Goal: Task Accomplishment & Management: Use online tool/utility

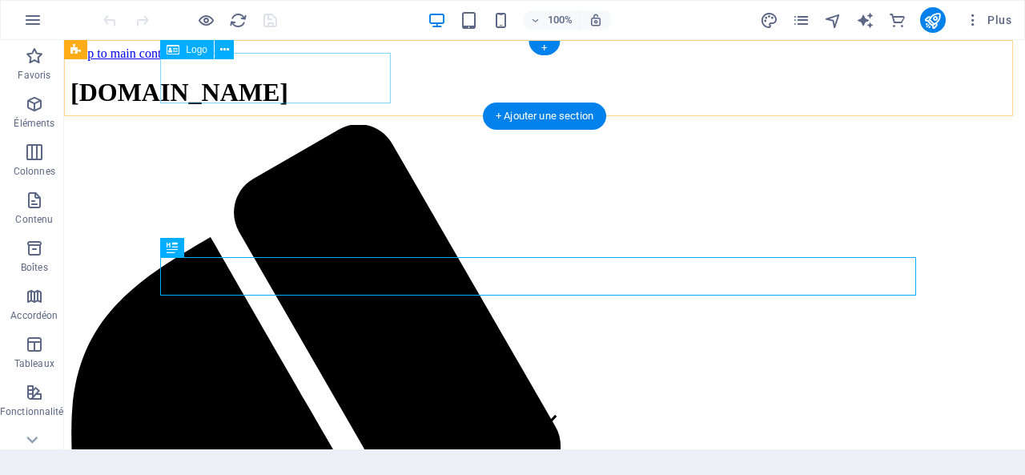
click at [288, 78] on span "[DOMAIN_NAME]" at bounding box center [180, 92] width 218 height 29
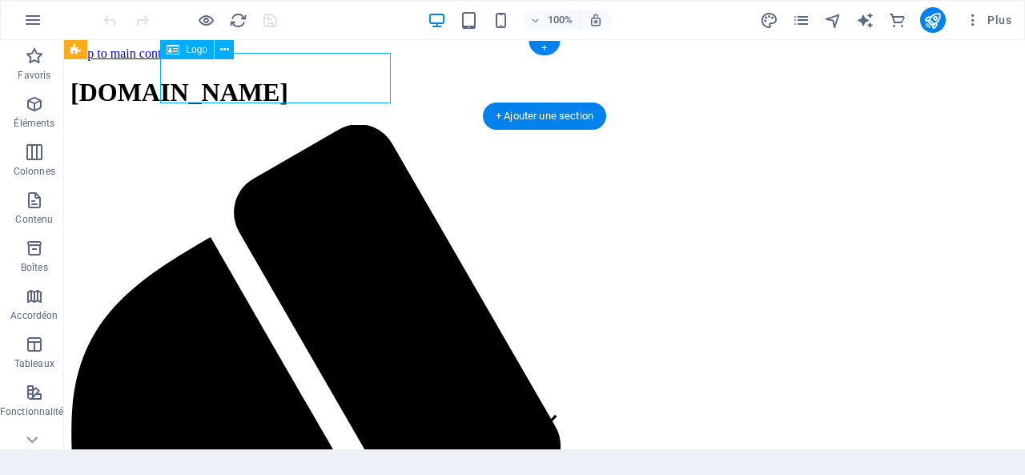
click at [288, 78] on span "[DOMAIN_NAME]" at bounding box center [180, 92] width 218 height 29
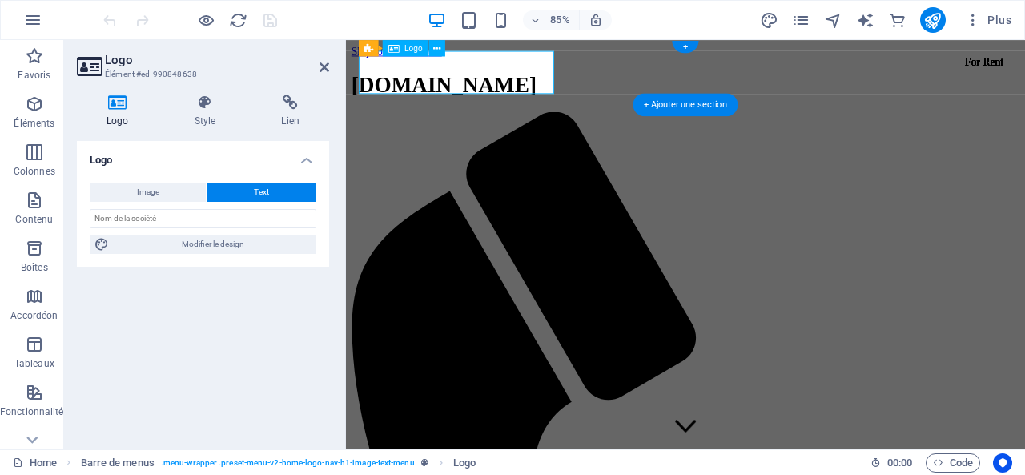
click at [425, 78] on div "[DOMAIN_NAME]" at bounding box center [746, 93] width 787 height 30
click at [459, 79] on div "[DOMAIN_NAME]" at bounding box center [746, 93] width 787 height 30
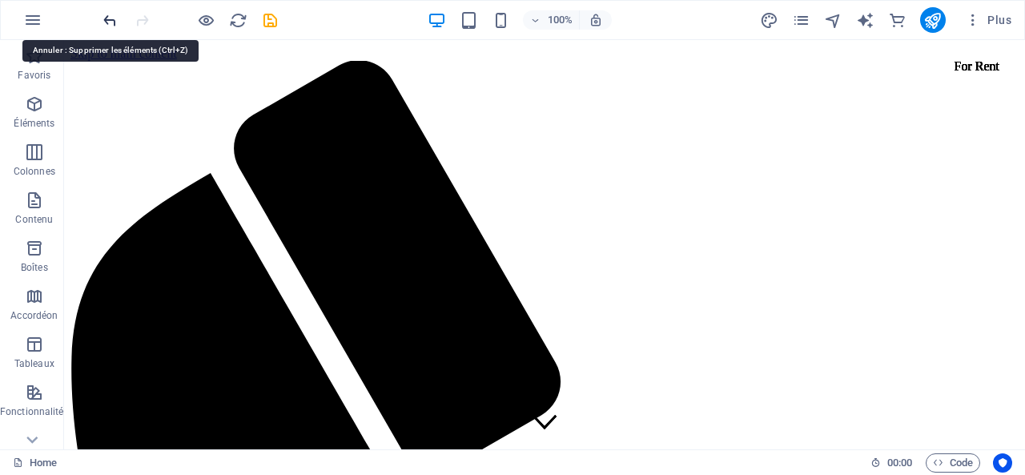
click at [111, 24] on icon "undo" at bounding box center [110, 20] width 18 height 18
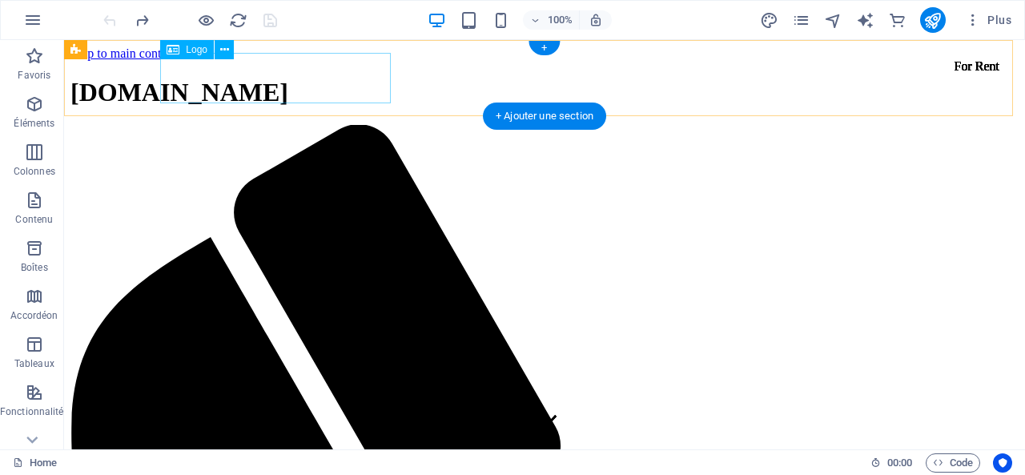
click at [194, 78] on div "[DOMAIN_NAME]" at bounding box center [545, 93] width 949 height 30
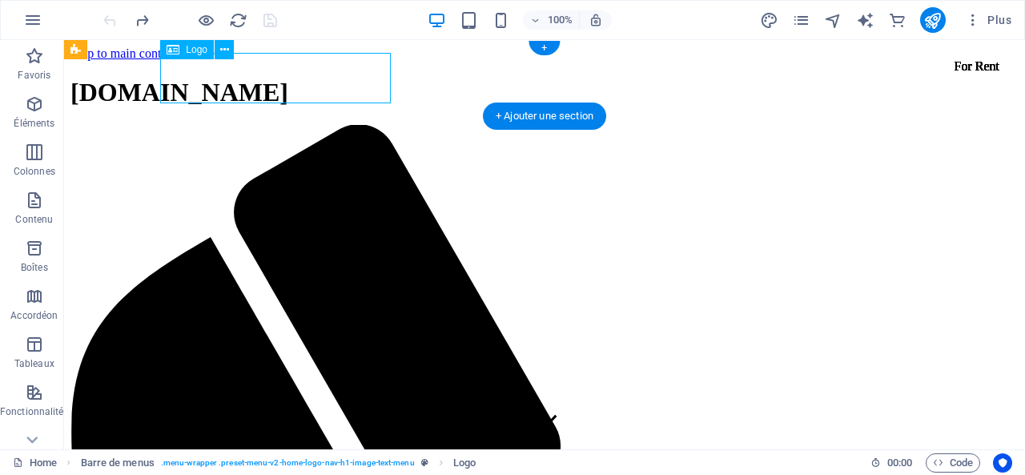
click at [202, 79] on div "[DOMAIN_NAME]" at bounding box center [545, 93] width 949 height 30
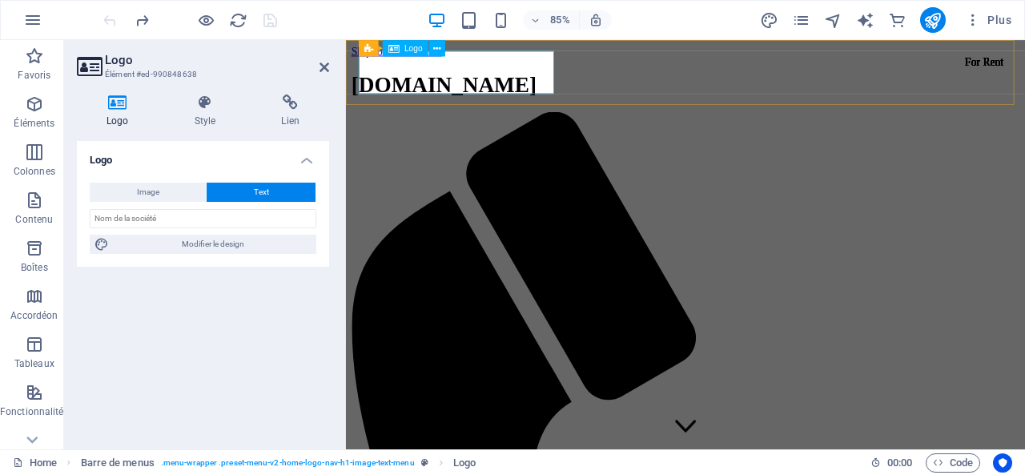
click at [411, 83] on div "[DOMAIN_NAME]" at bounding box center [746, 93] width 787 height 30
click at [489, 83] on div "[DOMAIN_NAME]" at bounding box center [746, 93] width 787 height 30
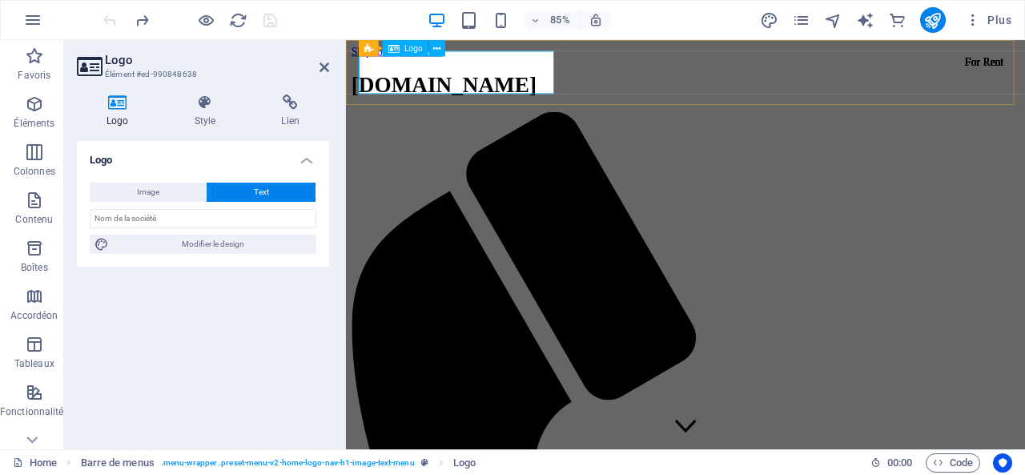
click at [489, 83] on div "[DOMAIN_NAME]" at bounding box center [746, 93] width 787 height 30
click at [456, 48] on icon at bounding box center [455, 48] width 7 height 14
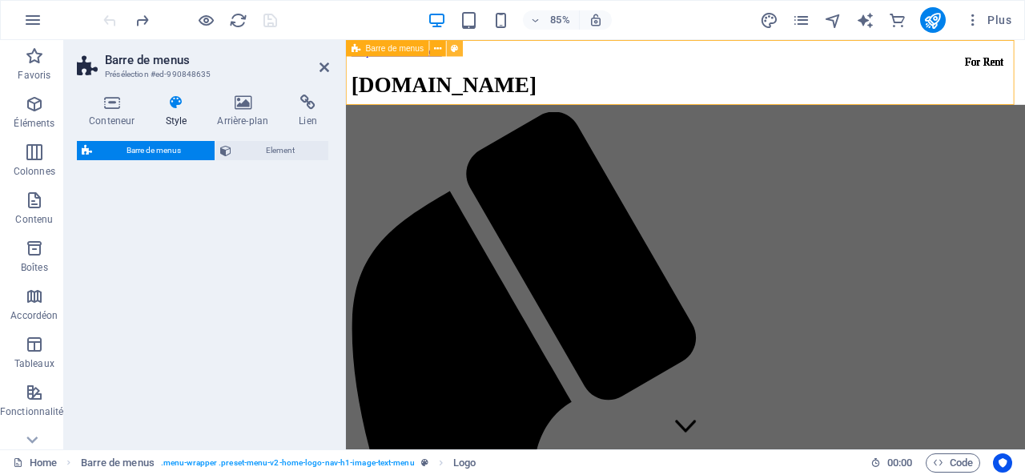
select select "rem"
select select "preset-menu-v2-home-logo-nav-h1-image-text-menu"
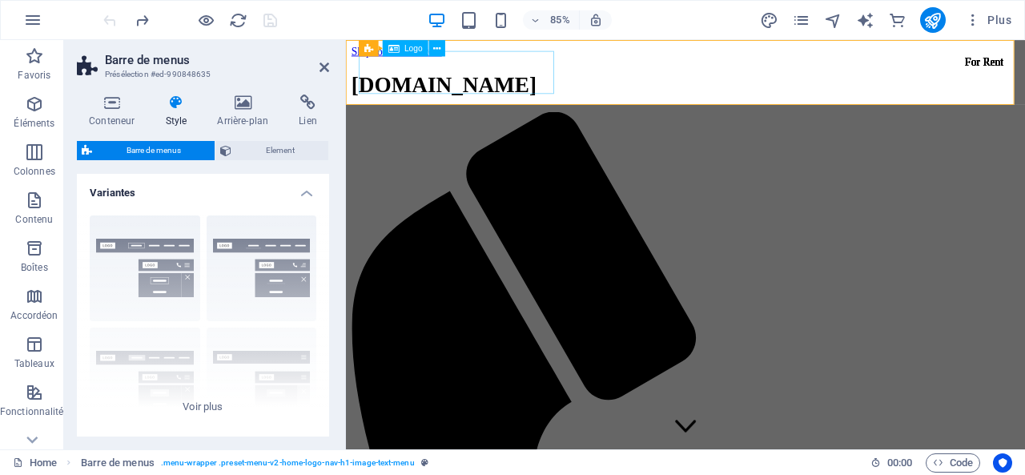
click at [471, 79] on div "[DOMAIN_NAME]" at bounding box center [746, 93] width 787 height 30
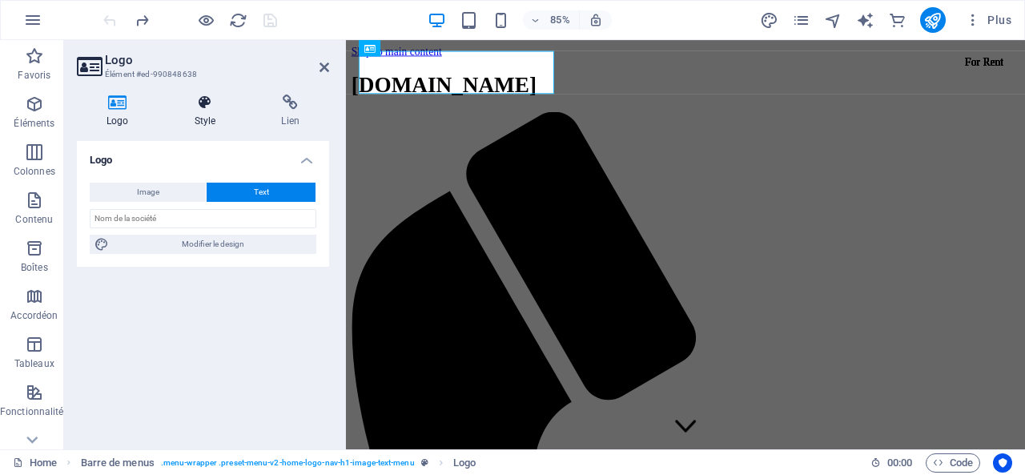
click at [203, 114] on h4 "Style" at bounding box center [208, 112] width 87 height 34
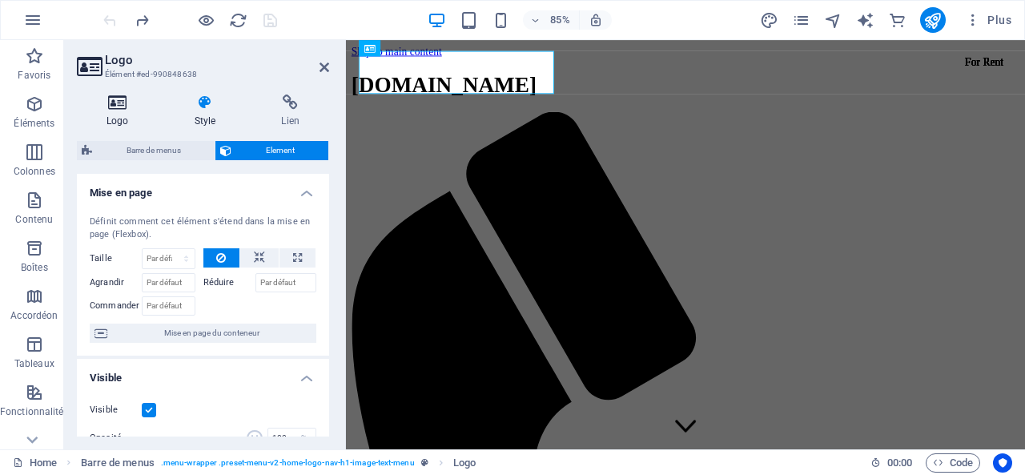
click at [122, 107] on icon at bounding box center [118, 103] width 82 height 16
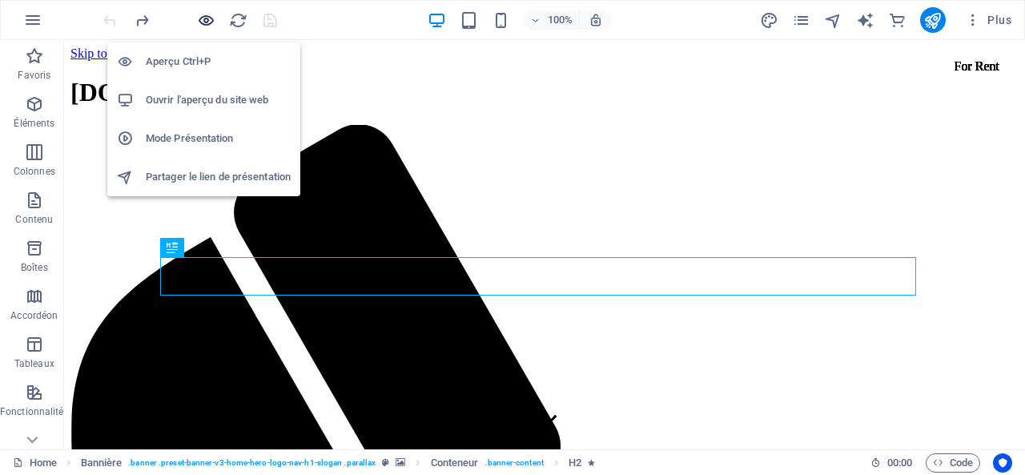
click at [199, 21] on icon "button" at bounding box center [206, 20] width 18 height 18
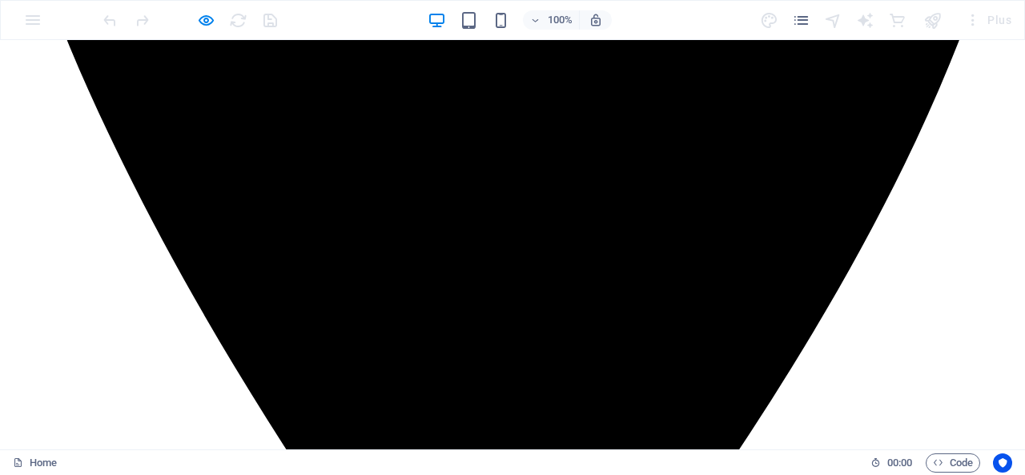
scroll to position [9200, 0]
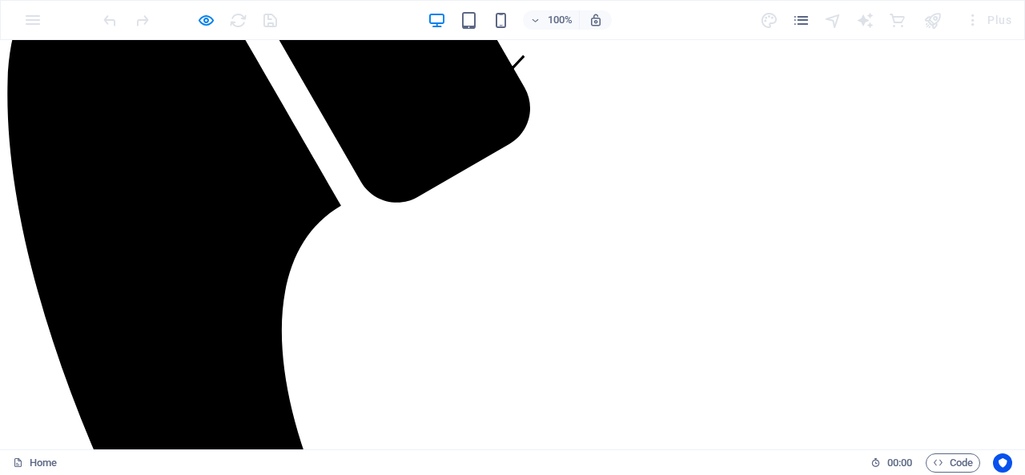
scroll to position [328, 0]
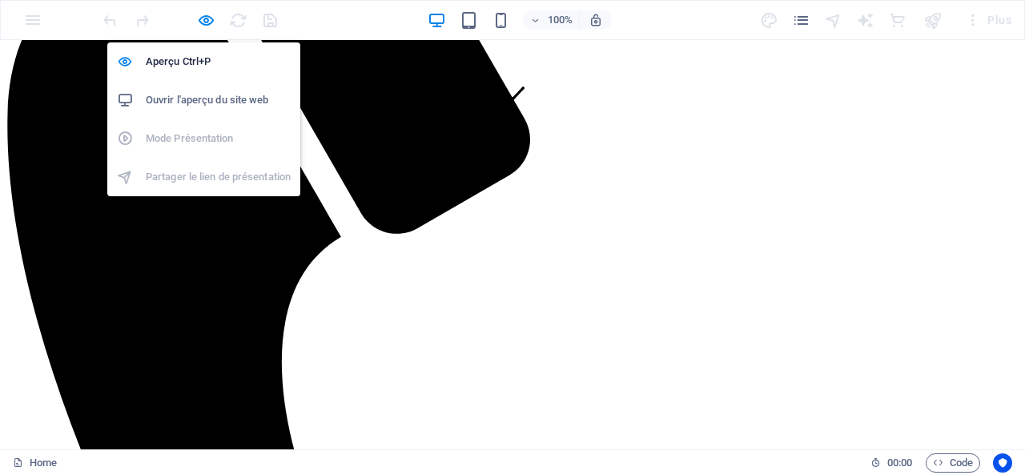
click at [207, 18] on icon "button" at bounding box center [206, 20] width 18 height 18
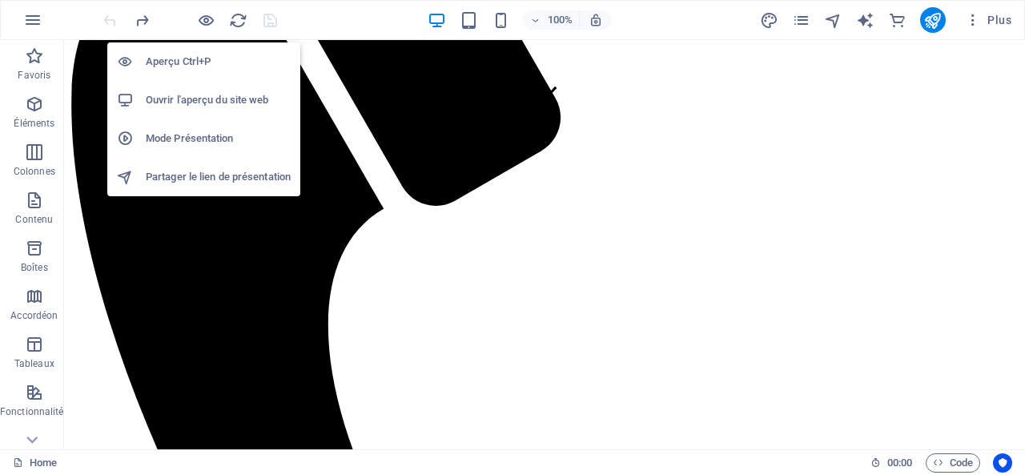
click at [212, 137] on h6 "Mode Présentation" at bounding box center [218, 138] width 145 height 19
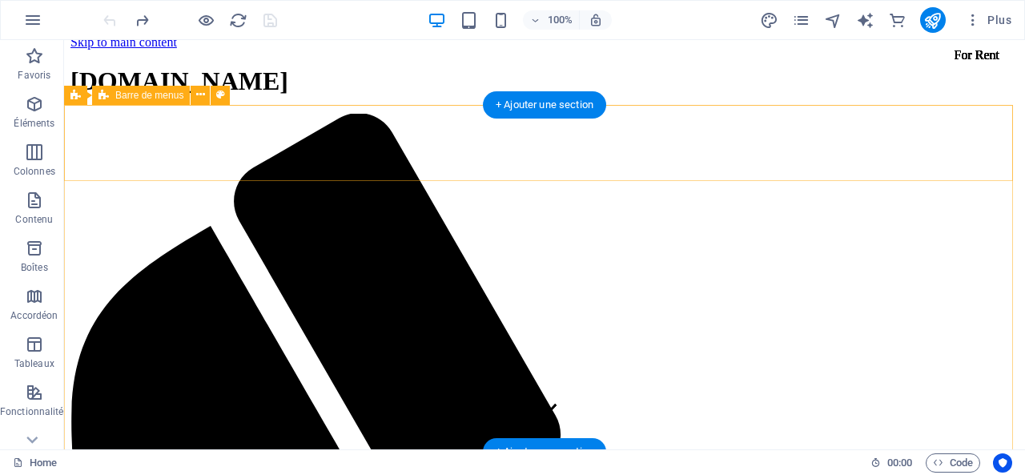
scroll to position [8, 0]
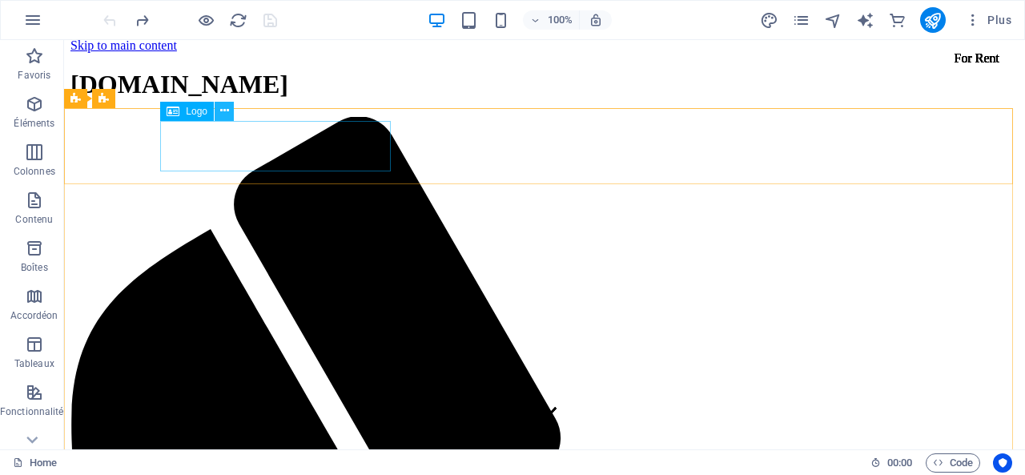
click at [228, 110] on icon at bounding box center [224, 111] width 9 height 17
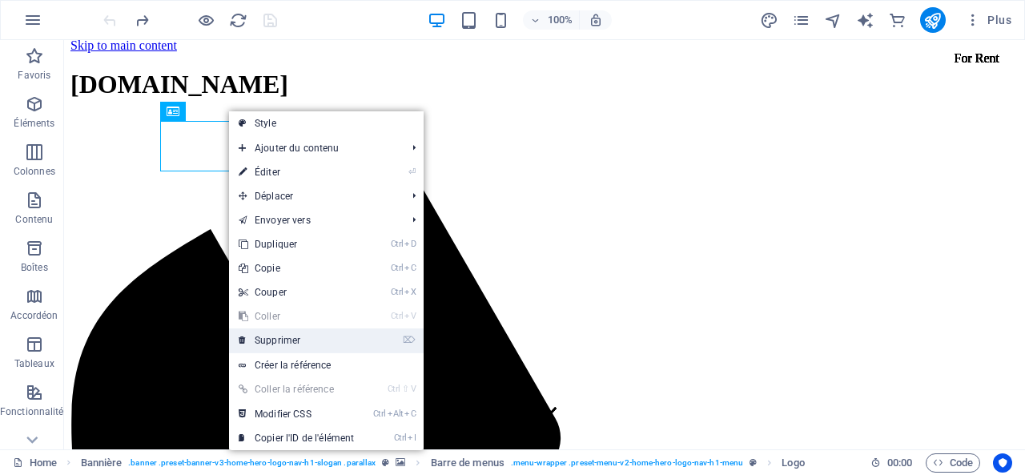
click at [290, 340] on link "⌦ Supprimer" at bounding box center [296, 340] width 135 height 24
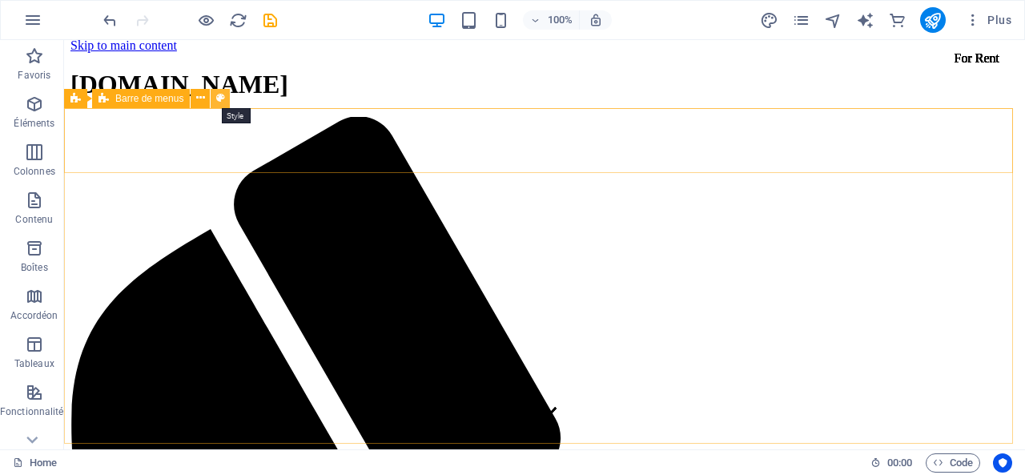
click at [212, 103] on button at bounding box center [220, 98] width 19 height 19
select select "rem"
select select "preset-menu-v2-home-hero-logo-nav-h1-menu"
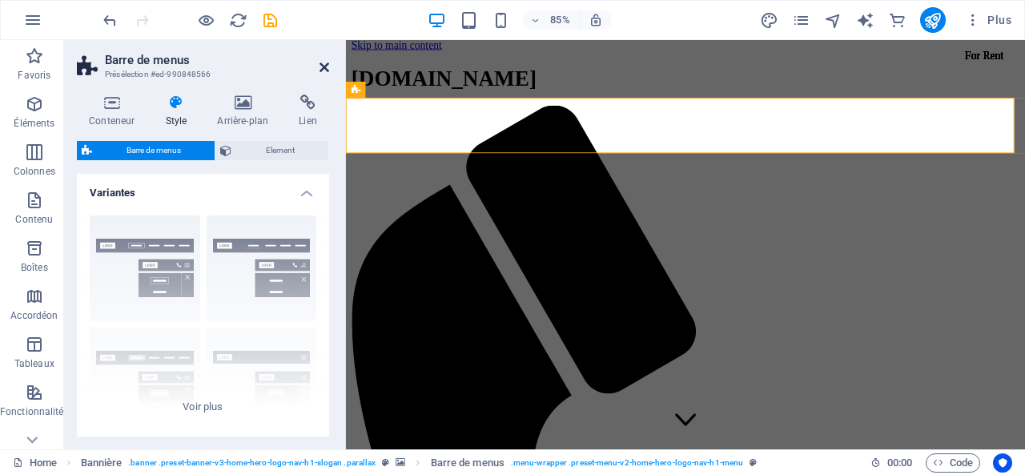
click at [322, 68] on icon at bounding box center [325, 67] width 10 height 13
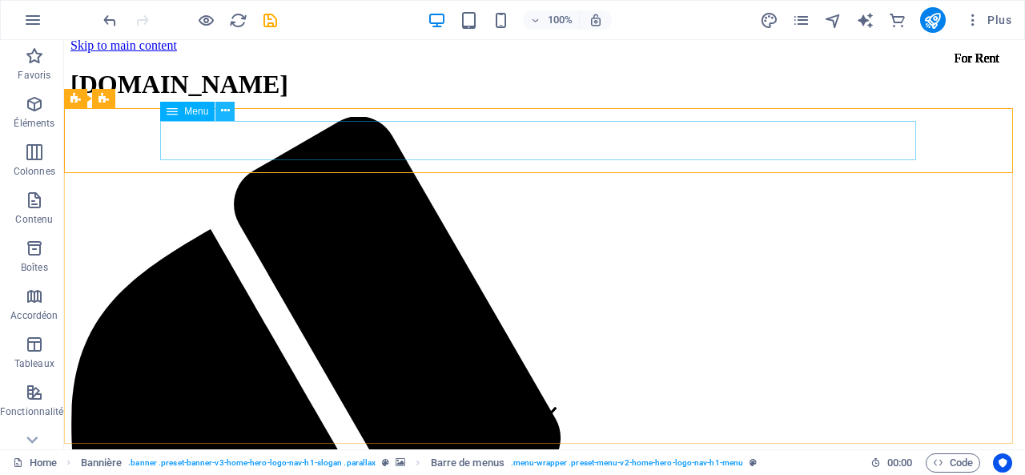
click at [228, 115] on icon at bounding box center [225, 111] width 9 height 17
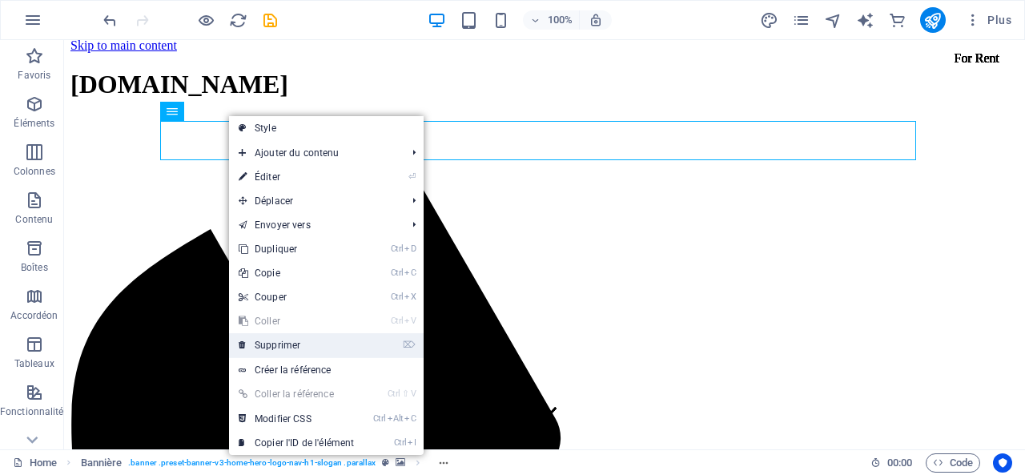
click at [295, 346] on link "⌦ Supprimer" at bounding box center [296, 345] width 135 height 24
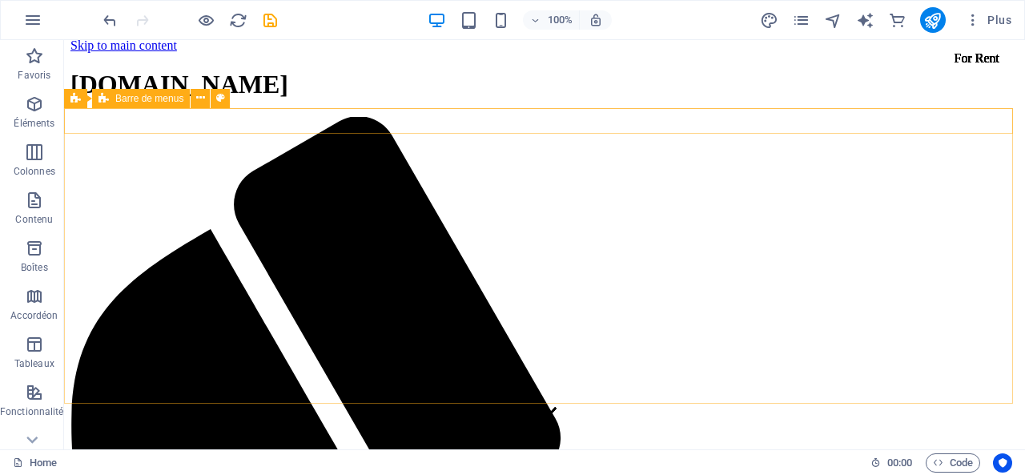
click at [171, 101] on span "Barre de menus" at bounding box center [149, 99] width 68 height 10
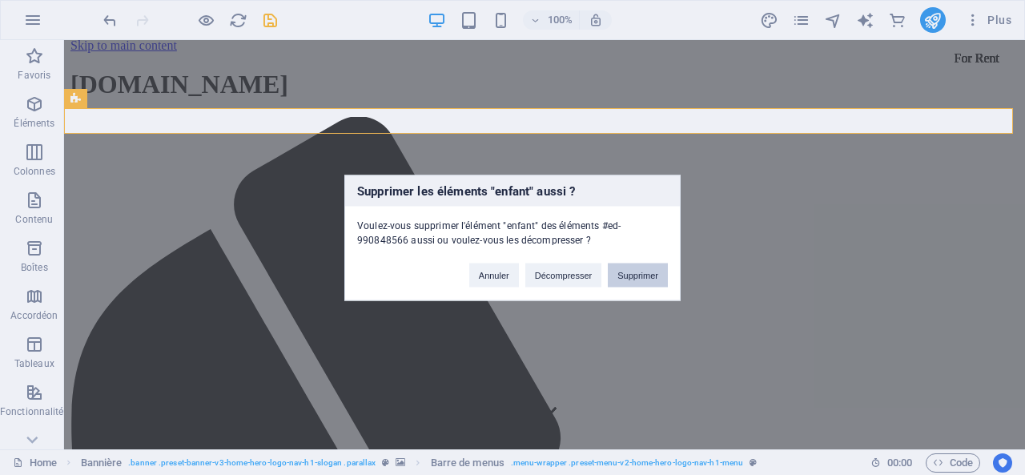
click at [652, 276] on button "Supprimer" at bounding box center [638, 275] width 60 height 24
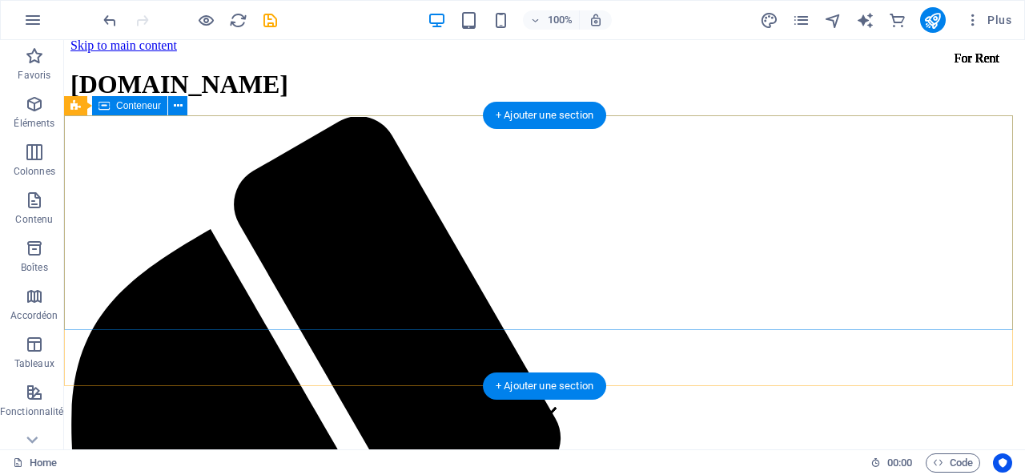
scroll to position [0, 0]
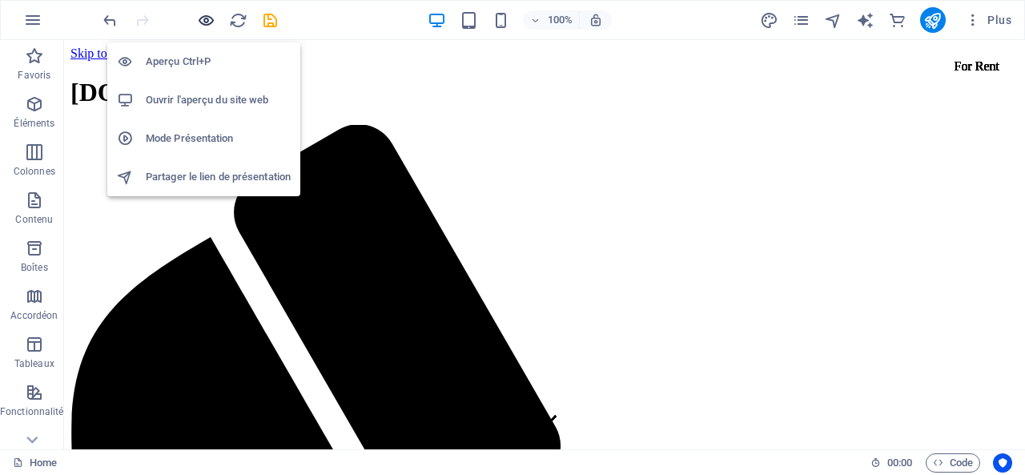
click at [203, 25] on icon "button" at bounding box center [206, 20] width 18 height 18
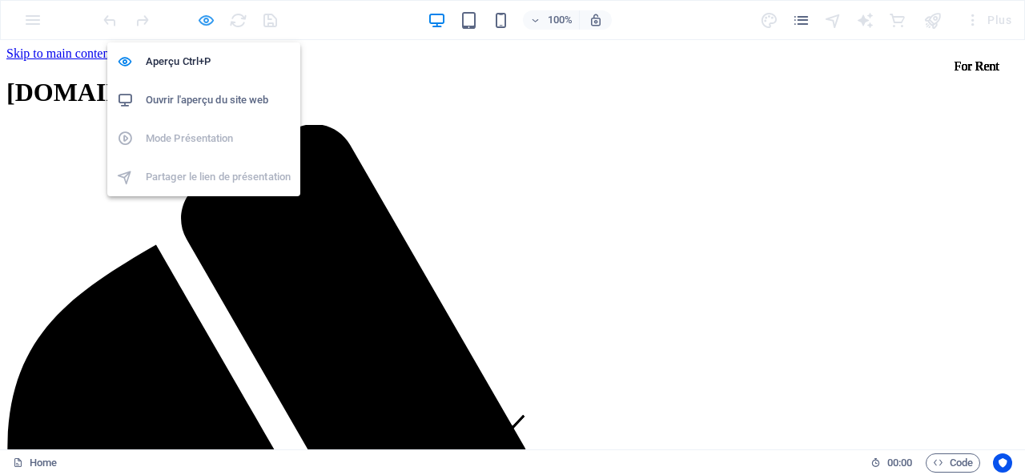
click at [207, 16] on icon "button" at bounding box center [206, 20] width 18 height 18
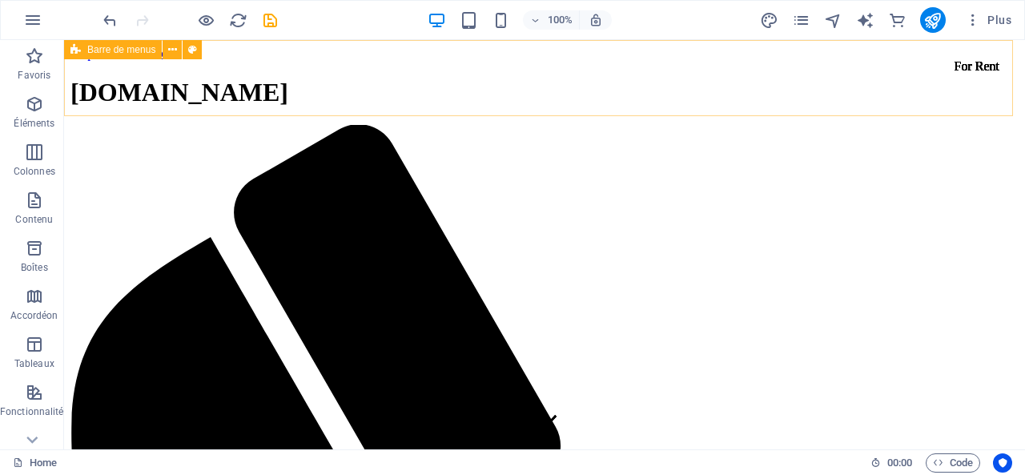
click at [147, 52] on span "Barre de menus" at bounding box center [121, 50] width 68 height 10
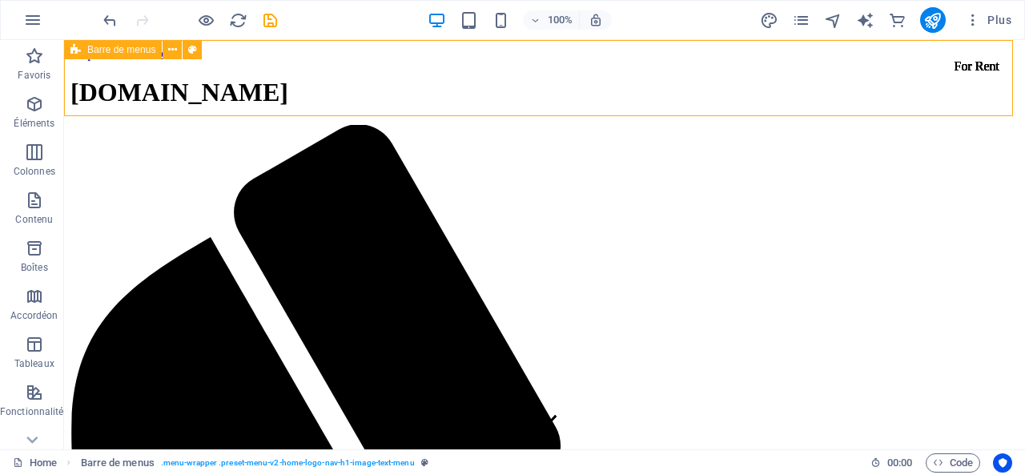
click at [157, 46] on div "Barre de menus" at bounding box center [113, 49] width 98 height 19
select select "rem"
select select "preset-menu-v2-home-logo-nav-h1-image-text-menu"
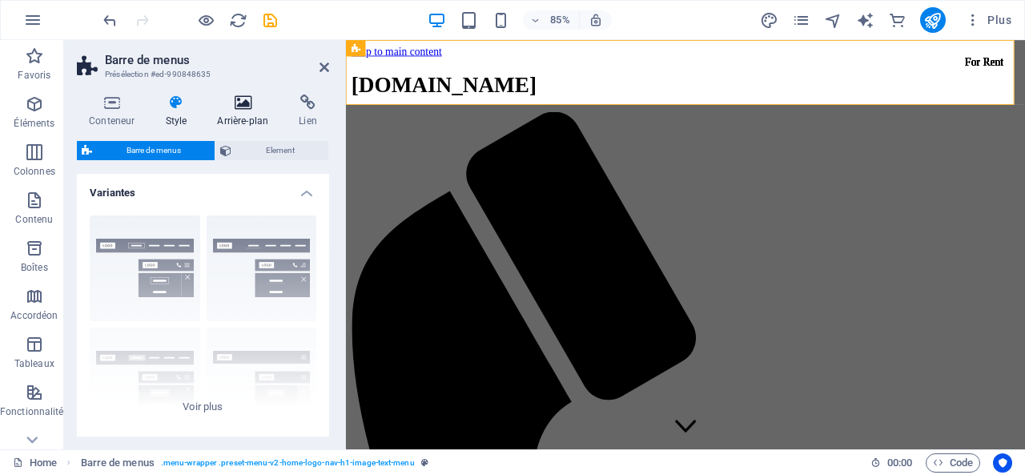
click at [253, 114] on h4 "Arrière-plan" at bounding box center [246, 112] width 82 height 34
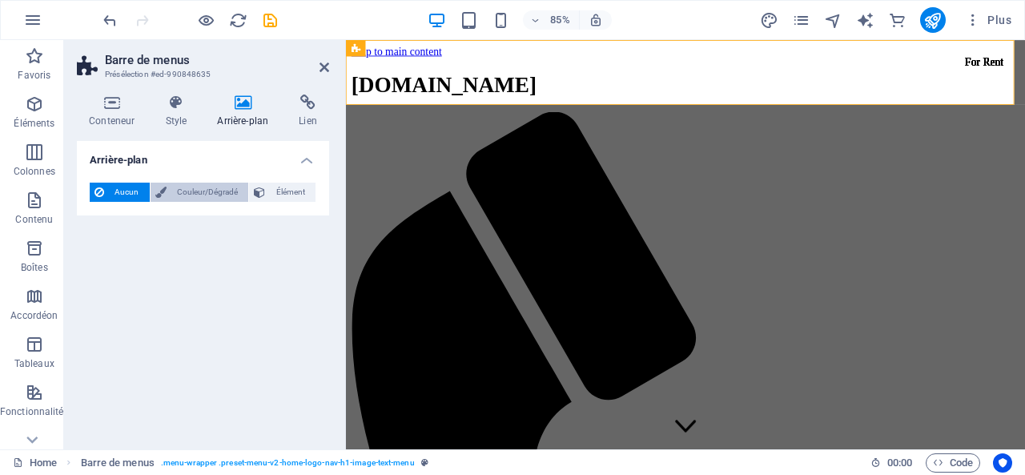
click at [212, 186] on span "Couleur/Dégradé" at bounding box center [207, 192] width 73 height 19
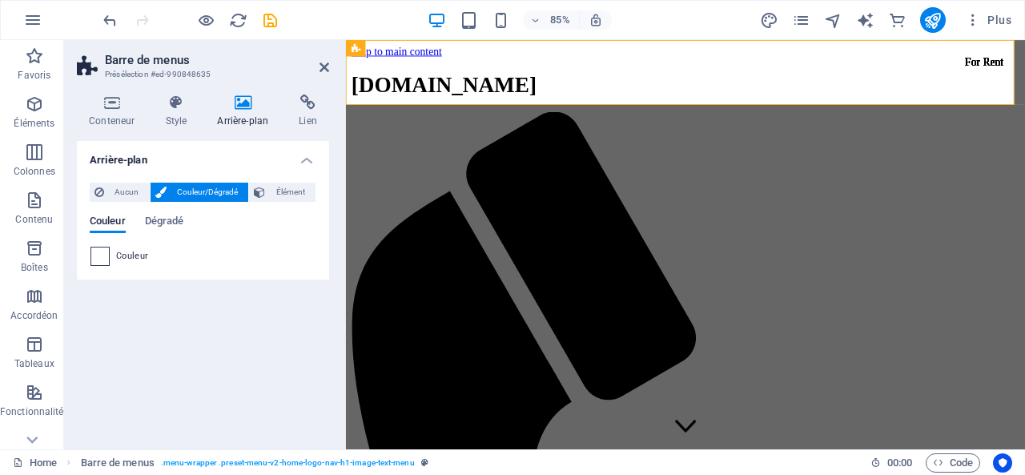
click at [95, 256] on span at bounding box center [100, 257] width 18 height 18
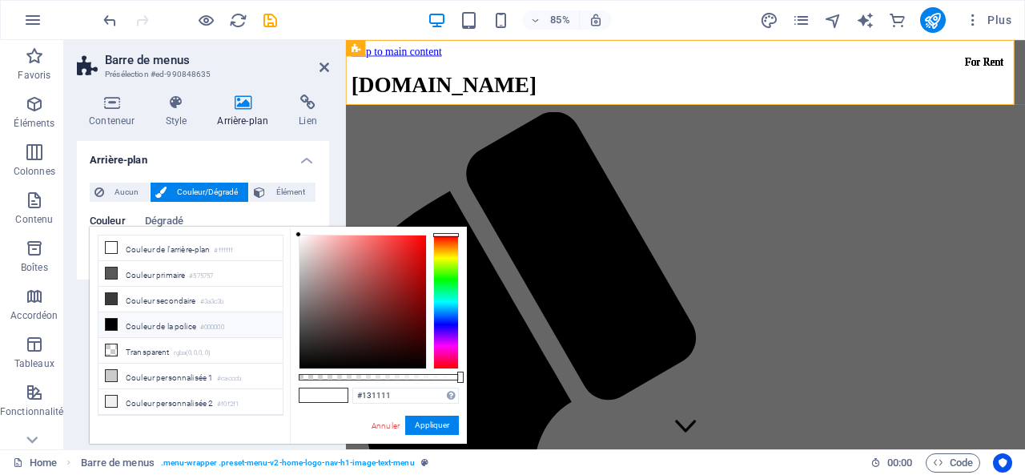
click at [308, 358] on div at bounding box center [363, 302] width 127 height 133
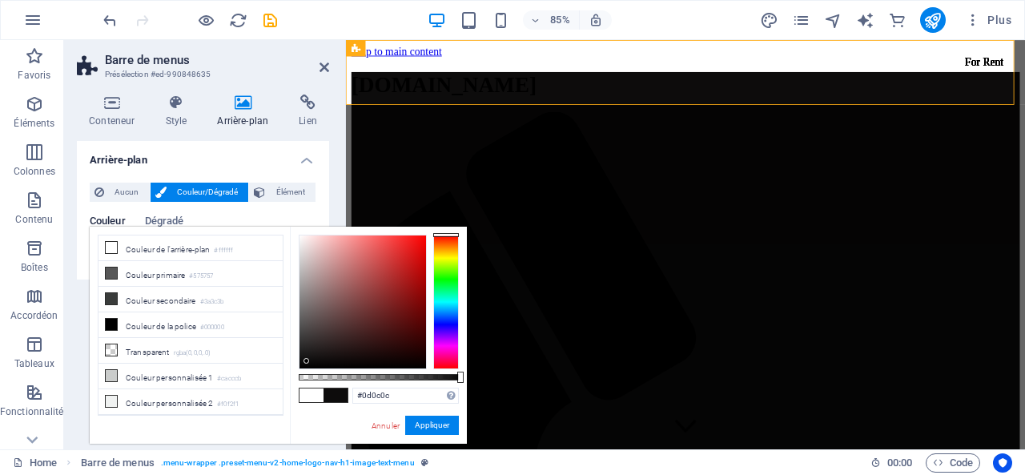
click at [307, 361] on div at bounding box center [363, 302] width 127 height 133
type input "#171616"
click at [304, 356] on div at bounding box center [363, 302] width 127 height 133
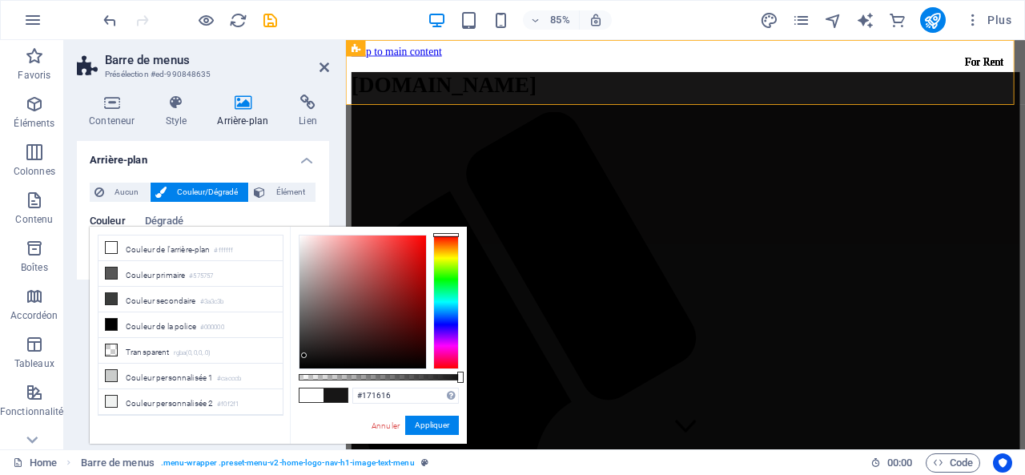
click at [439, 436] on div "#171616 Formats pris en charge #0852ed rgb(8, 82, 237) rgba(8, 82, 237, 90%) hs…" at bounding box center [378, 451] width 177 height 449
click at [441, 429] on button "Appliquer" at bounding box center [432, 425] width 54 height 19
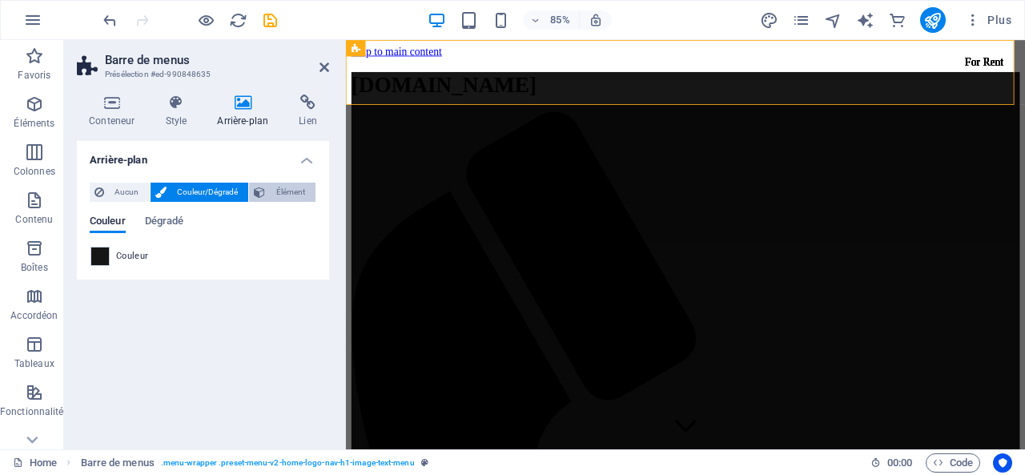
click at [300, 197] on span "Élément" at bounding box center [290, 192] width 41 height 19
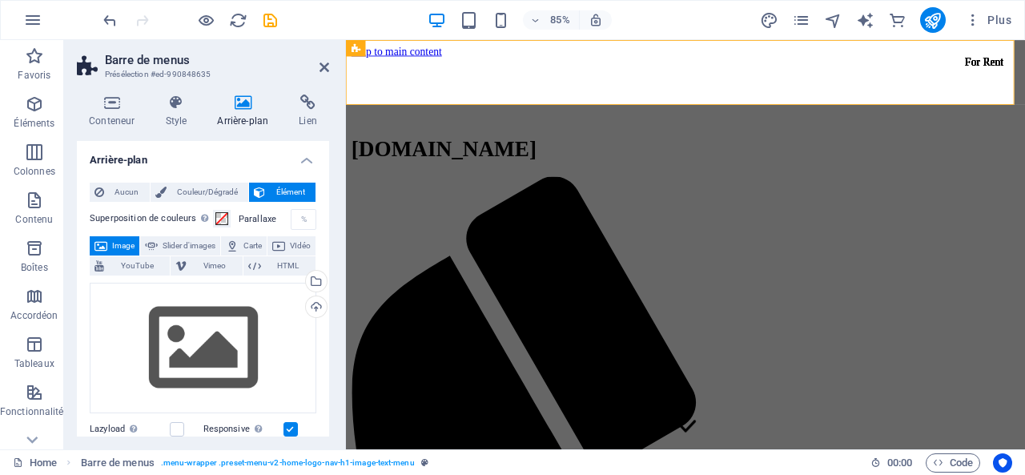
click at [133, 248] on span "Image" at bounding box center [123, 245] width 22 height 19
click at [133, 247] on span "Image" at bounding box center [123, 245] width 22 height 19
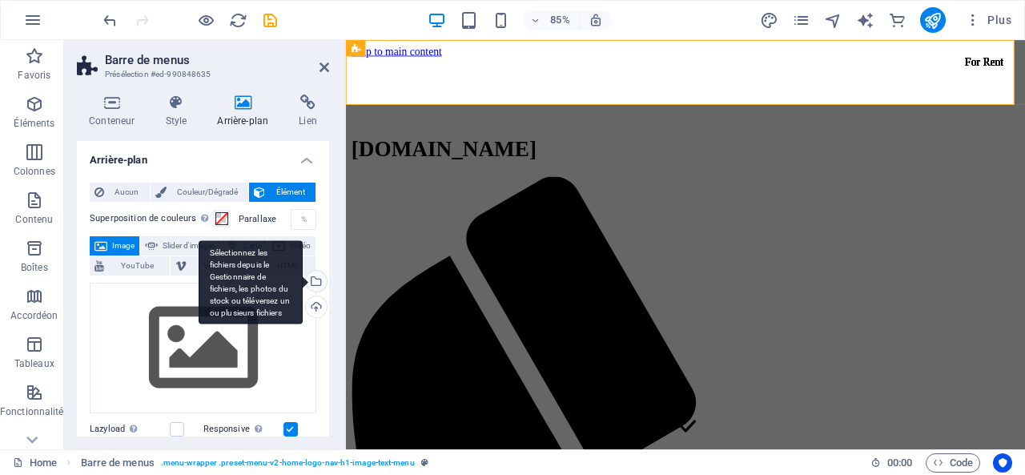
click at [303, 279] on div "Sélectionnez les fichiers depuis le Gestionnaire de fichiers, les photos du sto…" at bounding box center [251, 282] width 104 height 84
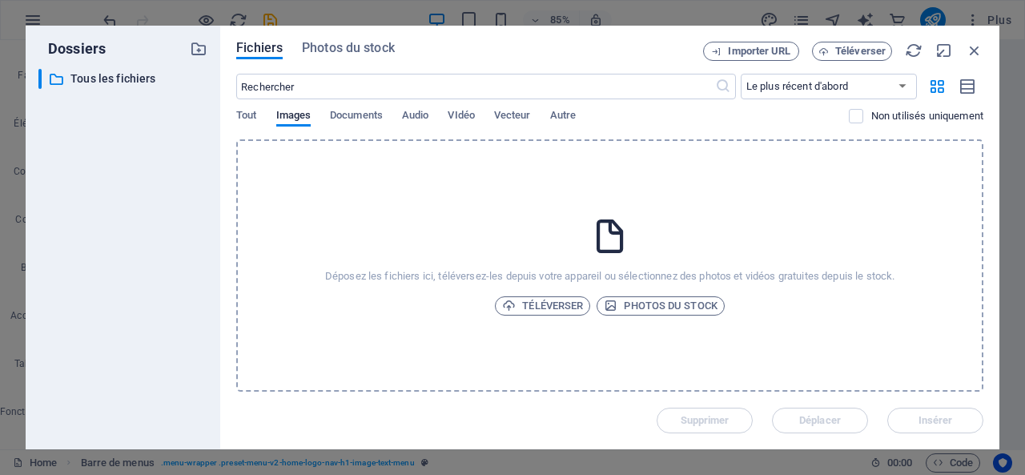
click at [314, 279] on div "Déposez les fichiers ici, téléversez-les depuis votre appareil ou sélectionnez …" at bounding box center [609, 265] width 747 height 252
click at [280, 124] on button "Images" at bounding box center [293, 118] width 35 height 18
click at [842, 52] on span "Téléverser" at bounding box center [861, 51] width 50 height 10
click at [832, 83] on select "Le plus récent d'abord Le plus ancien d'abord Nom (A-Z) Nom (Z-A) Taille (0-9) …" at bounding box center [829, 87] width 176 height 26
click at [808, 74] on select "Le plus récent d'abord Le plus ancien d'abord Nom (A-Z) Nom (Z-A) Taille (0-9) …" at bounding box center [829, 87] width 176 height 26
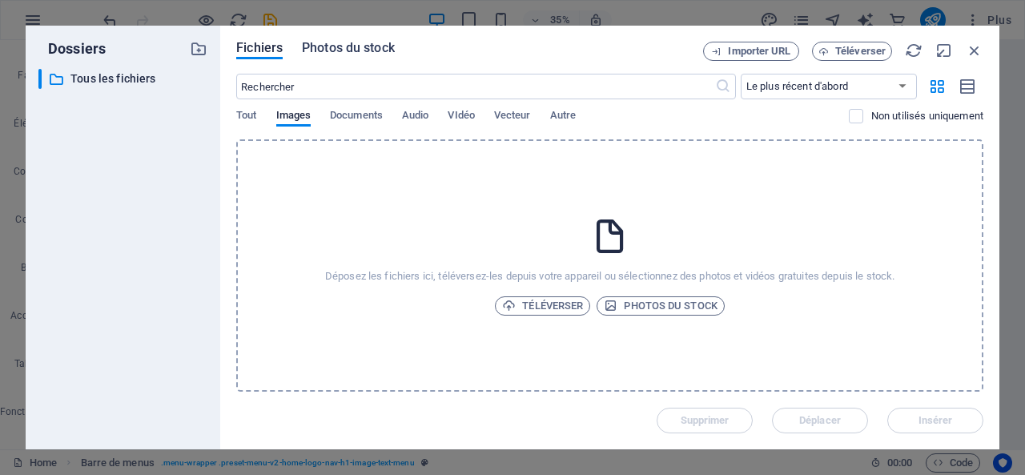
click at [363, 48] on span "Photos du stock" at bounding box center [348, 47] width 93 height 19
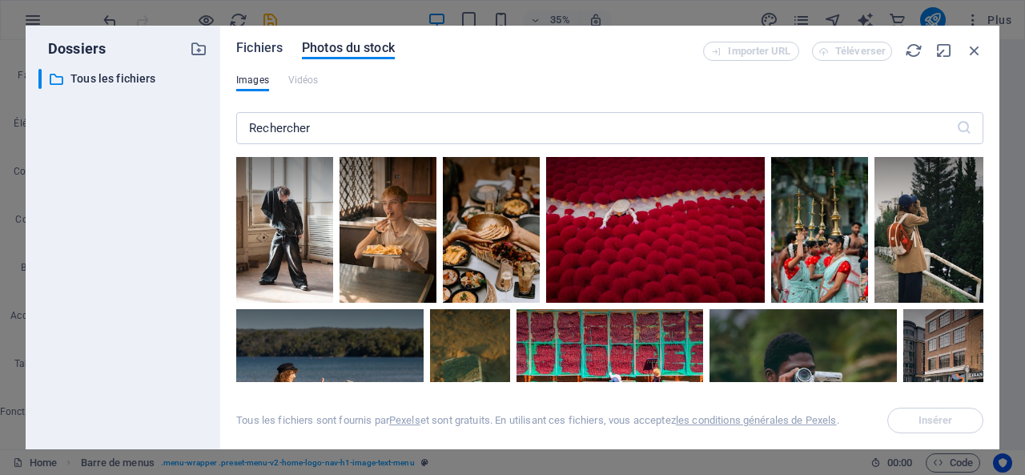
click at [271, 54] on span "Fichiers" at bounding box center [259, 47] width 46 height 19
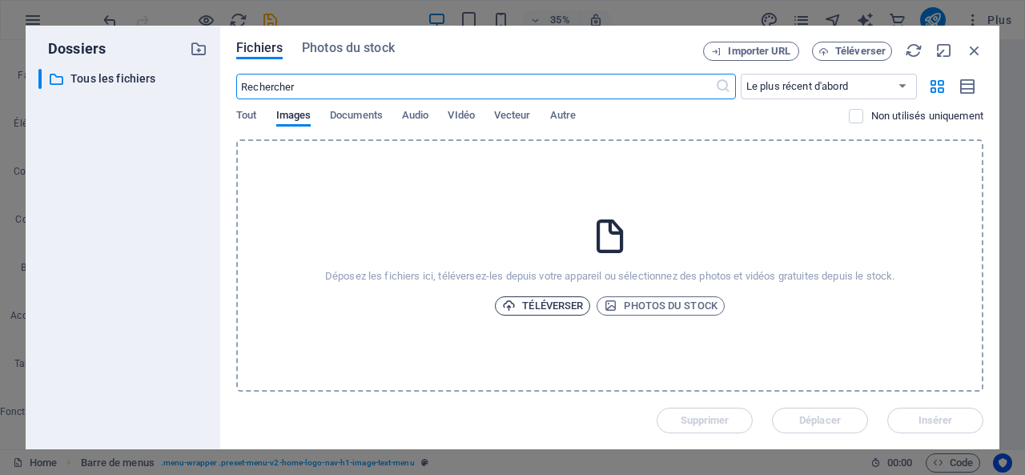
click at [586, 306] on button "Téléverser" at bounding box center [542, 305] width 95 height 19
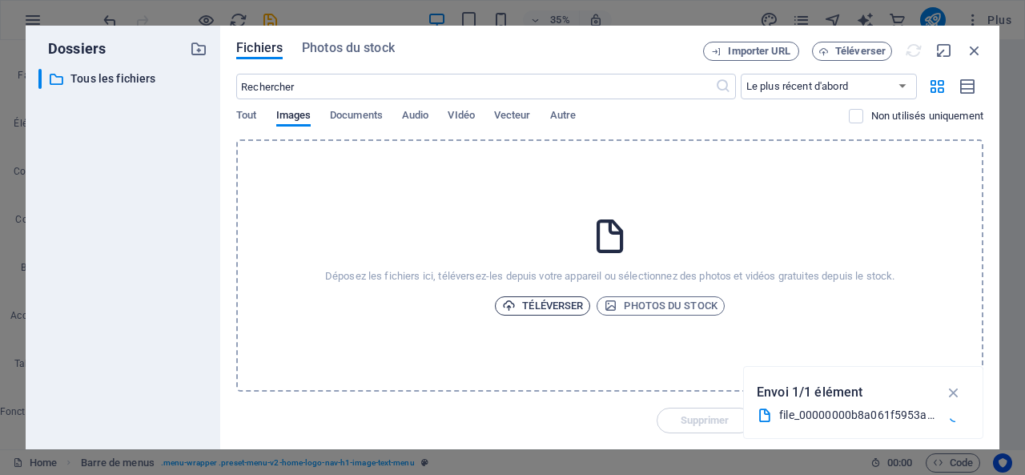
click at [557, 308] on span "Téléverser" at bounding box center [542, 305] width 81 height 19
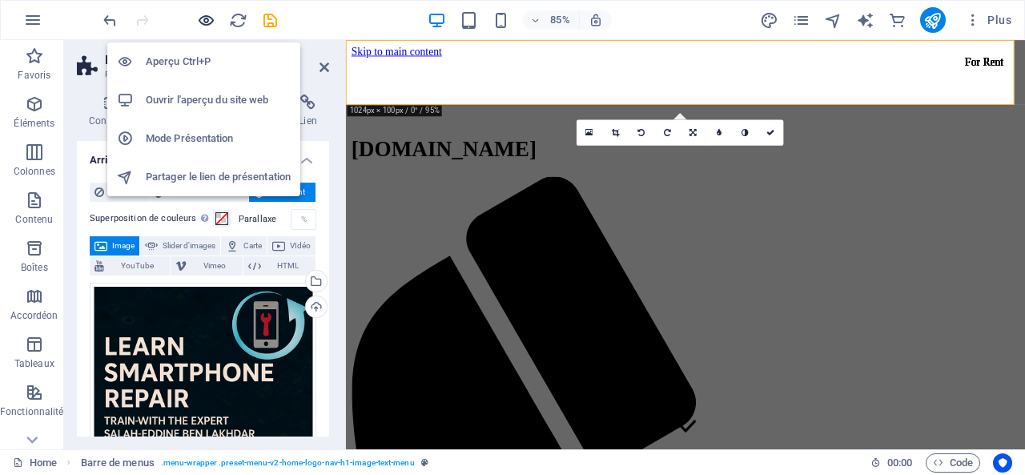
click at [209, 15] on icon "button" at bounding box center [206, 20] width 18 height 18
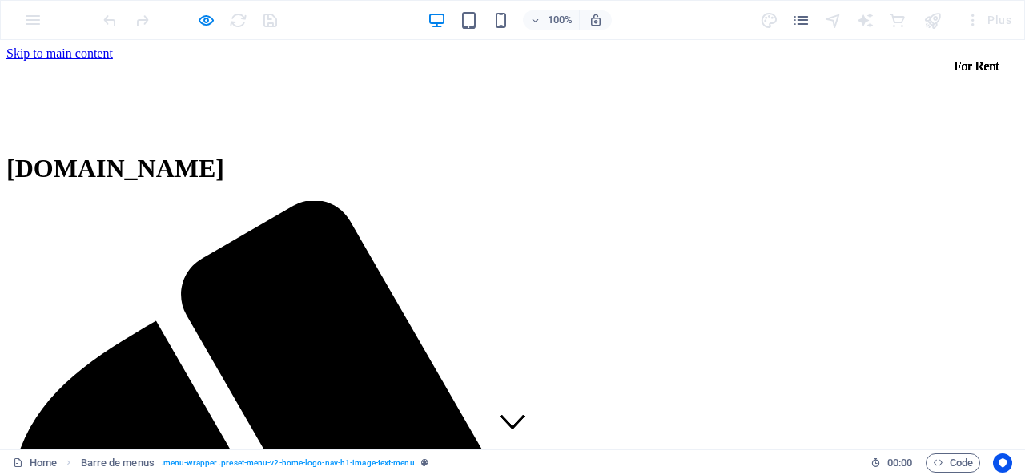
drag, startPoint x: 491, startPoint y: 87, endPoint x: 510, endPoint y: 26, distance: 63.6
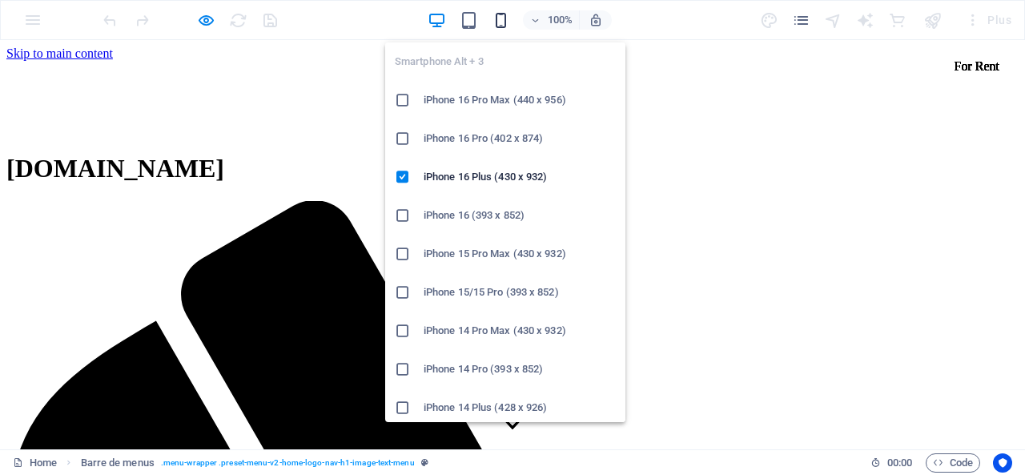
click at [500, 18] on icon "button" at bounding box center [501, 20] width 18 height 18
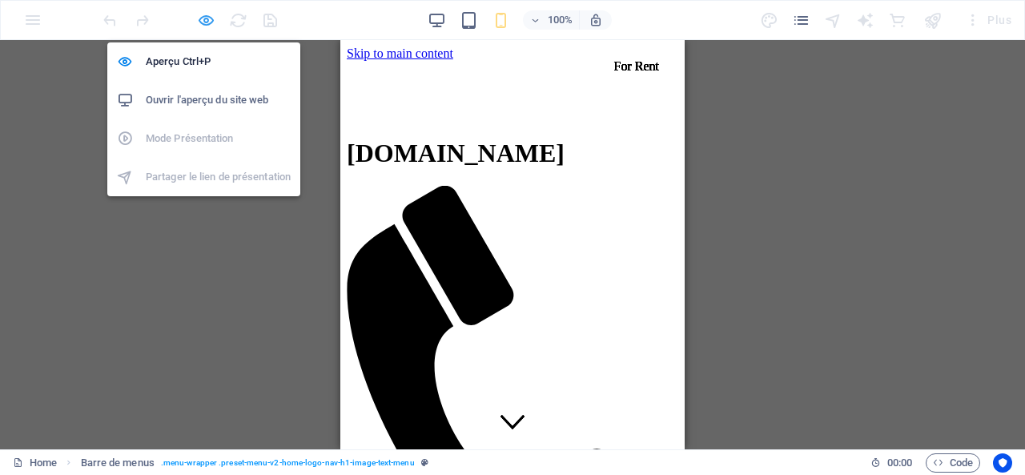
click at [209, 22] on icon "button" at bounding box center [206, 20] width 18 height 18
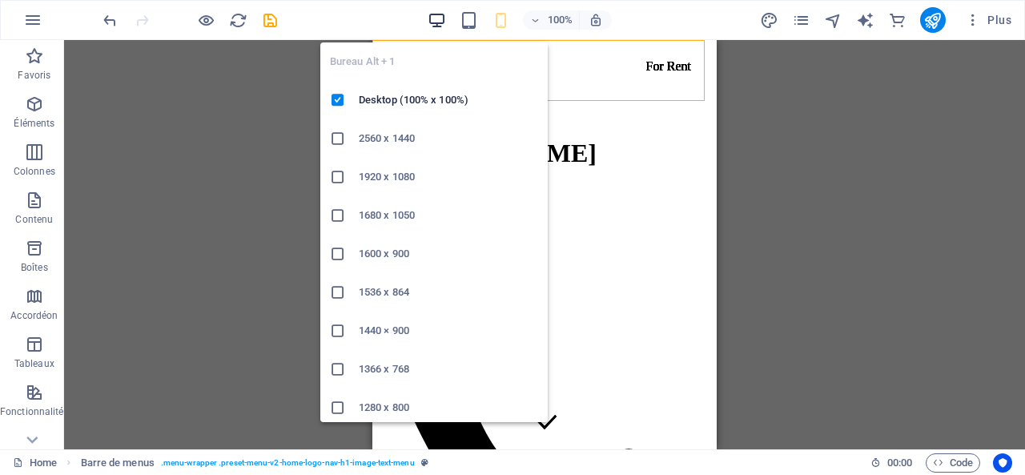
click at [444, 16] on icon "button" at bounding box center [437, 20] width 18 height 18
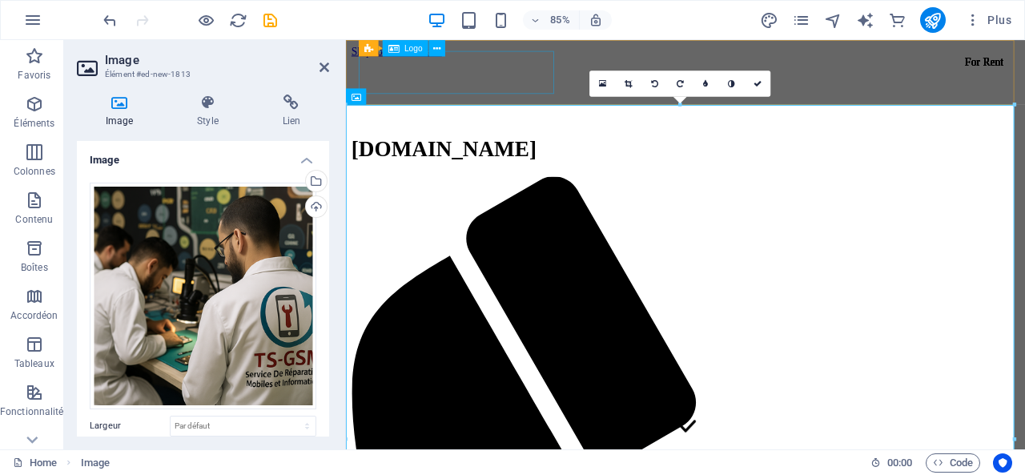
click at [558, 154] on div "[DOMAIN_NAME]" at bounding box center [746, 169] width 787 height 30
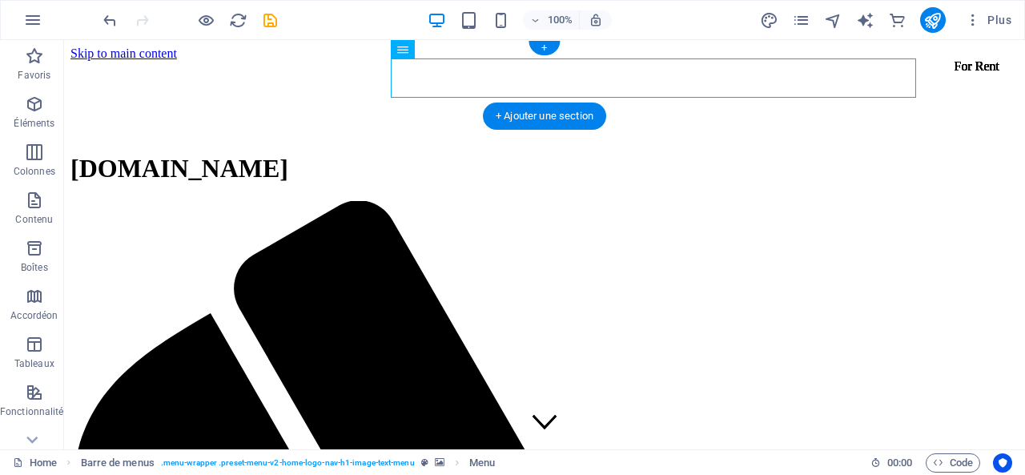
click at [114, 61] on figure at bounding box center [545, 61] width 949 height 0
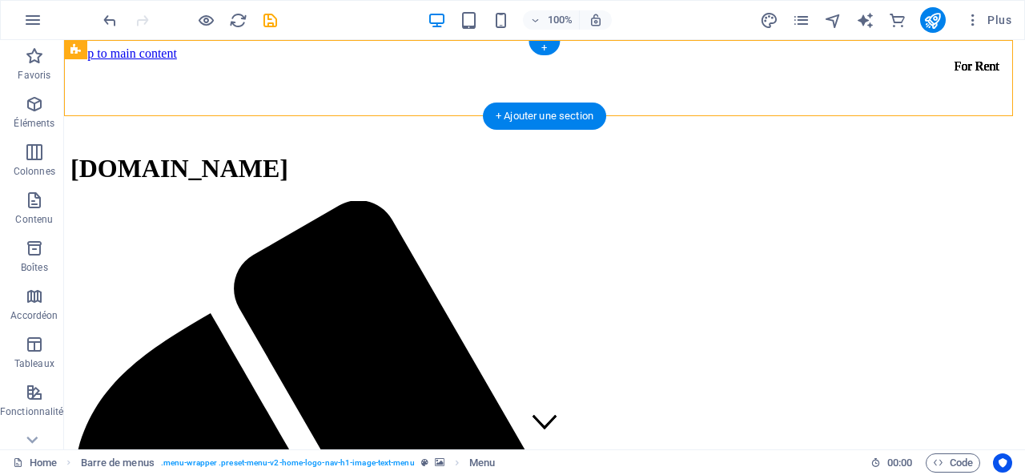
click at [114, 61] on figure at bounding box center [545, 61] width 949 height 0
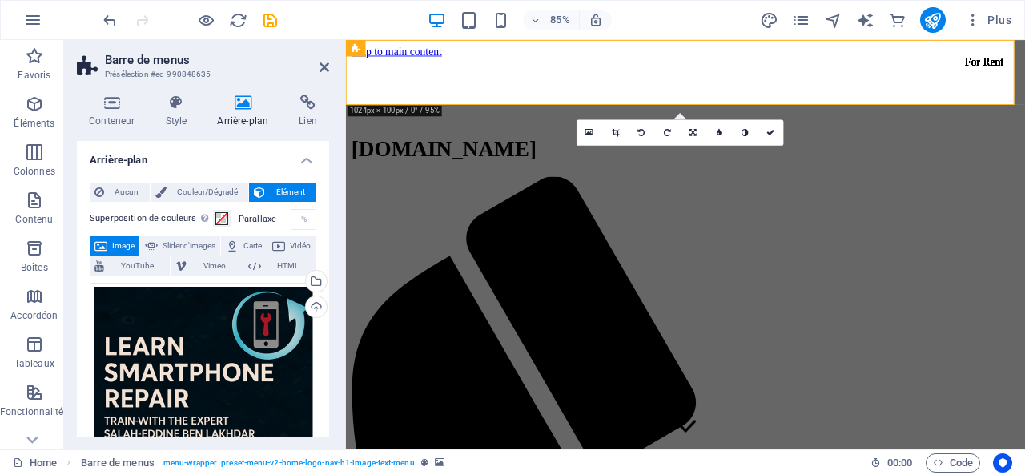
click at [114, 84] on div "Conteneur Style Arrière-plan Lien Taille Hauteur Par défaut px rem % vh vw Haut…" at bounding box center [203, 266] width 278 height 368
click at [358, 61] on figure at bounding box center [746, 61] width 787 height 0
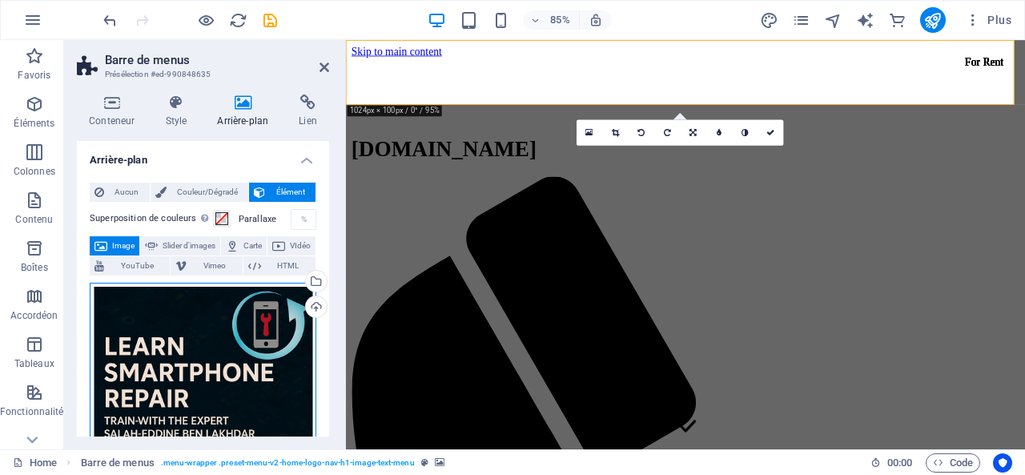
drag, startPoint x: 237, startPoint y: 318, endPoint x: 247, endPoint y: 296, distance: 24.4
click at [247, 296] on div "Glissez les fichiers ici, cliquez pour choisir les fichiers ou sélectionnez les…" at bounding box center [203, 396] width 227 height 227
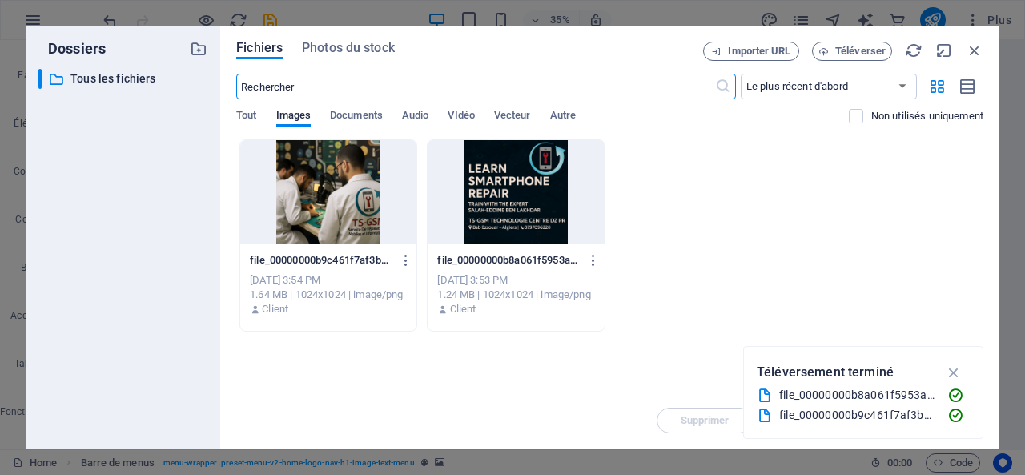
click at [355, 187] on div at bounding box center [328, 192] width 176 height 104
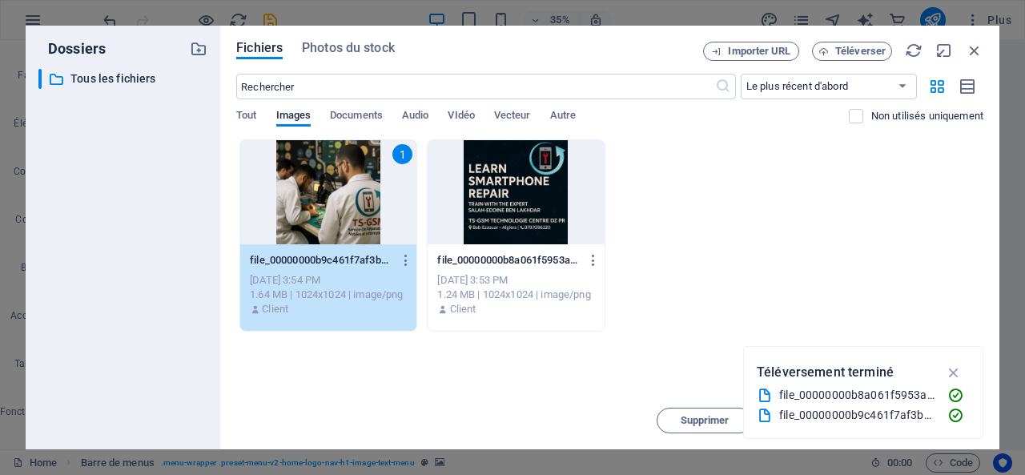
click at [491, 188] on div at bounding box center [516, 192] width 176 height 104
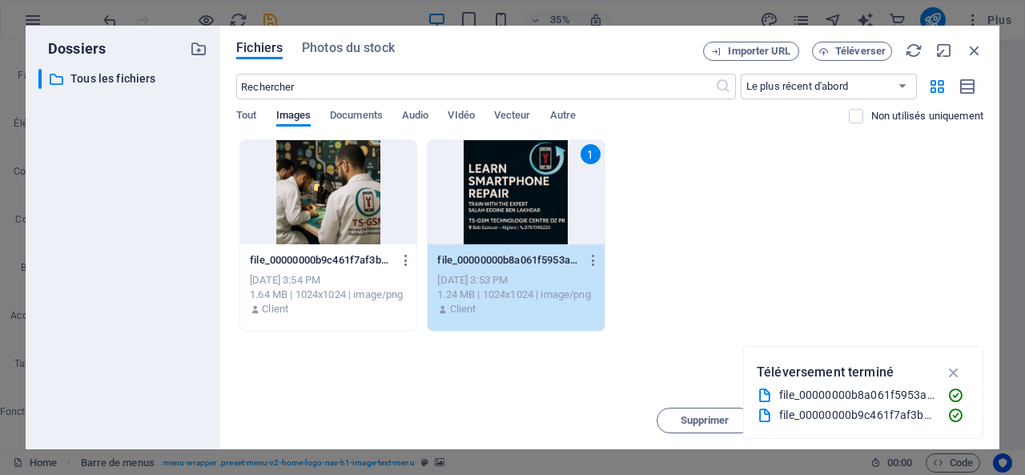
click at [532, 207] on div "1" at bounding box center [516, 192] width 176 height 104
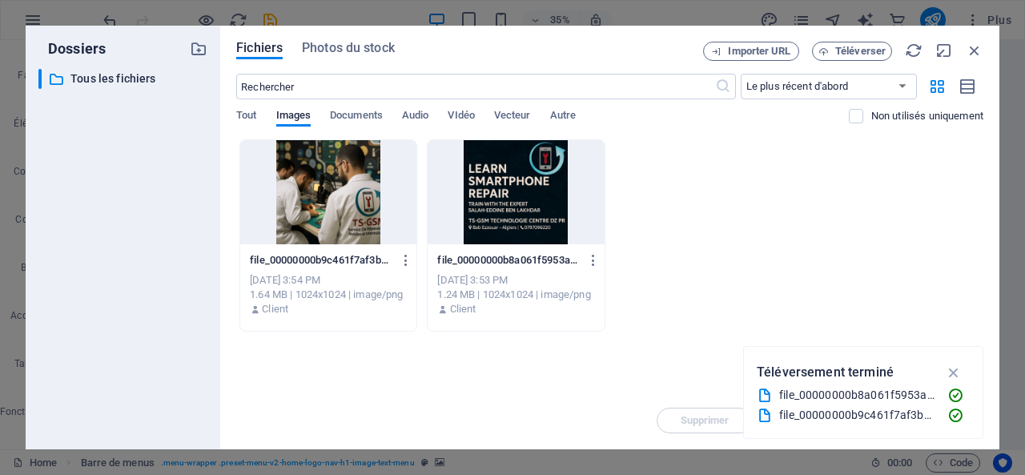
click at [532, 206] on div at bounding box center [516, 192] width 176 height 104
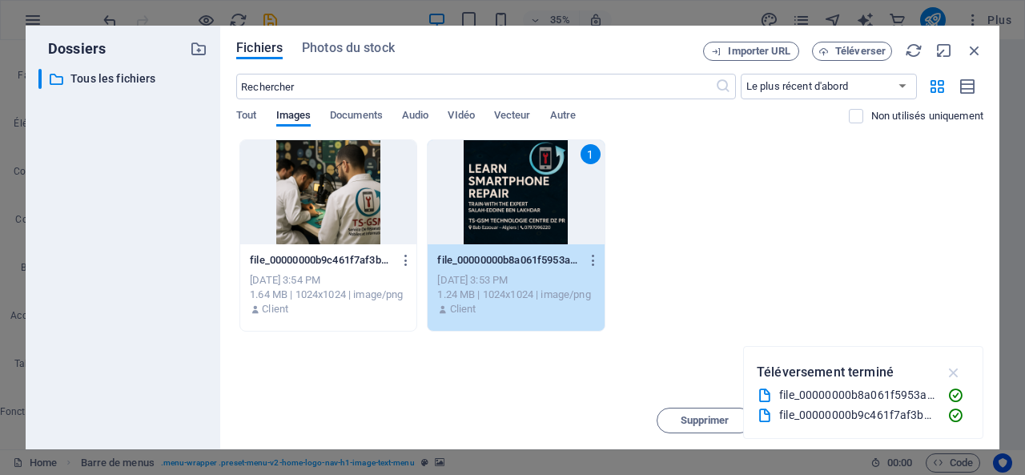
click at [957, 372] on icon "button" at bounding box center [954, 373] width 18 height 18
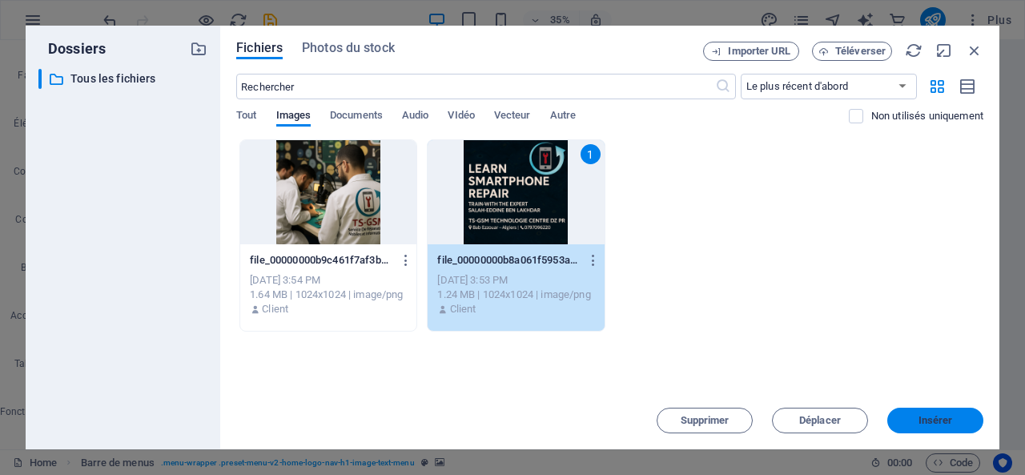
click at [914, 419] on span "Insérer" at bounding box center [935, 421] width 83 height 10
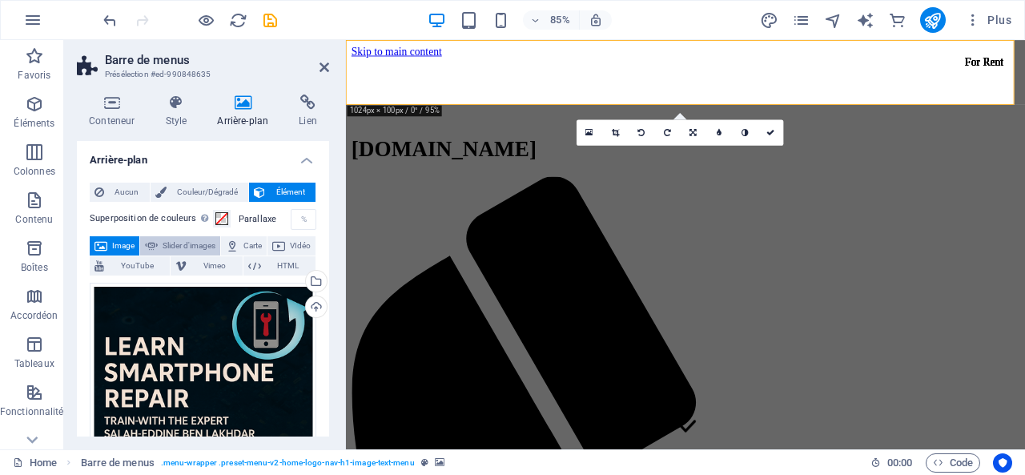
click at [210, 251] on span "Slider d'images" at bounding box center [189, 245] width 53 height 19
select select "ms"
select select "s"
select select "progressive"
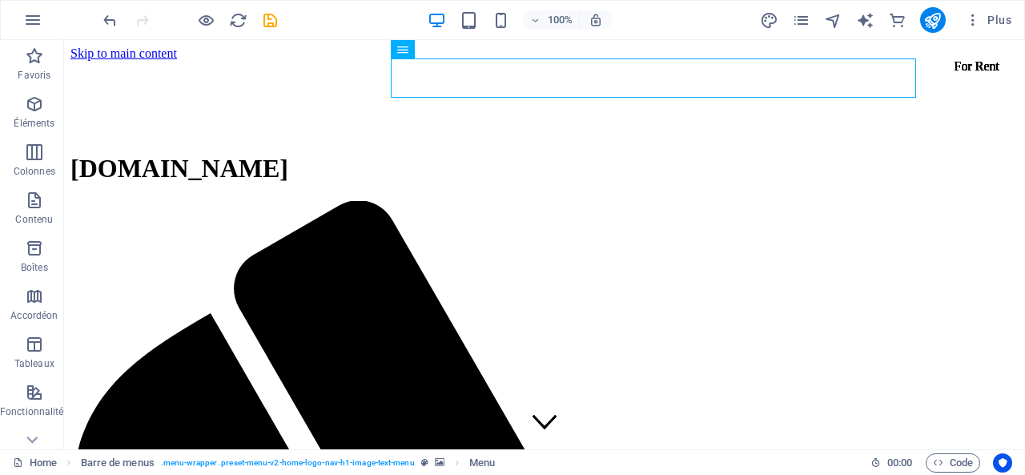
drag, startPoint x: 397, startPoint y: 76, endPoint x: 655, endPoint y: 20, distance: 264.0
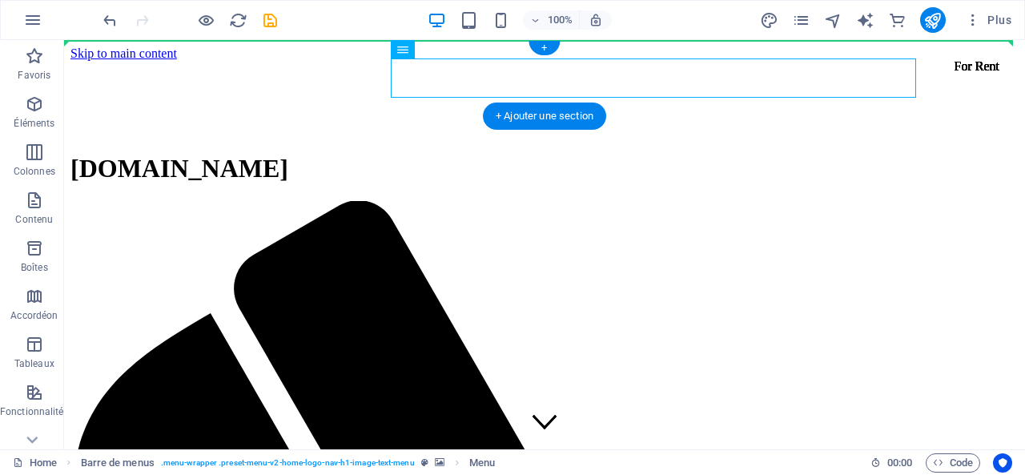
click at [106, 61] on div at bounding box center [545, 61] width 949 height 0
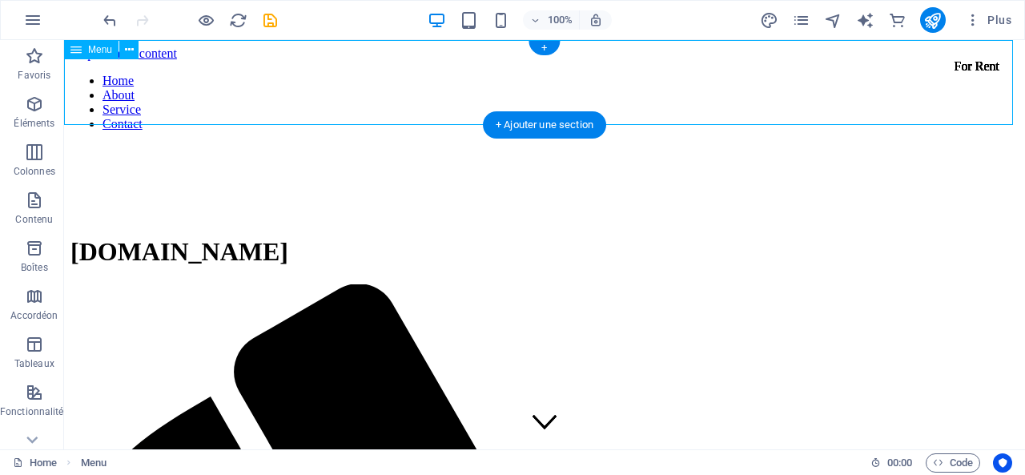
click at [106, 74] on nav "Home About Service Contact" at bounding box center [545, 103] width 949 height 58
select select
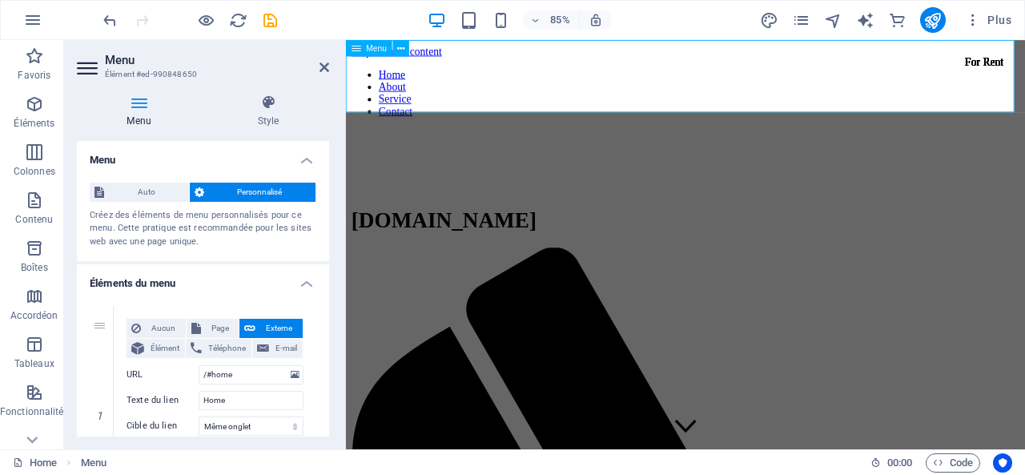
click at [475, 83] on nav "Home About Service Contact" at bounding box center [746, 103] width 787 height 58
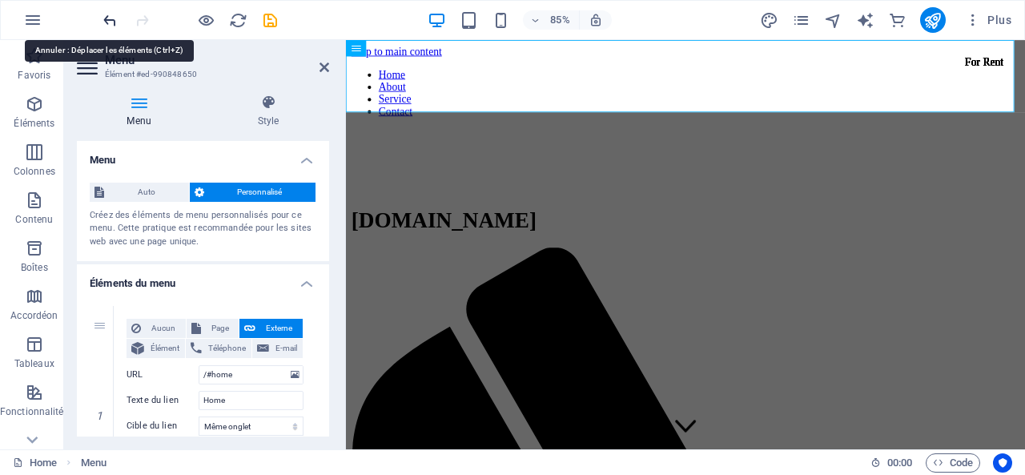
click at [116, 15] on icon "undo" at bounding box center [110, 20] width 18 height 18
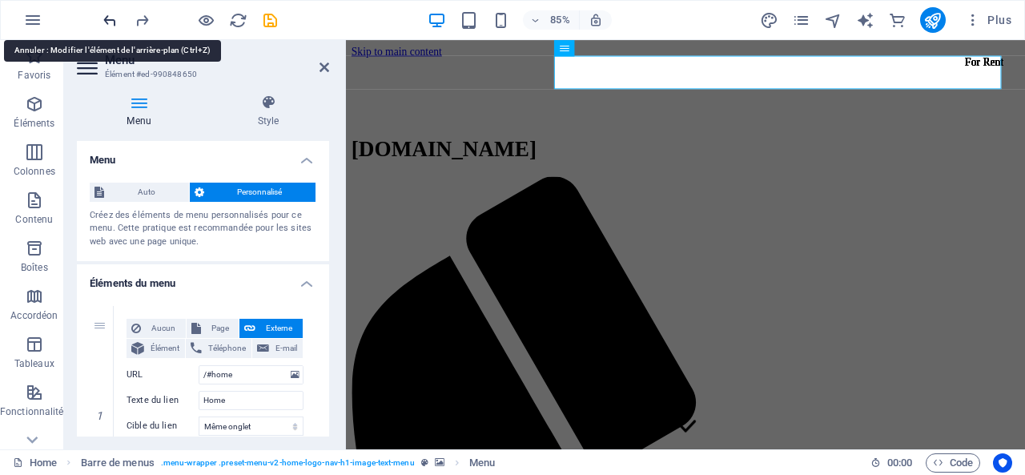
click at [116, 15] on icon "undo" at bounding box center [110, 20] width 18 height 18
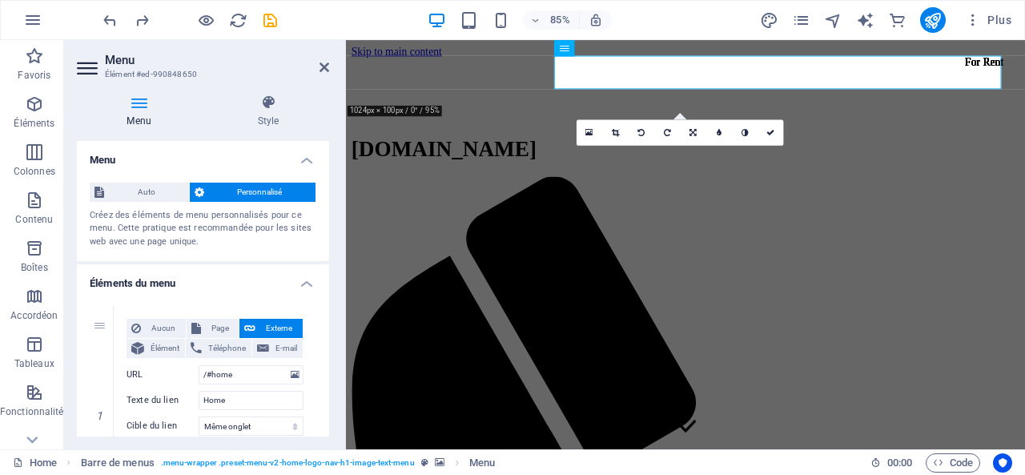
click at [490, 61] on figure at bounding box center [746, 61] width 787 height 0
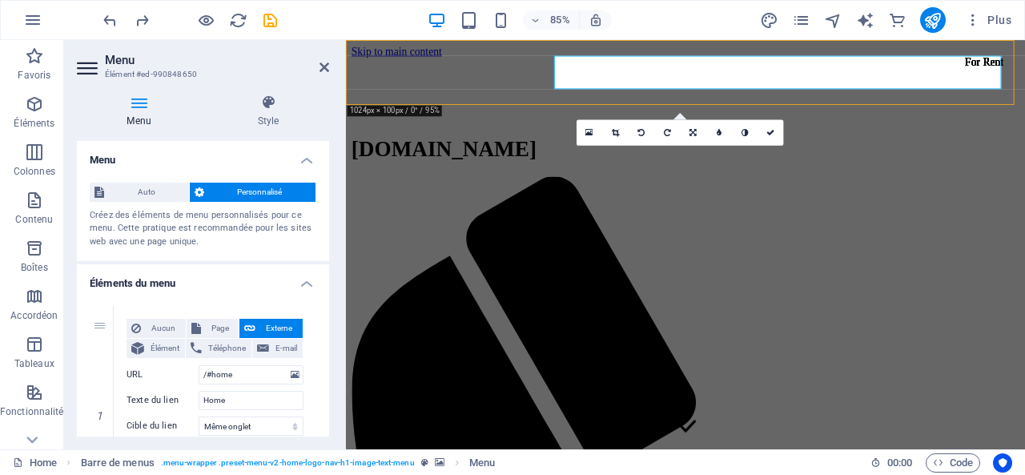
click at [490, 61] on figure at bounding box center [746, 61] width 787 height 0
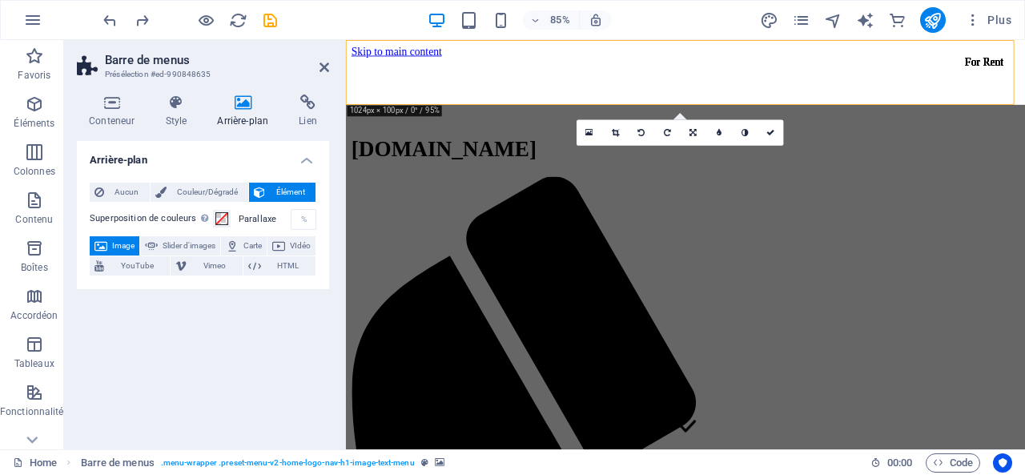
click at [490, 61] on figure at bounding box center [746, 61] width 787 height 0
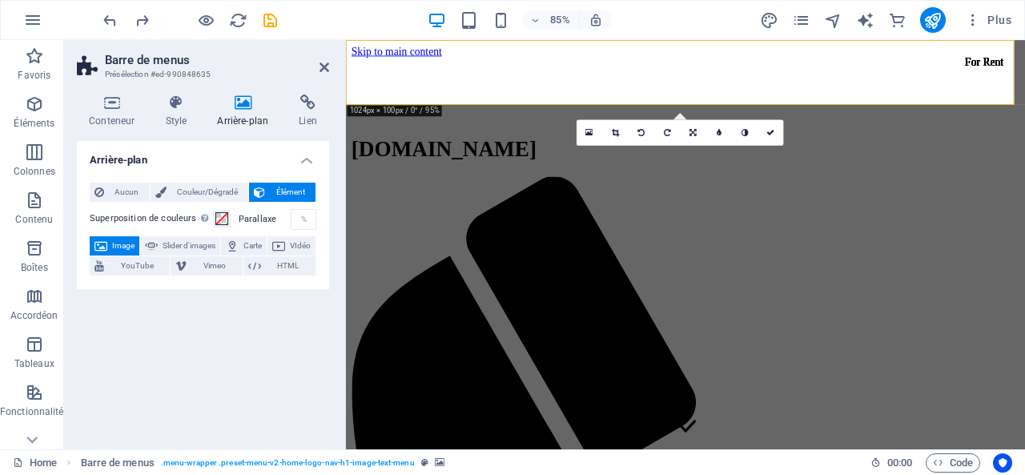
click at [490, 61] on figure at bounding box center [746, 61] width 787 height 0
click at [211, 240] on span "Slider d'images" at bounding box center [189, 245] width 53 height 19
select select "ms"
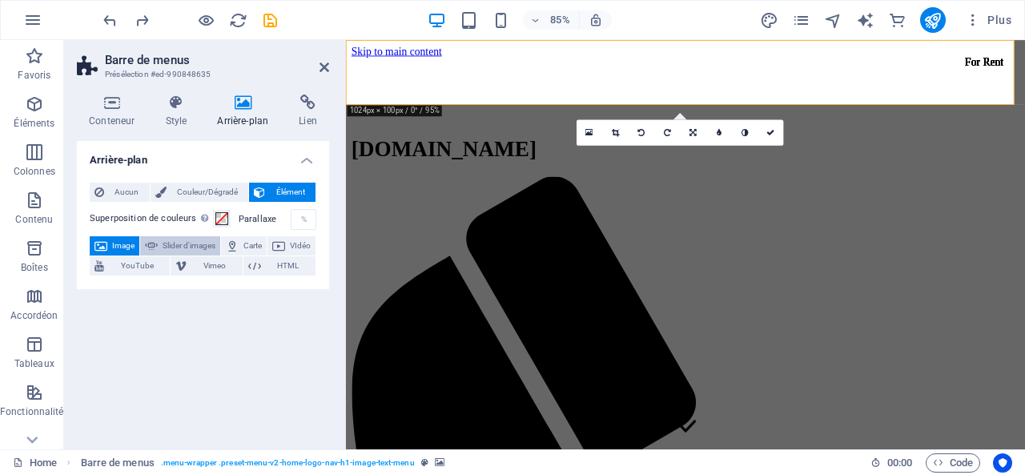
select select "s"
select select "progressive"
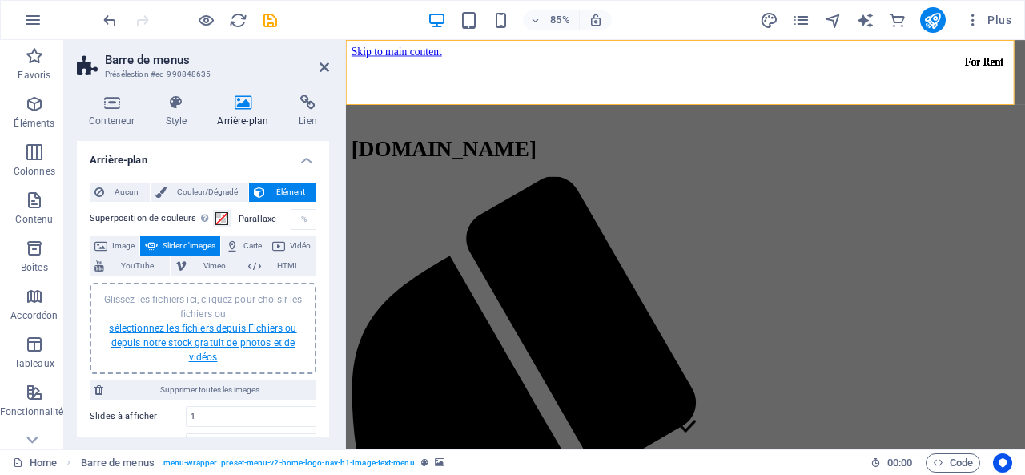
click at [197, 331] on link "sélectionnez les fichiers depuis Fichiers ou depuis notre stock gratuit de phot…" at bounding box center [202, 343] width 187 height 40
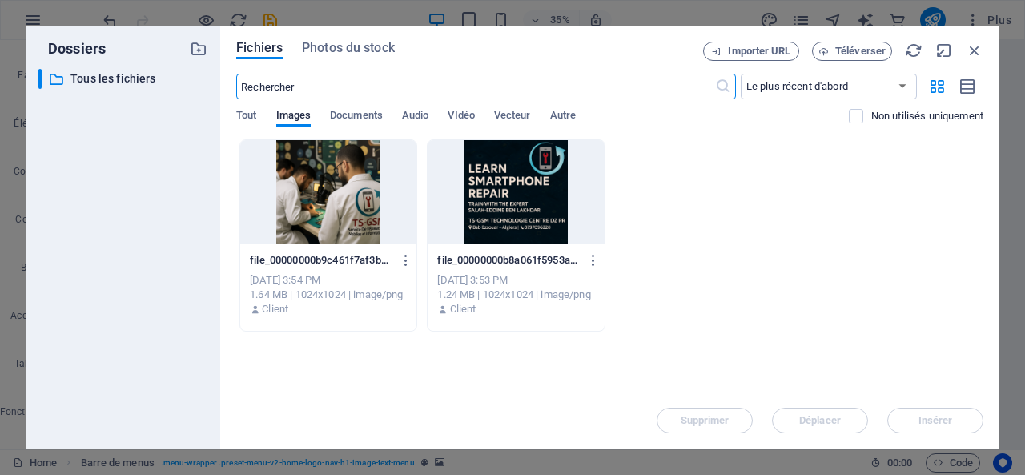
click at [534, 224] on div at bounding box center [516, 192] width 176 height 104
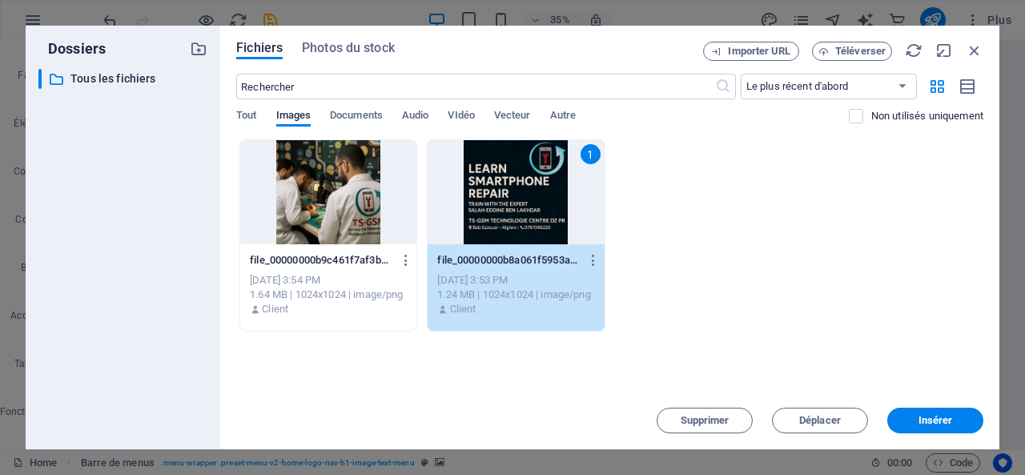
click at [534, 224] on div "1" at bounding box center [516, 192] width 176 height 104
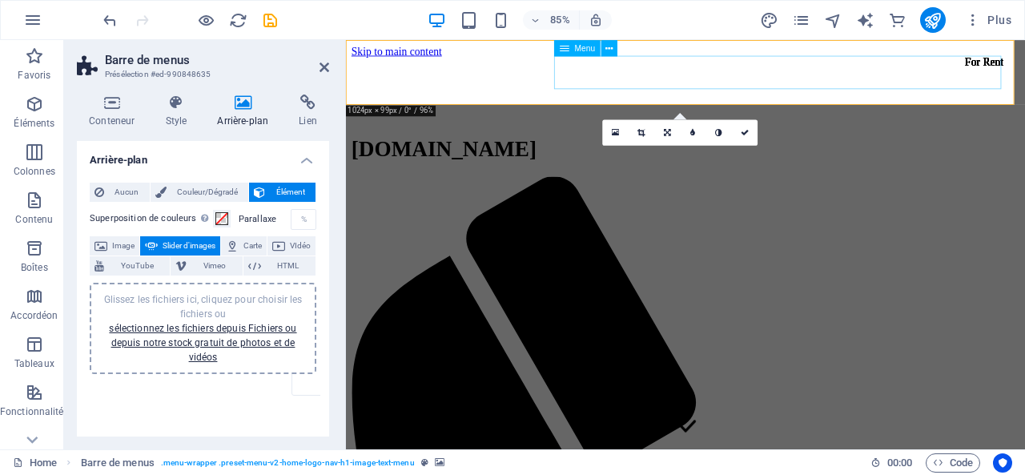
drag, startPoint x: 490, startPoint y: 461, endPoint x: 722, endPoint y: 91, distance: 437.0
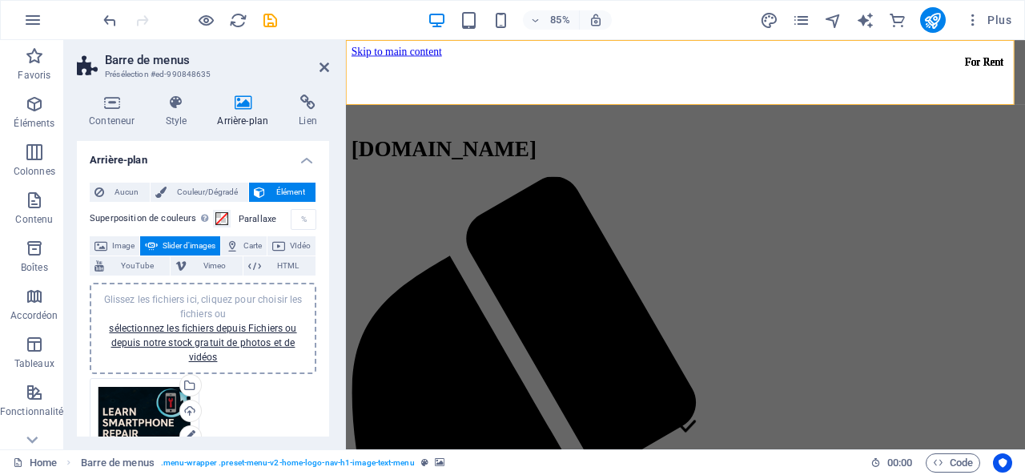
click at [223, 424] on div "Glissez les fichiers ici, cliquez pour choisir les fichiers ou sélectionnez les…" at bounding box center [203, 448] width 235 height 149
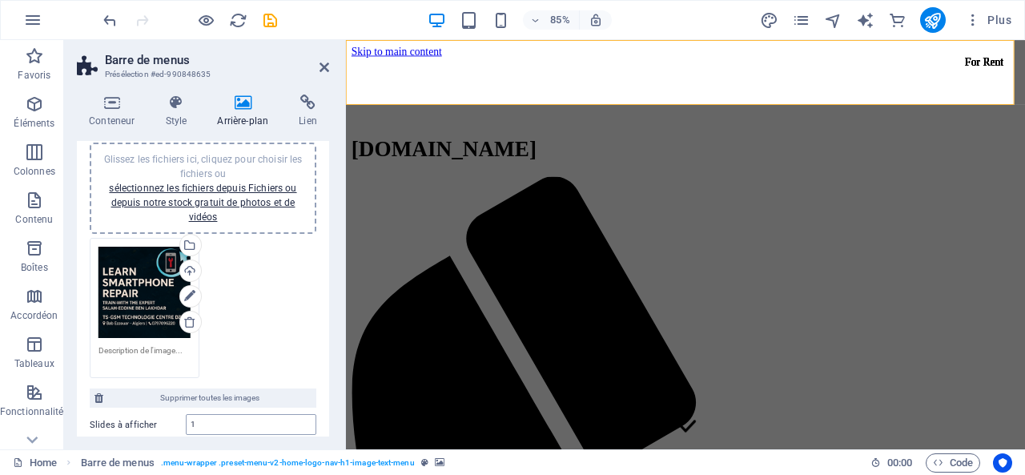
scroll to position [160, 0]
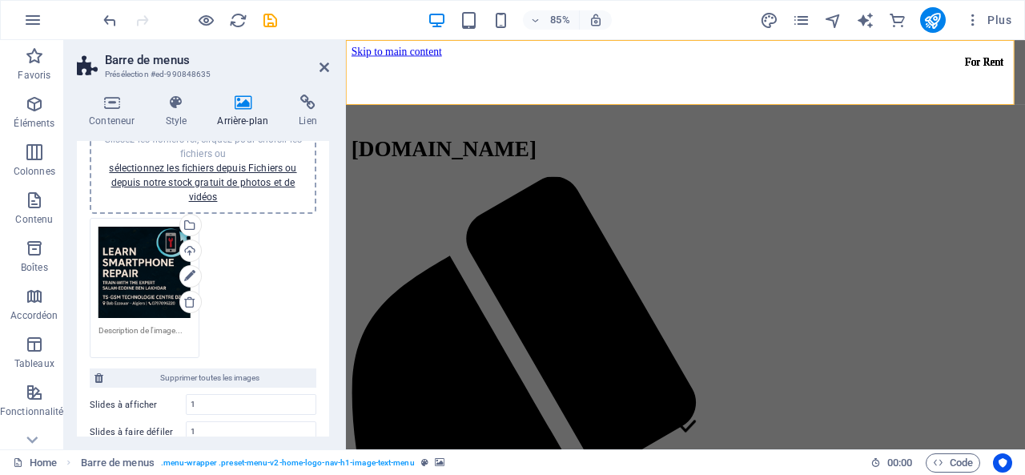
click at [239, 316] on div "Glissez les fichiers ici, cliquez pour choisir les fichiers ou sélectionnez les…" at bounding box center [203, 288] width 235 height 149
click at [235, 377] on span "Supprimer toutes les images" at bounding box center [209, 378] width 203 height 19
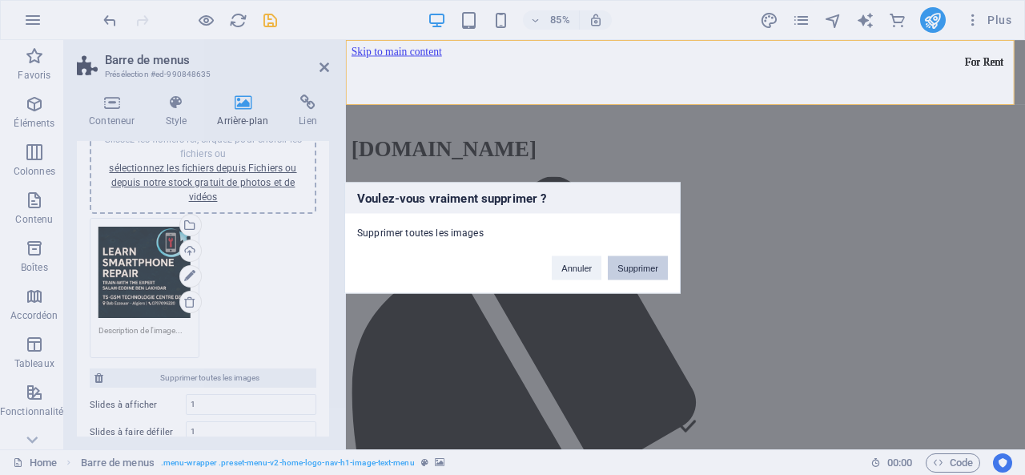
drag, startPoint x: 604, startPoint y: 263, endPoint x: 613, endPoint y: 264, distance: 8.8
click at [607, 262] on div "Annuler Supprimer" at bounding box center [610, 260] width 140 height 41
click at [617, 264] on button "Supprimer" at bounding box center [638, 268] width 60 height 24
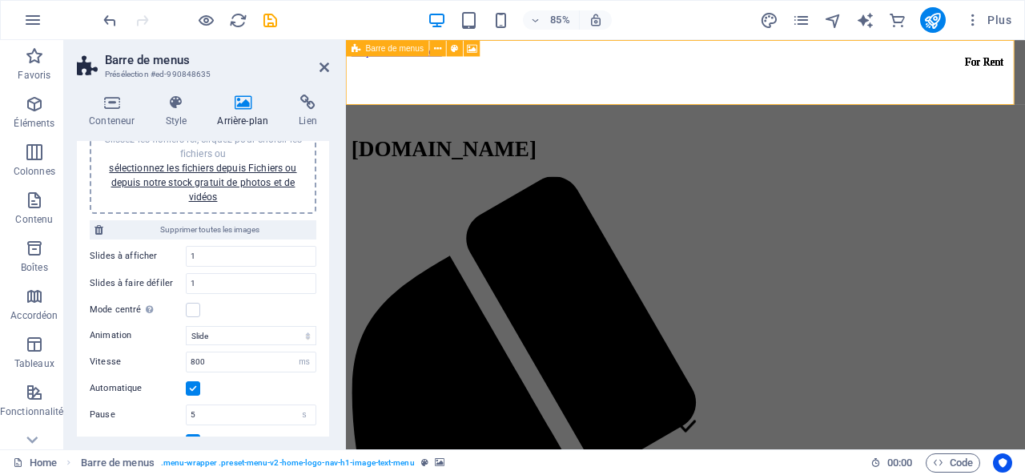
click at [625, 61] on div at bounding box center [746, 61] width 787 height 0
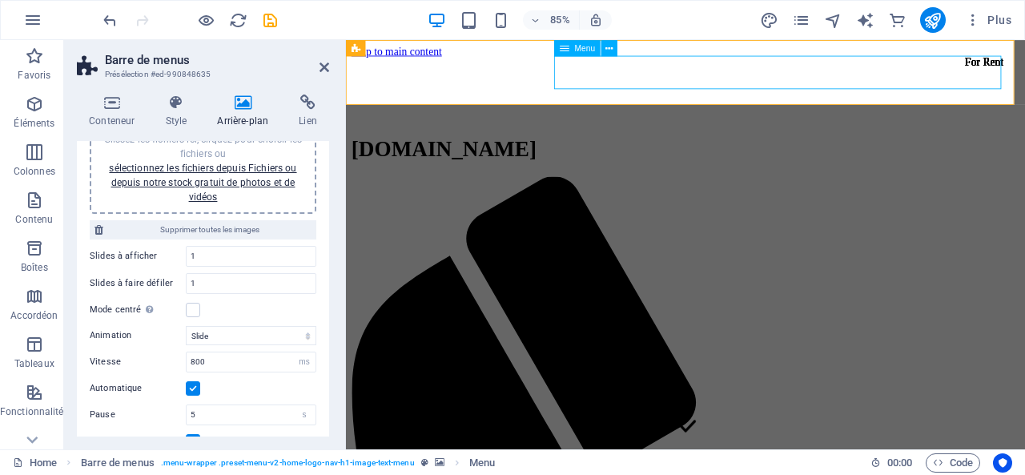
select select
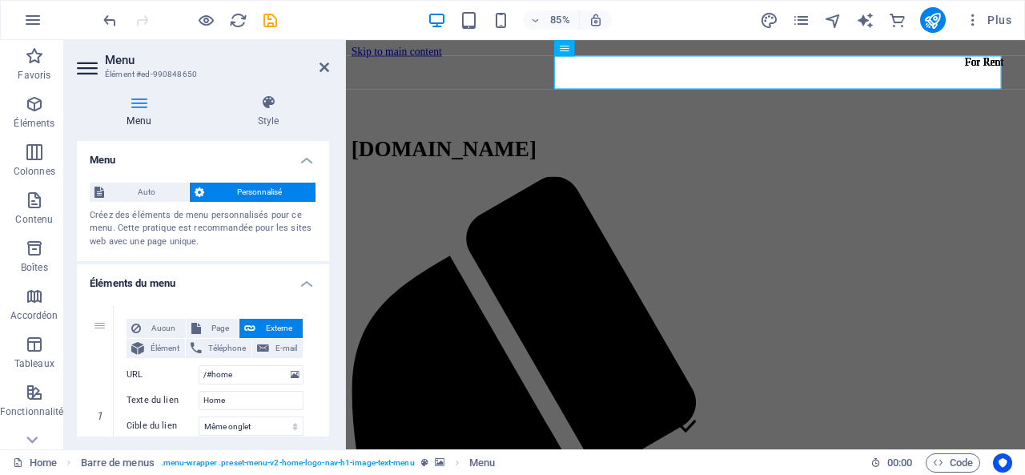
click at [424, 61] on div at bounding box center [746, 61] width 787 height 0
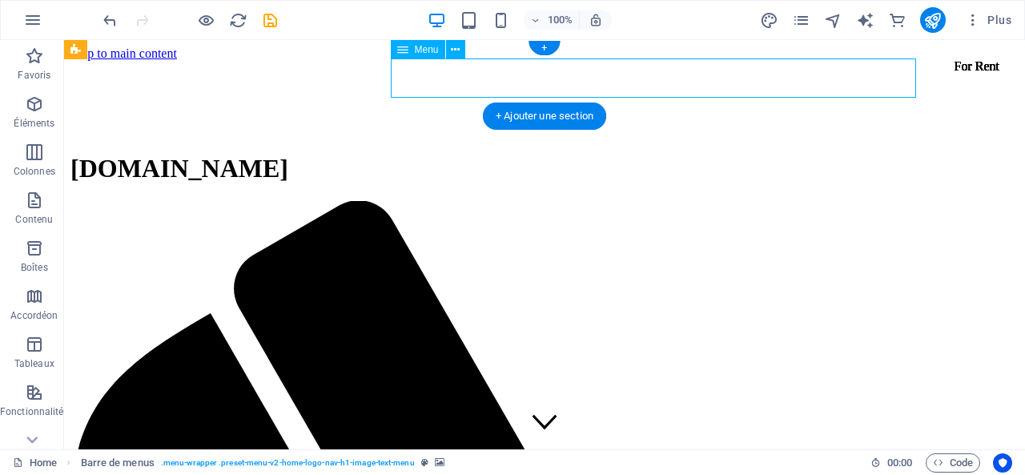
select select
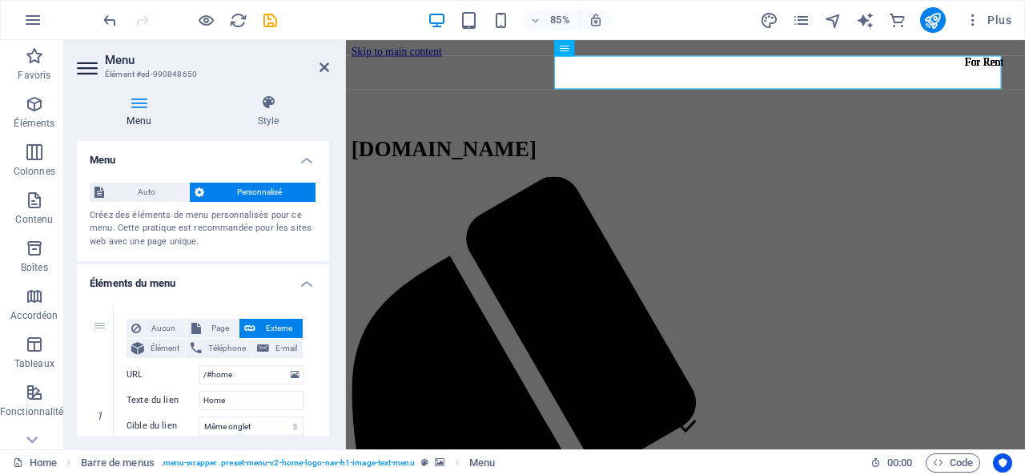
click at [436, 61] on div at bounding box center [746, 61] width 787 height 0
select select "ms"
select select "s"
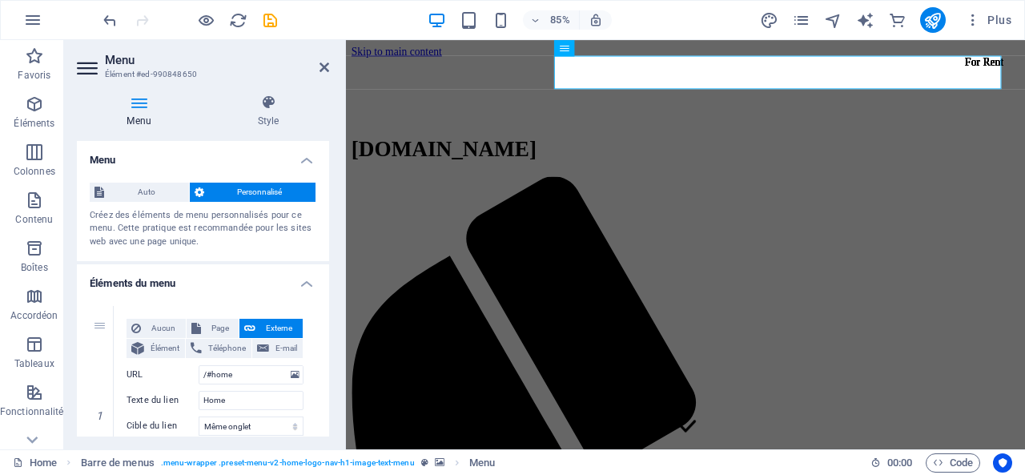
select select "progressive"
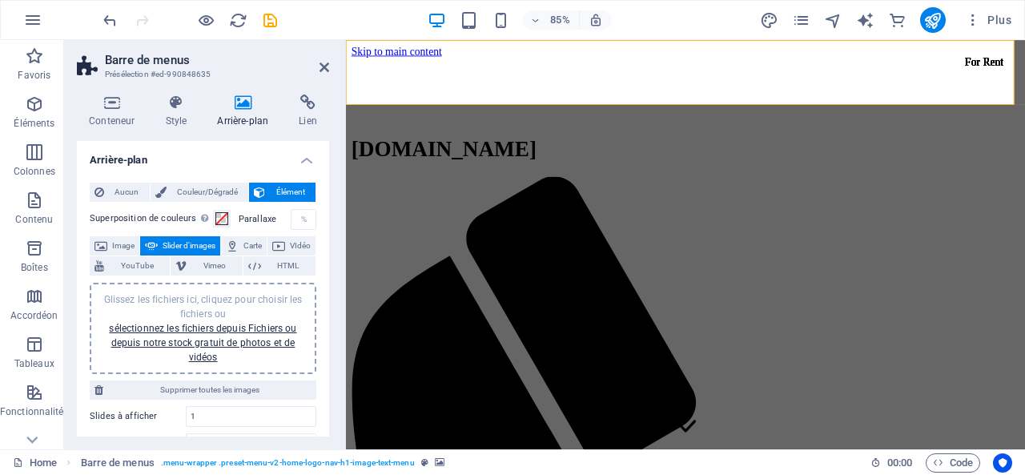
click at [436, 61] on div at bounding box center [746, 61] width 787 height 0
click at [189, 106] on icon at bounding box center [176, 103] width 46 height 16
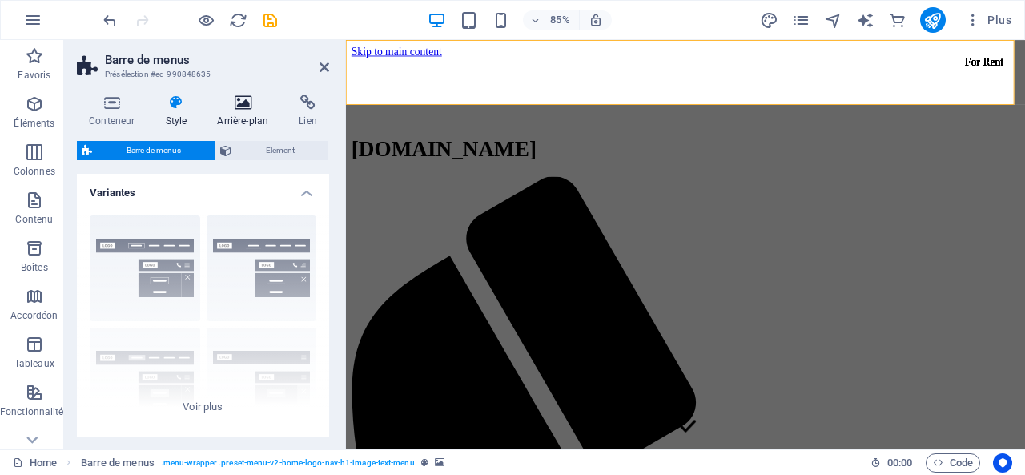
click at [228, 103] on icon at bounding box center [242, 103] width 75 height 16
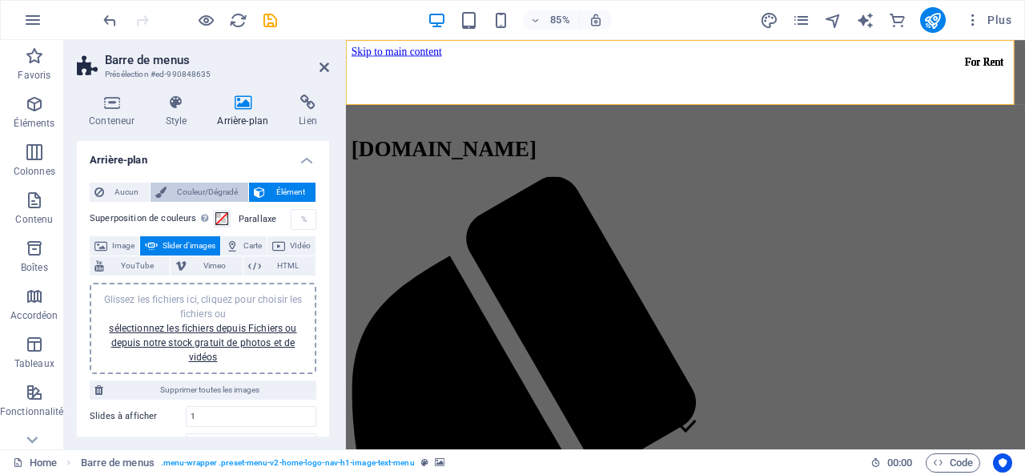
click at [178, 184] on span "Couleur/Dégradé" at bounding box center [207, 192] width 73 height 19
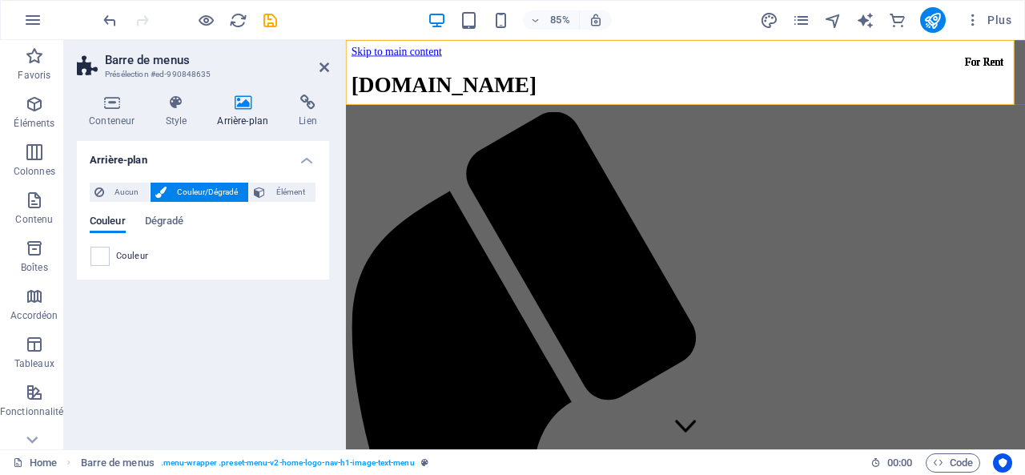
click at [171, 213] on div "Couleur Dégradé Couleur" at bounding box center [203, 235] width 227 height 64
click at [175, 221] on span "Dégradé" at bounding box center [164, 223] width 39 height 22
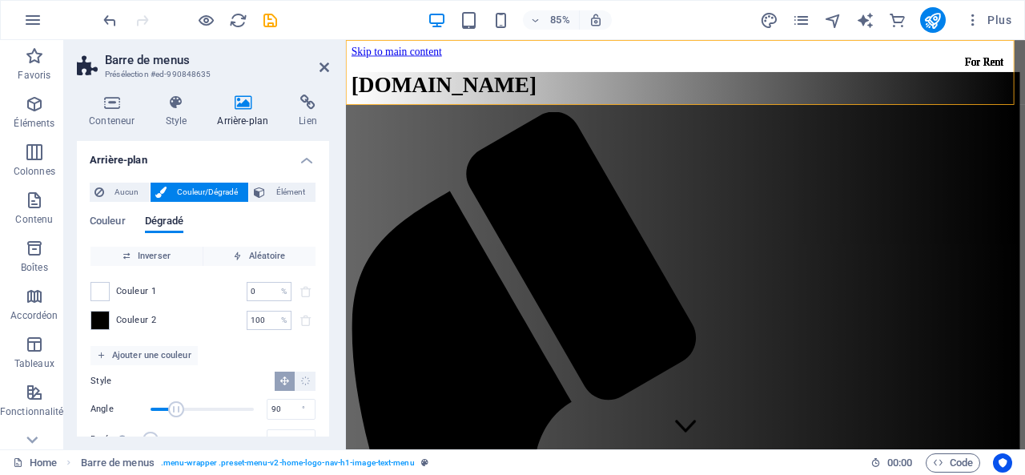
scroll to position [34, 0]
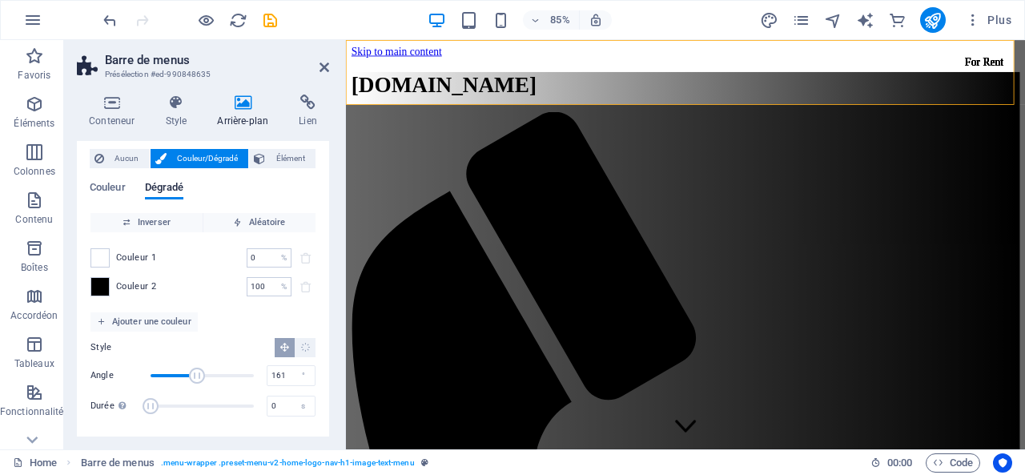
drag, startPoint x: 179, startPoint y: 374, endPoint x: 195, endPoint y: 373, distance: 16.1
click at [195, 373] on span "Angle" at bounding box center [197, 376] width 16 height 16
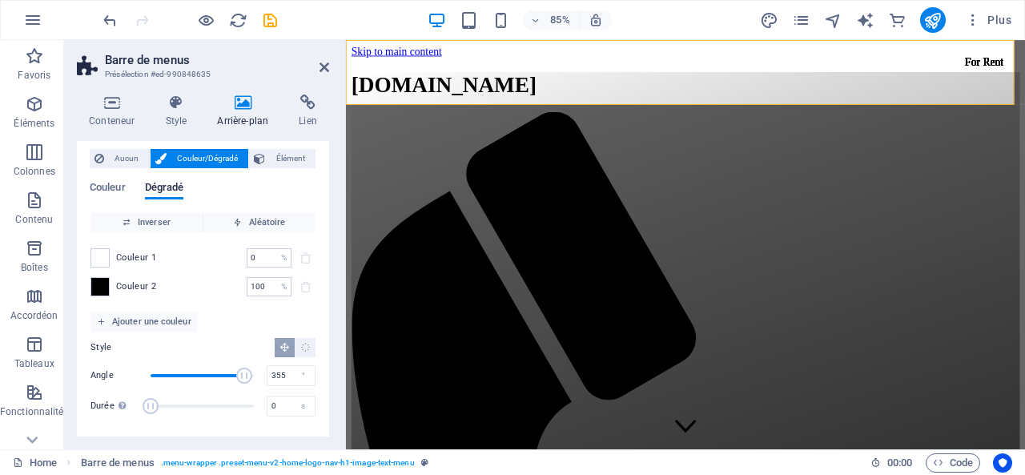
type input "360"
drag, startPoint x: 195, startPoint y: 373, endPoint x: 290, endPoint y: 373, distance: 94.5
click at [290, 373] on div "Angle 360 °" at bounding box center [203, 376] width 225 height 24
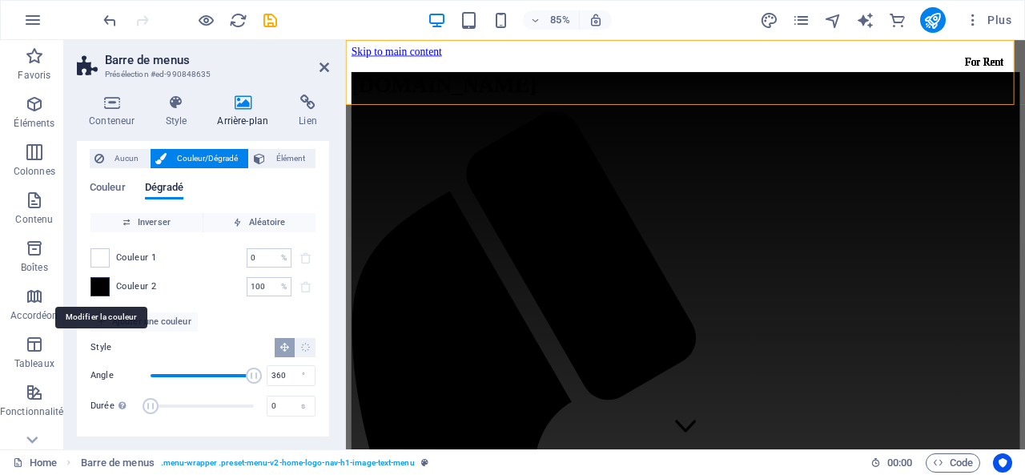
click at [98, 283] on span at bounding box center [100, 287] width 18 height 18
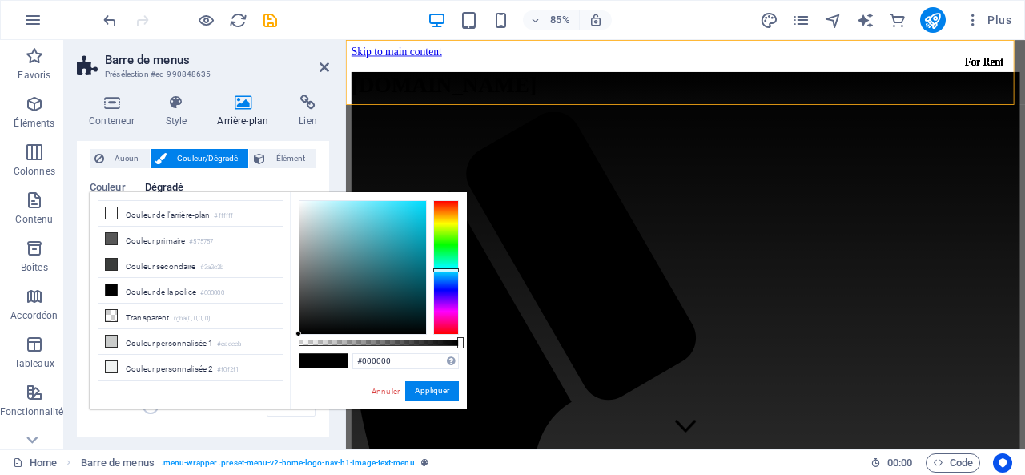
click at [449, 270] on div at bounding box center [446, 267] width 26 height 135
click at [449, 270] on div at bounding box center [446, 270] width 26 height 4
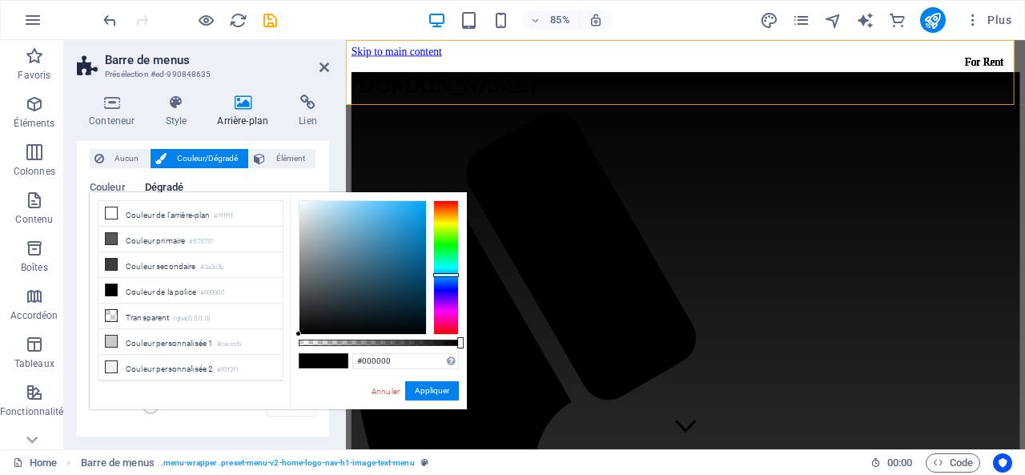
click at [447, 275] on div at bounding box center [446, 267] width 26 height 135
click at [447, 268] on div at bounding box center [446, 267] width 26 height 135
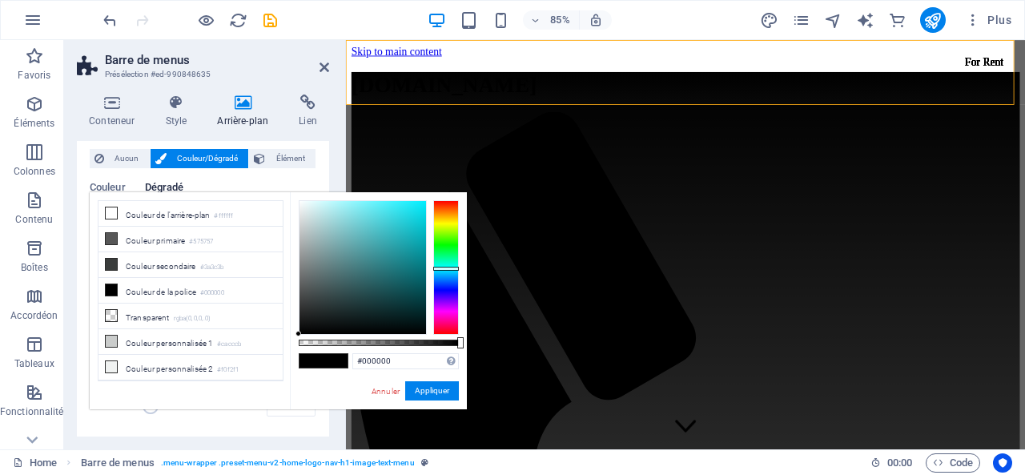
click at [445, 268] on div at bounding box center [446, 269] width 26 height 4
click at [417, 206] on div at bounding box center [363, 267] width 127 height 133
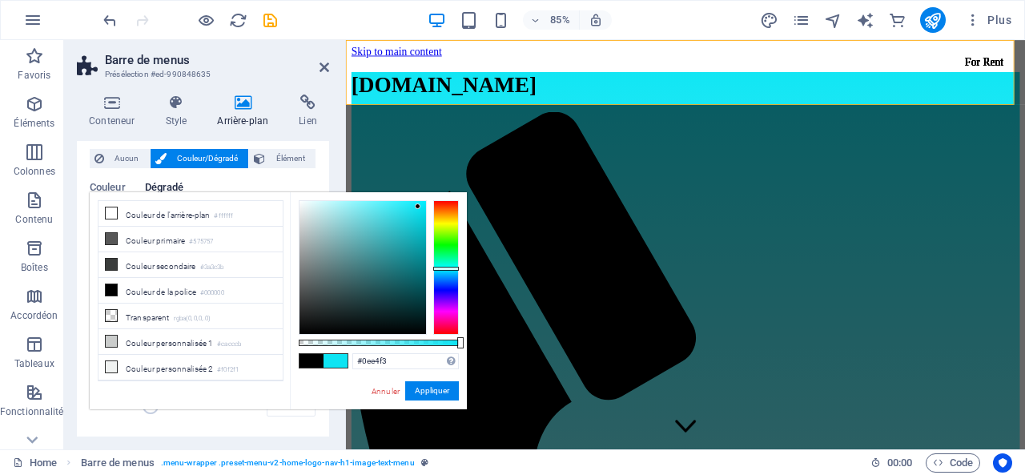
click at [418, 207] on div at bounding box center [363, 267] width 127 height 133
click at [417, 224] on div at bounding box center [363, 267] width 127 height 133
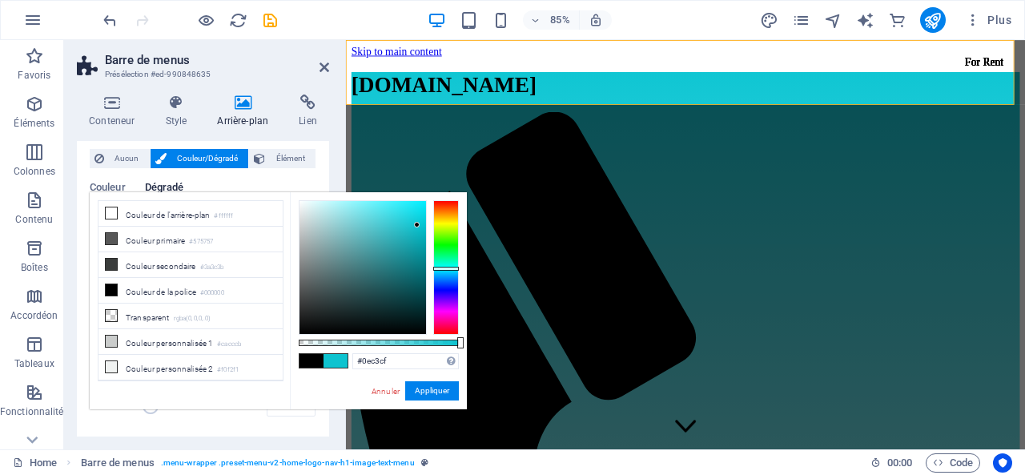
click at [417, 225] on div at bounding box center [363, 267] width 127 height 133
click at [420, 225] on div at bounding box center [363, 267] width 127 height 133
click at [425, 397] on button "Appliquer" at bounding box center [432, 390] width 54 height 19
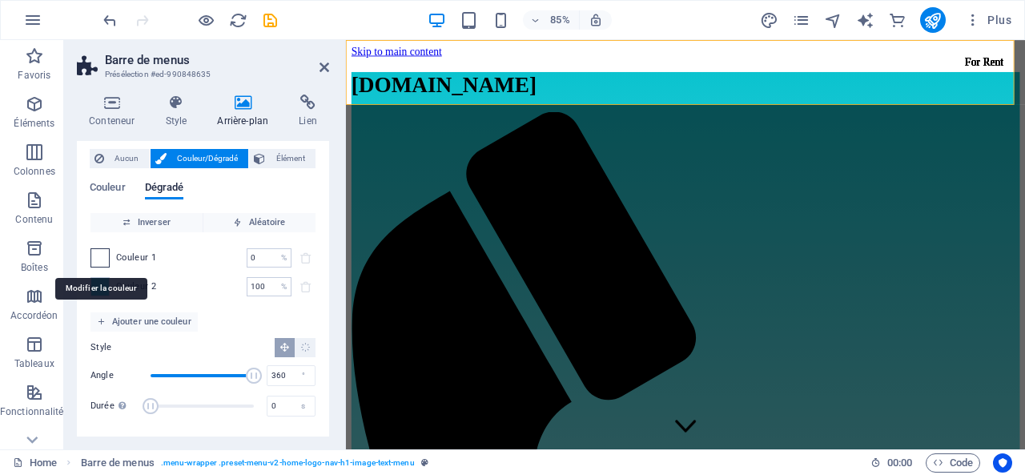
click at [99, 256] on span at bounding box center [100, 258] width 18 height 18
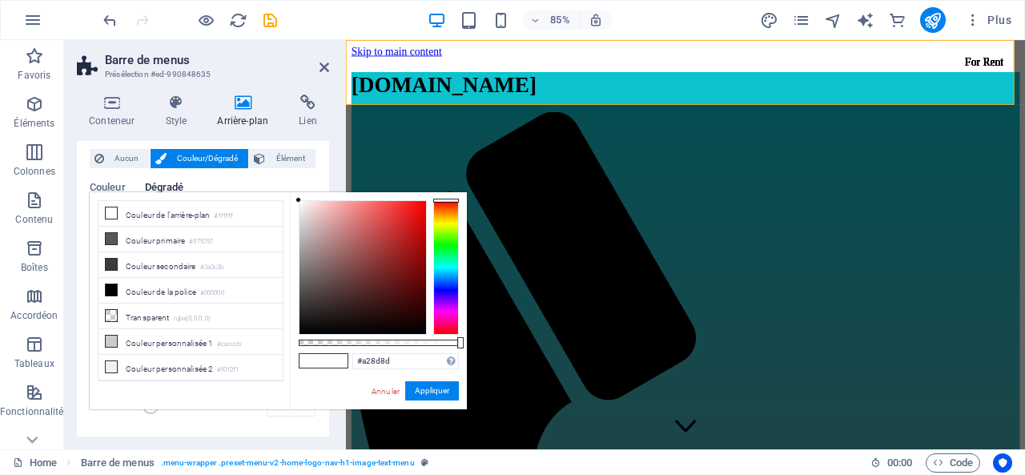
click at [315, 249] on div at bounding box center [363, 267] width 127 height 133
click at [336, 242] on div at bounding box center [363, 267] width 127 height 133
click at [340, 240] on div at bounding box center [363, 267] width 127 height 133
click at [340, 240] on div at bounding box center [340, 240] width 6 height 6
click at [339, 232] on div at bounding box center [363, 267] width 127 height 133
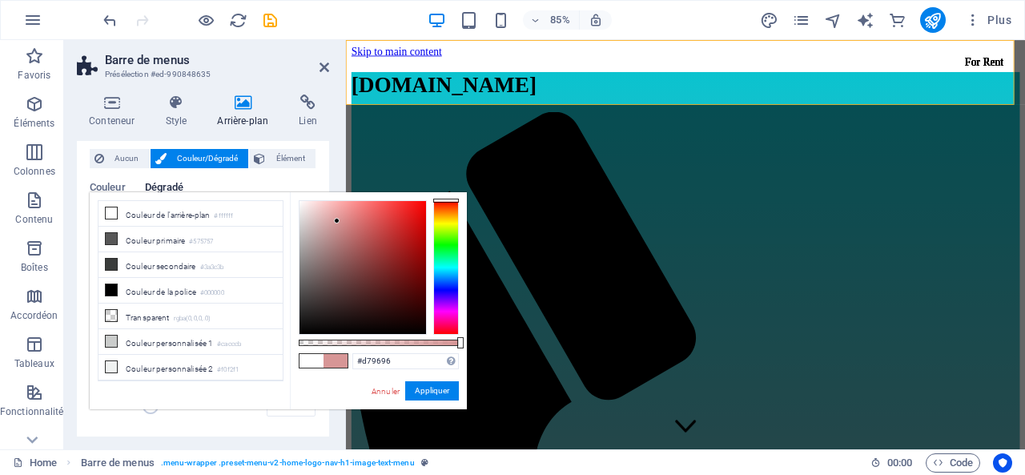
click at [337, 221] on div at bounding box center [363, 267] width 127 height 133
click at [344, 211] on div at bounding box center [363, 267] width 127 height 133
click at [344, 211] on div at bounding box center [344, 210] width 6 height 6
click at [369, 207] on div at bounding box center [363, 267] width 127 height 133
click at [415, 216] on div at bounding box center [363, 267] width 127 height 133
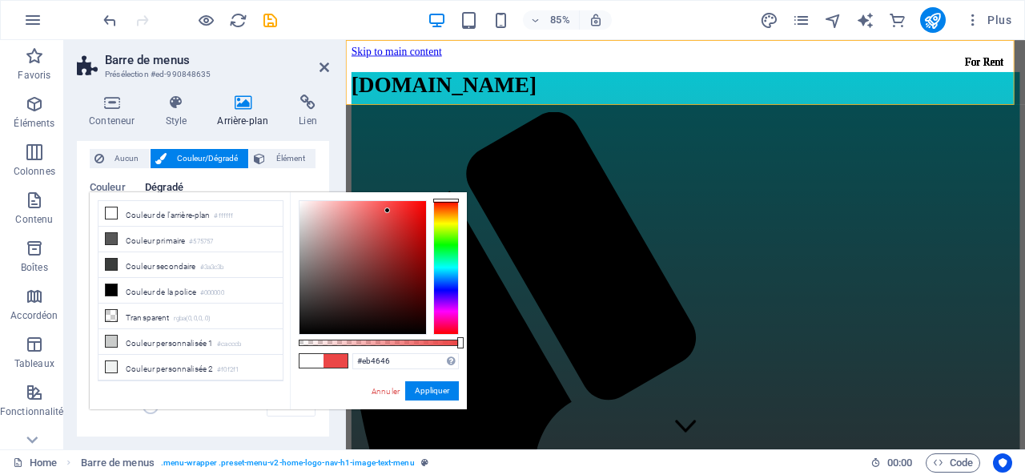
click at [388, 211] on div at bounding box center [363, 267] width 127 height 133
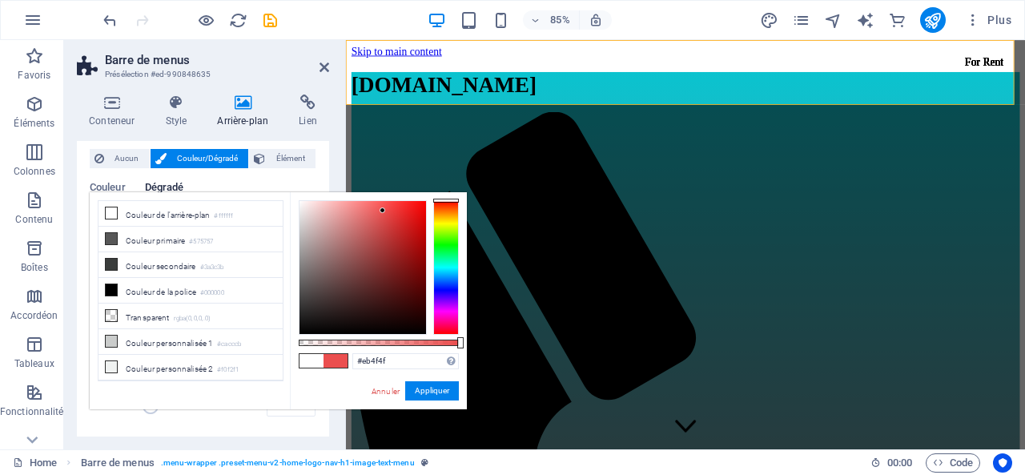
click at [383, 211] on div at bounding box center [363, 267] width 127 height 133
click at [377, 212] on div at bounding box center [363, 267] width 127 height 133
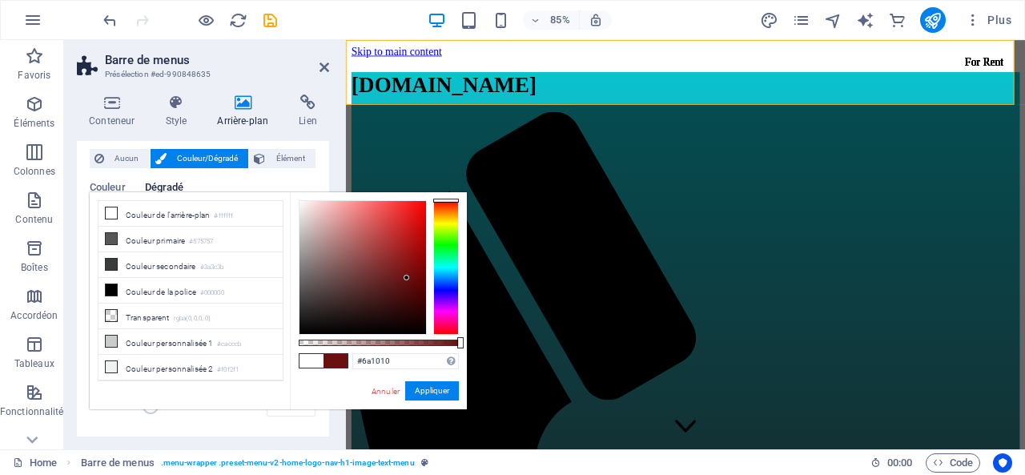
click at [407, 278] on div at bounding box center [363, 267] width 127 height 133
click at [413, 281] on div at bounding box center [363, 267] width 127 height 133
click at [413, 285] on div at bounding box center [363, 267] width 127 height 133
click at [413, 286] on div at bounding box center [363, 267] width 127 height 133
click at [415, 290] on div at bounding box center [363, 267] width 127 height 133
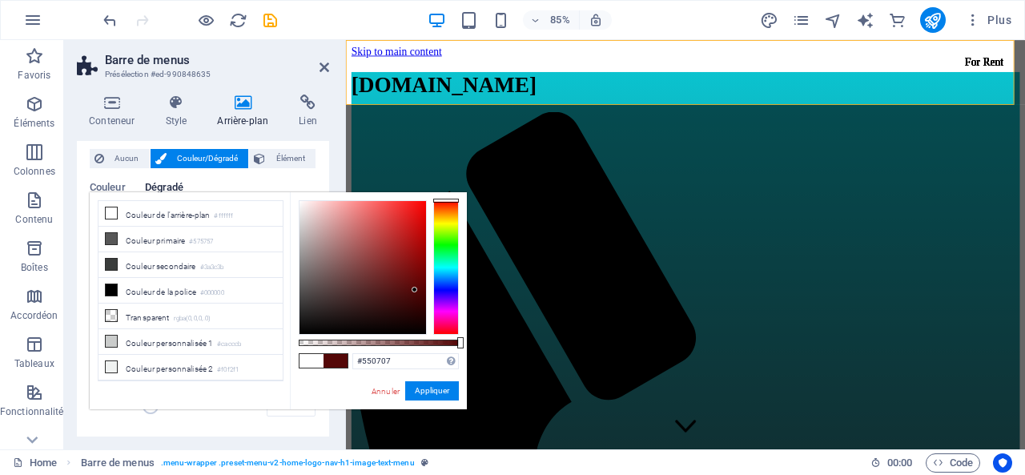
click at [415, 289] on div at bounding box center [415, 290] width 6 height 6
click at [415, 274] on div at bounding box center [363, 267] width 127 height 133
click at [415, 272] on div at bounding box center [415, 274] width 6 height 6
click at [415, 268] on div at bounding box center [415, 268] width 6 height 6
click at [354, 254] on div at bounding box center [363, 267] width 127 height 133
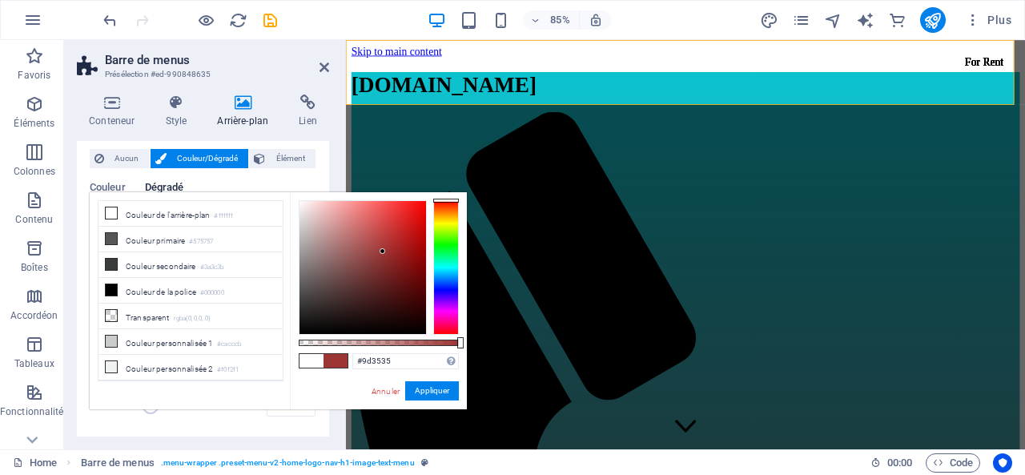
click at [383, 252] on div at bounding box center [363, 267] width 127 height 133
click at [378, 259] on div at bounding box center [363, 267] width 127 height 133
type input "#9b4d4d"
click at [363, 252] on div at bounding box center [363, 267] width 127 height 133
click at [445, 397] on button "Appliquer" at bounding box center [432, 390] width 54 height 19
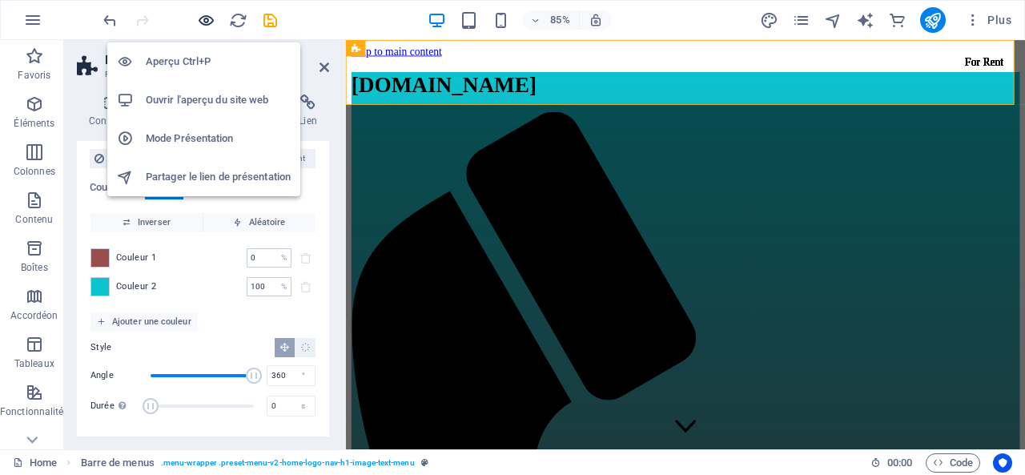
click at [202, 14] on icon "button" at bounding box center [206, 20] width 18 height 18
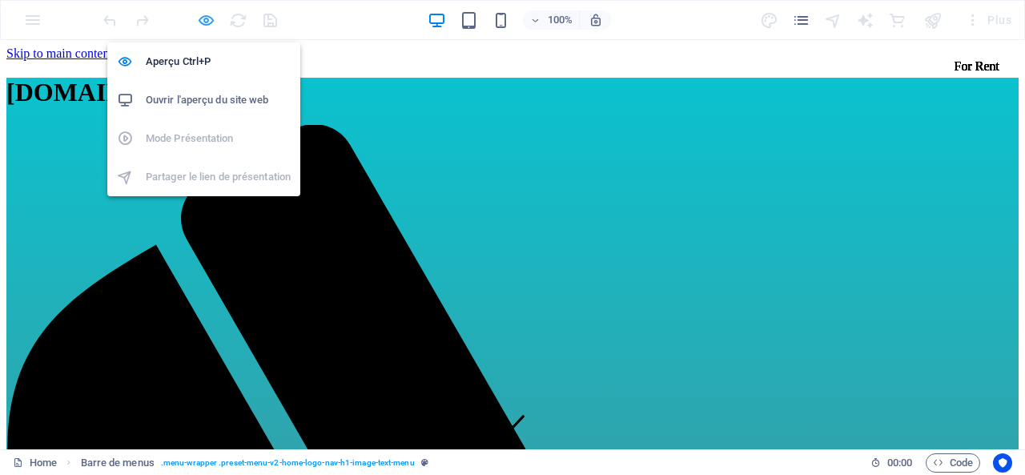
click at [203, 17] on icon "button" at bounding box center [206, 20] width 18 height 18
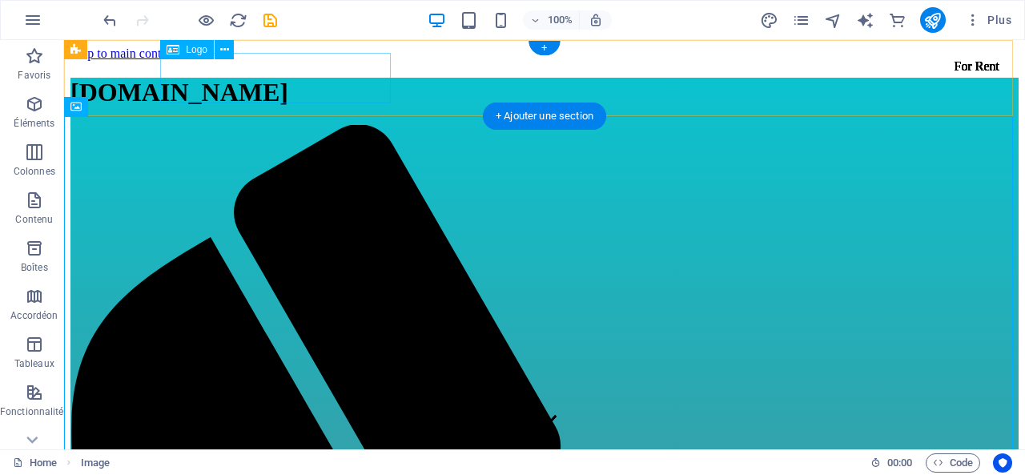
click at [260, 87] on div "[DOMAIN_NAME]" at bounding box center [545, 93] width 949 height 30
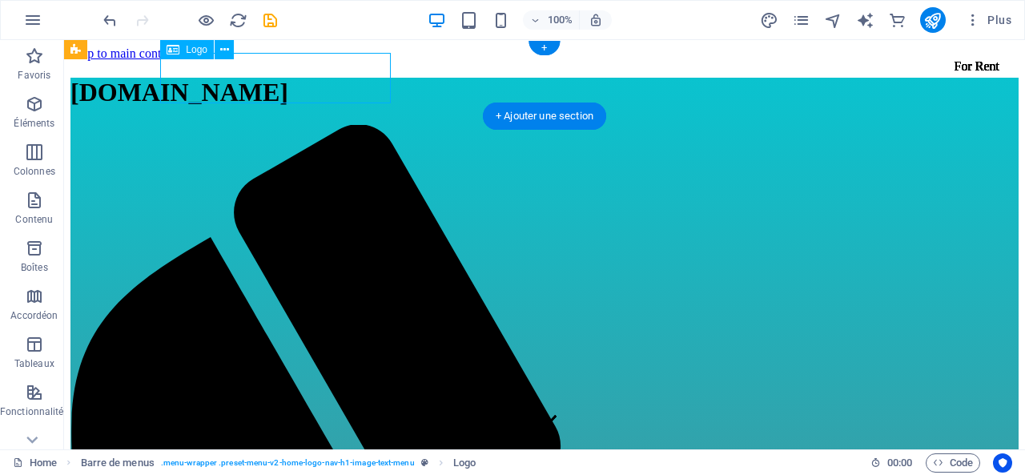
click at [260, 87] on div "[DOMAIN_NAME]" at bounding box center [545, 93] width 949 height 30
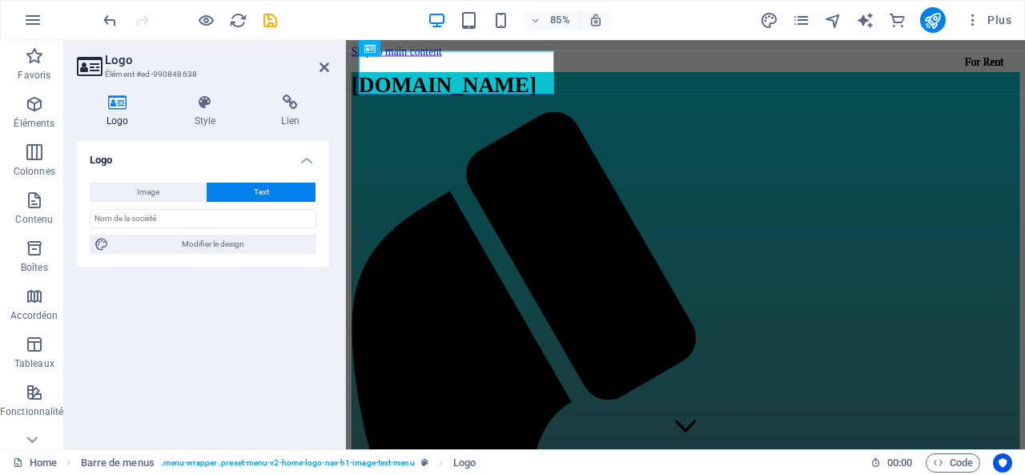
click at [128, 115] on h4 "Logo" at bounding box center [121, 112] width 88 height 34
click at [437, 47] on icon at bounding box center [436, 48] width 7 height 14
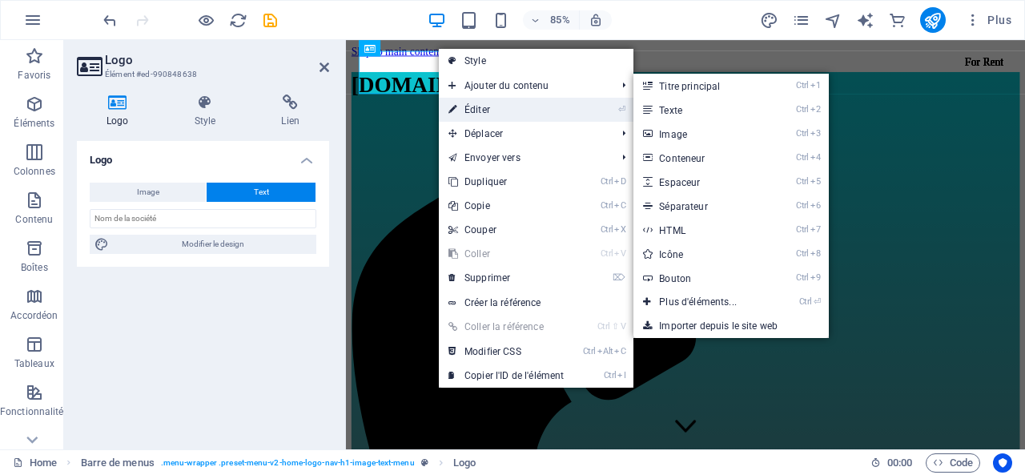
click at [498, 111] on link "⏎ Éditer" at bounding box center [506, 110] width 135 height 24
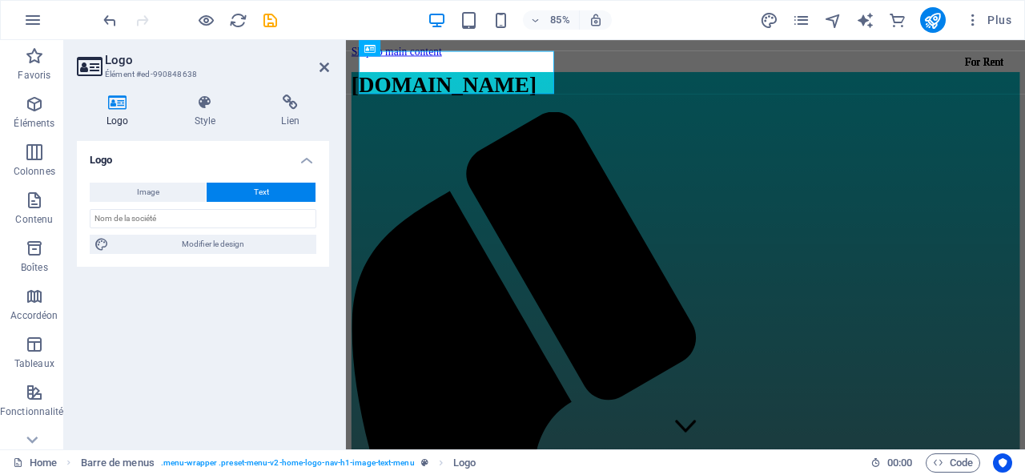
click at [252, 193] on button "Text" at bounding box center [261, 192] width 109 height 19
click at [248, 204] on div "Image Text Glissez les fichiers ici, cliquez pour choisir les fichiers ou sélec…" at bounding box center [203, 218] width 252 height 97
click at [247, 217] on input "text" at bounding box center [203, 218] width 227 height 19
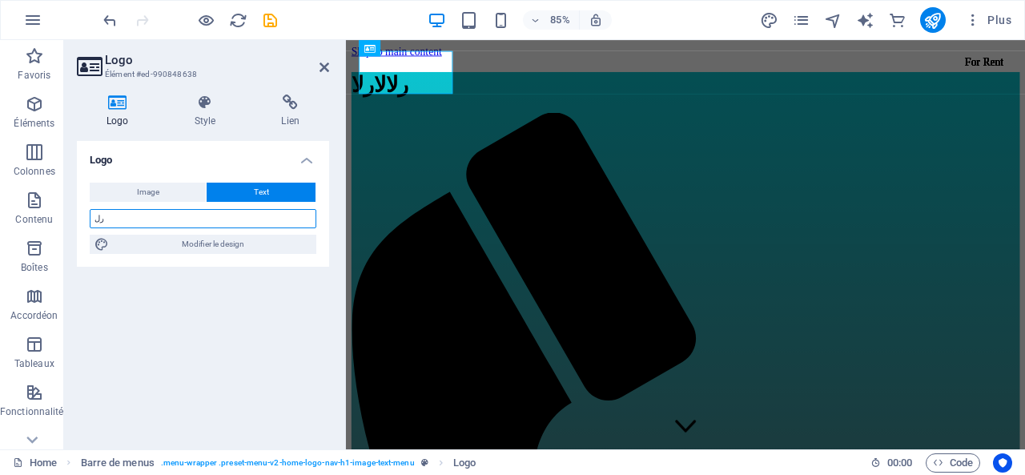
type input "ر"
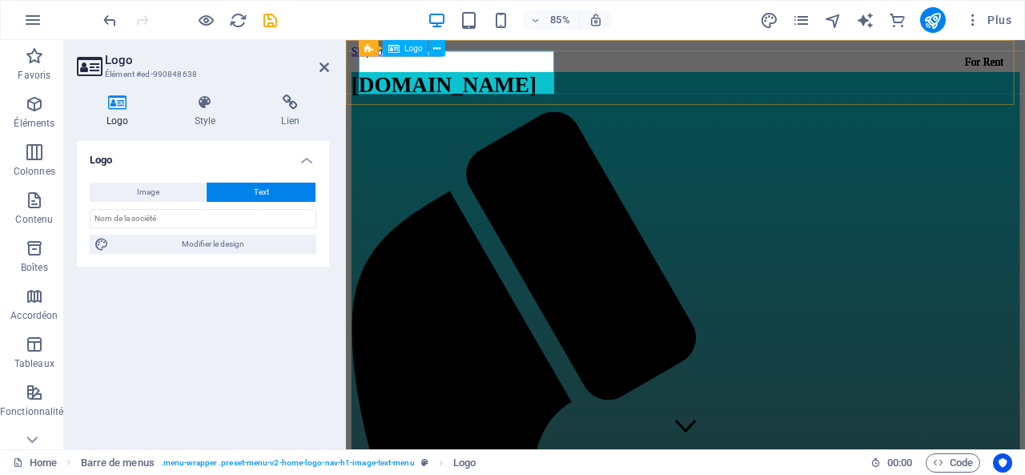
click at [436, 88] on div "[DOMAIN_NAME]" at bounding box center [746, 93] width 787 height 30
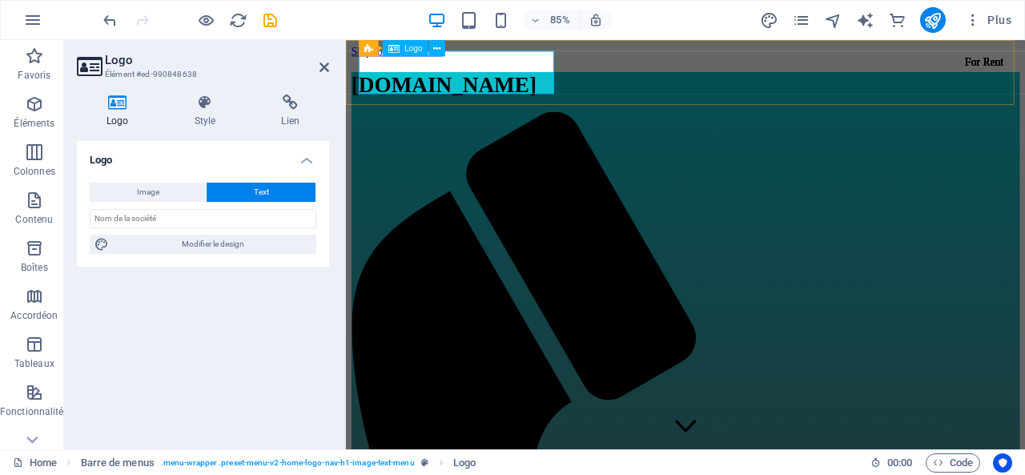
click at [436, 88] on div "[DOMAIN_NAME]" at bounding box center [746, 93] width 787 height 30
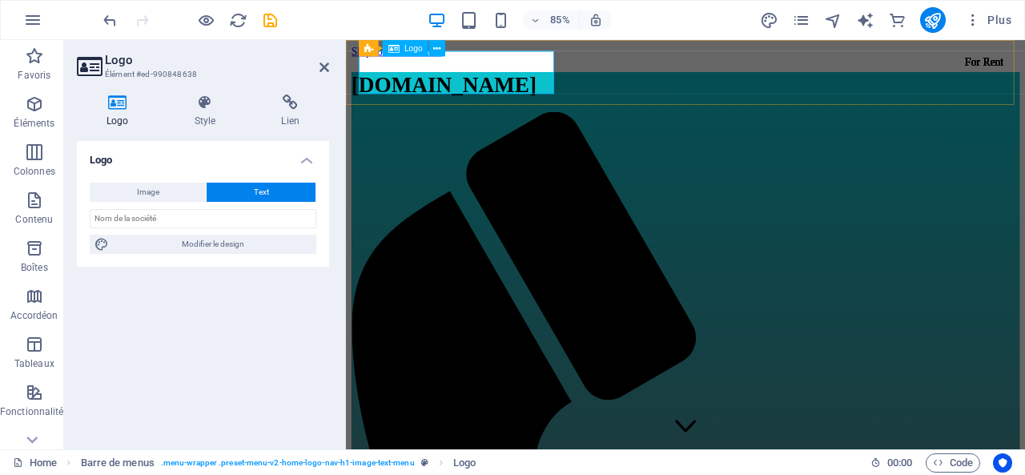
click at [436, 88] on div "[DOMAIN_NAME]" at bounding box center [746, 93] width 787 height 30
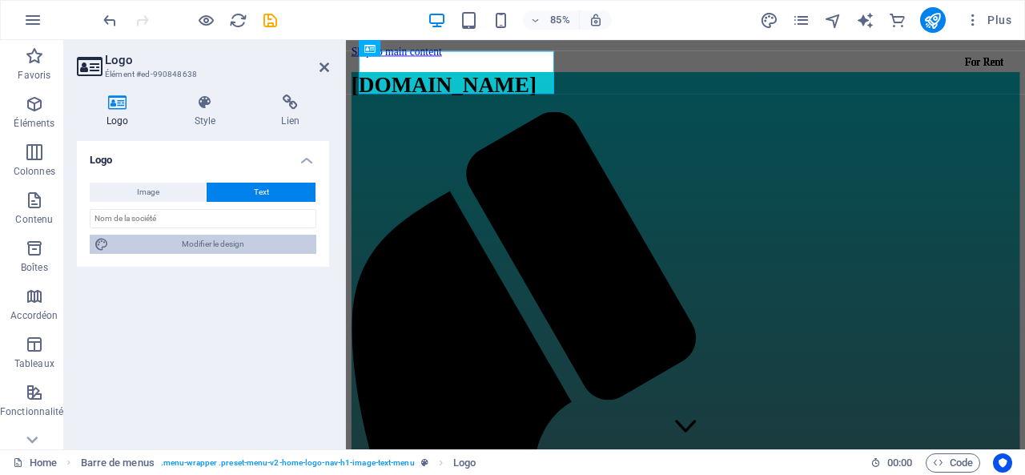
click at [271, 240] on span "Modifier le design" at bounding box center [213, 244] width 198 height 19
select select "rem"
select select "200"
select select "px"
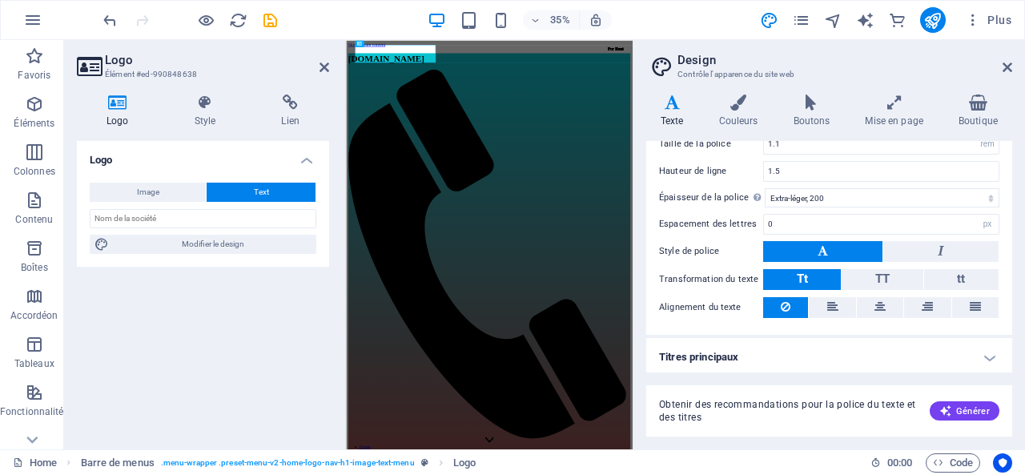
scroll to position [0, 0]
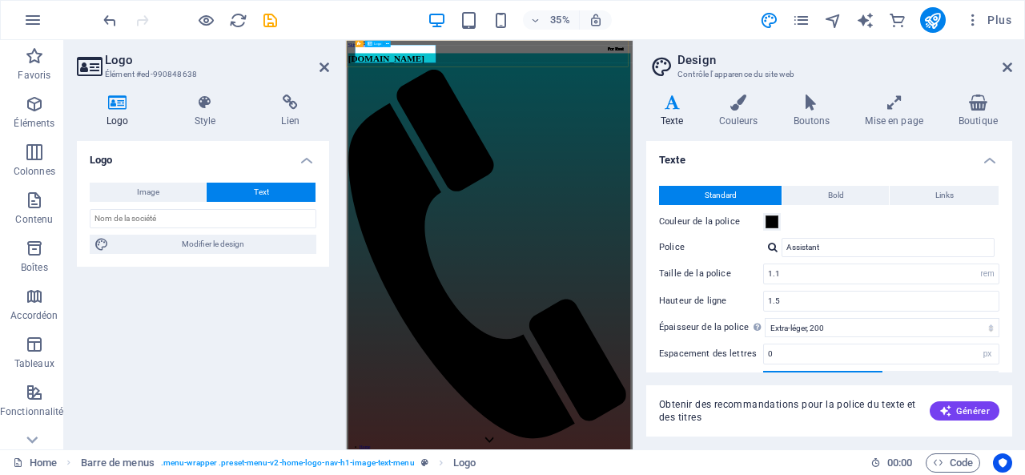
click at [546, 87] on div "[DOMAIN_NAME]" at bounding box center [756, 93] width 807 height 30
click at [990, 103] on icon at bounding box center [979, 103] width 68 height 16
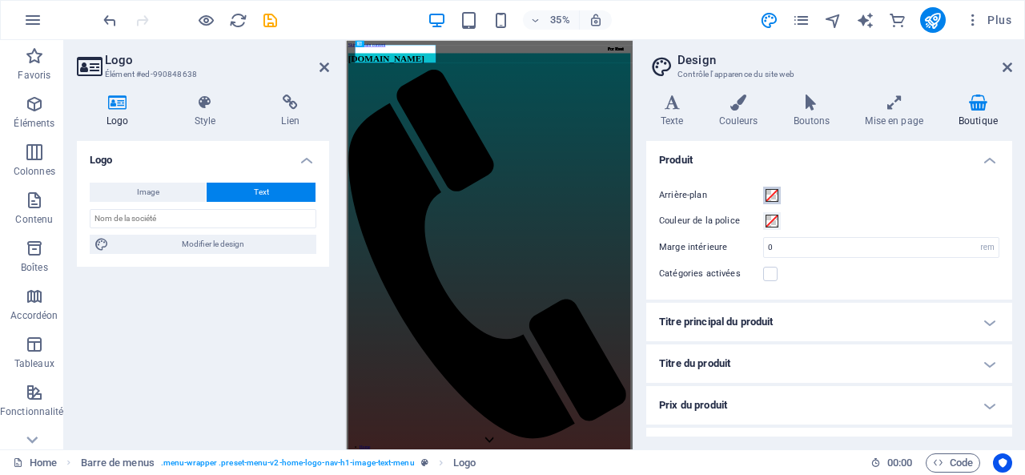
click at [771, 196] on span at bounding box center [772, 195] width 13 height 13
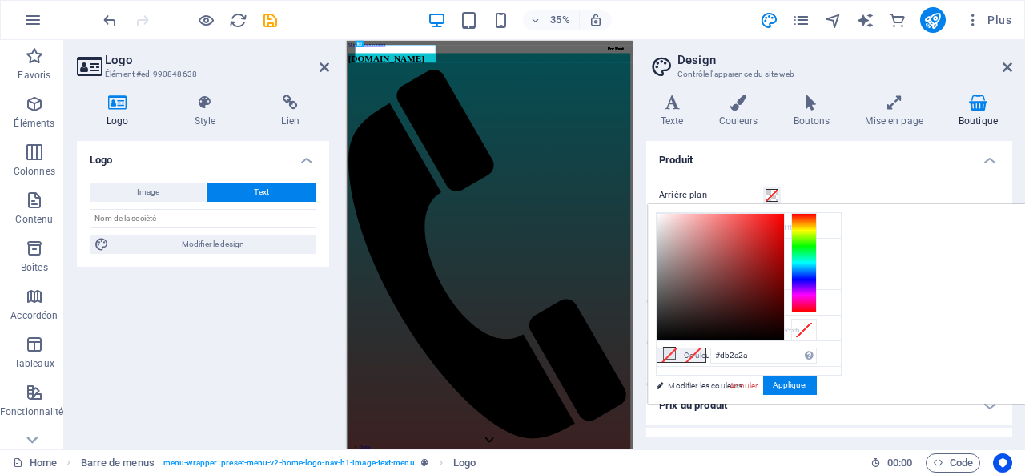
click at [784, 230] on div at bounding box center [721, 277] width 127 height 127
click at [784, 238] on div at bounding box center [721, 277] width 127 height 127
click at [784, 224] on div at bounding box center [721, 277] width 127 height 127
click at [784, 324] on div at bounding box center [721, 277] width 127 height 127
type input "#190505"
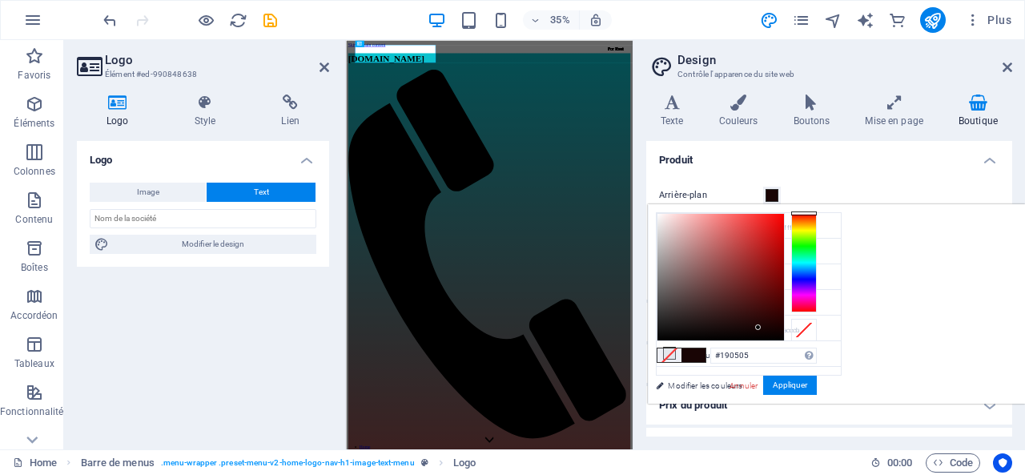
click at [784, 327] on div at bounding box center [721, 277] width 127 height 127
click at [817, 389] on button "Appliquer" at bounding box center [790, 385] width 54 height 19
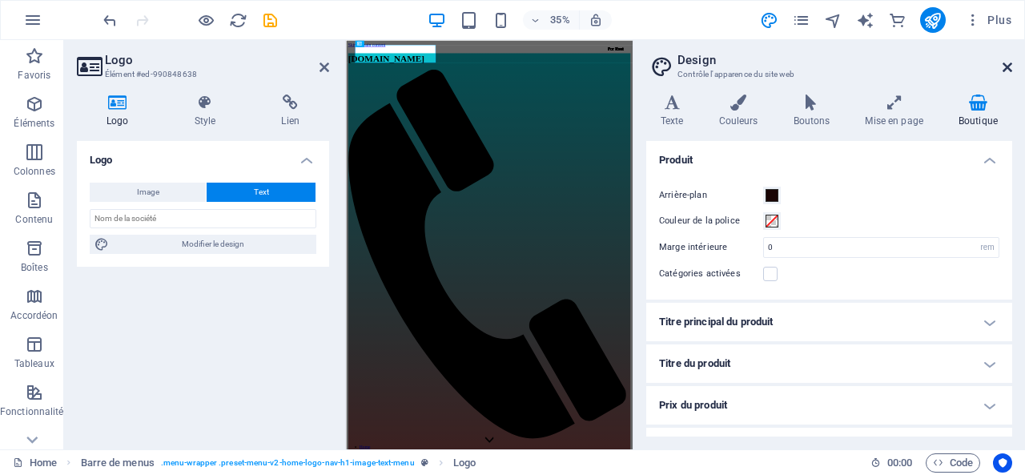
click at [1005, 70] on icon at bounding box center [1008, 67] width 10 height 13
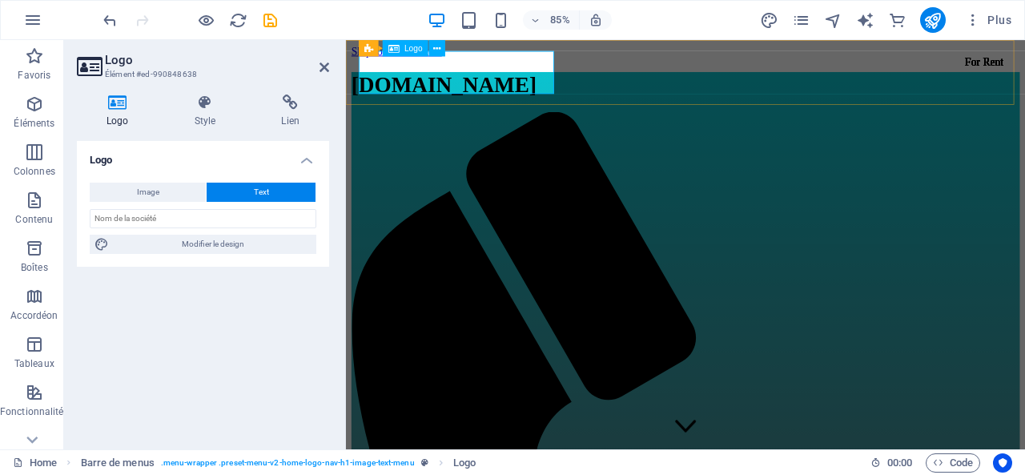
click at [498, 88] on div "[DOMAIN_NAME]" at bounding box center [746, 93] width 787 height 30
click at [440, 56] on button at bounding box center [437, 48] width 16 height 16
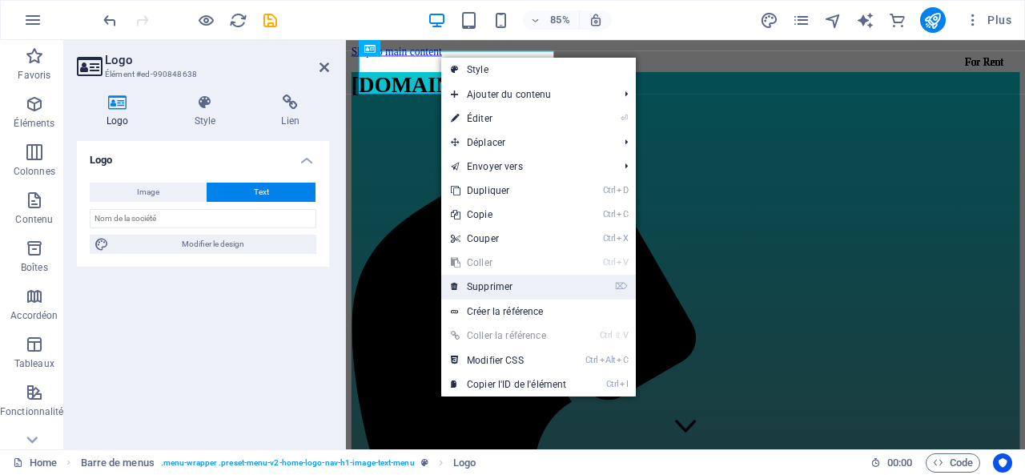
click at [508, 280] on link "⌦ Supprimer" at bounding box center [508, 287] width 135 height 24
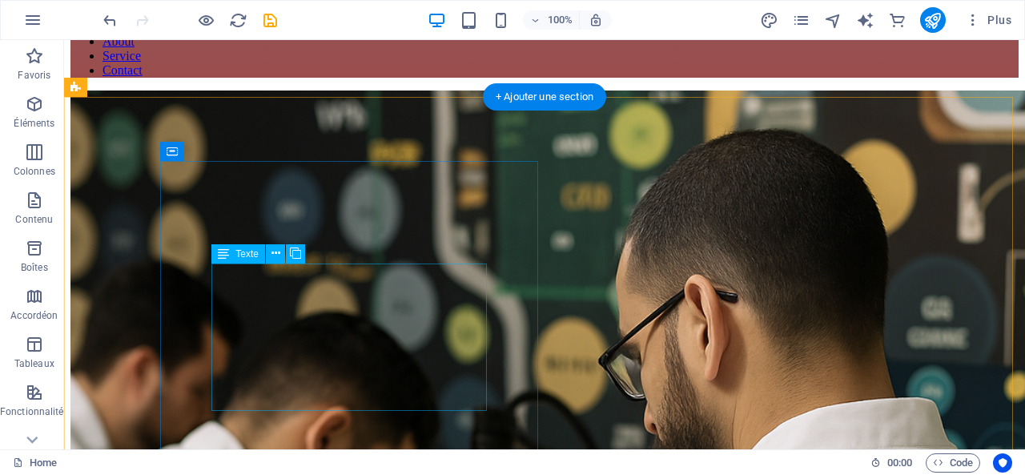
scroll to position [1247, 0]
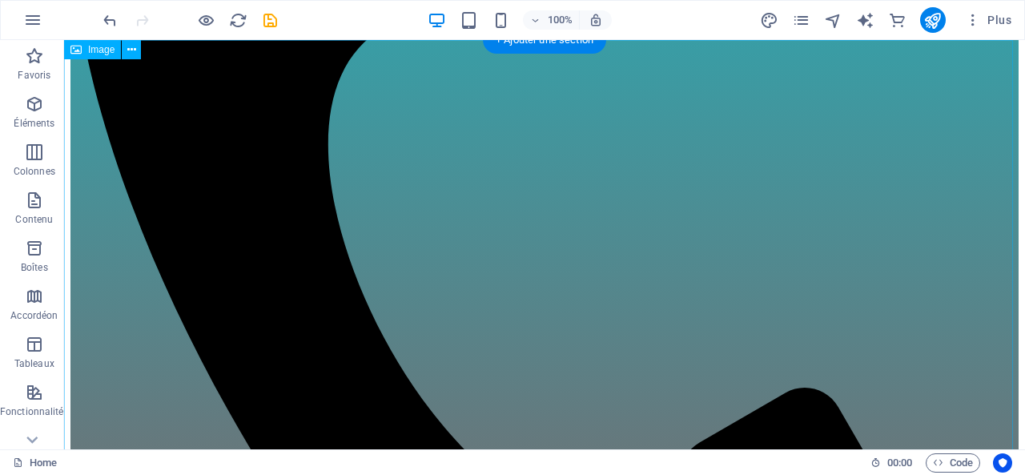
scroll to position [0, 0]
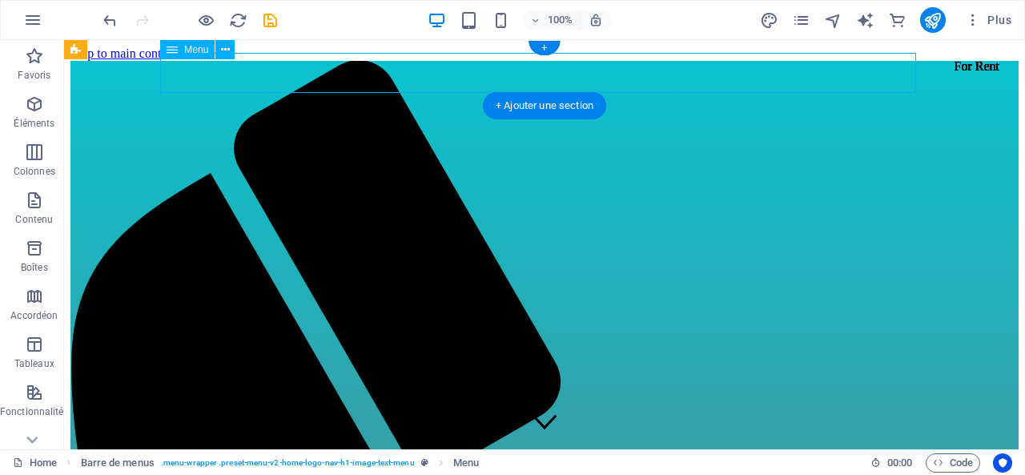
select select
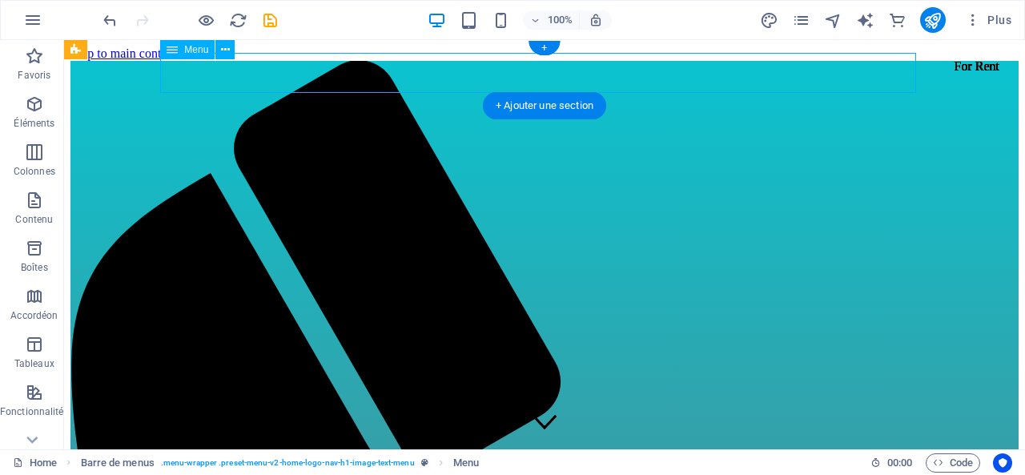
select select
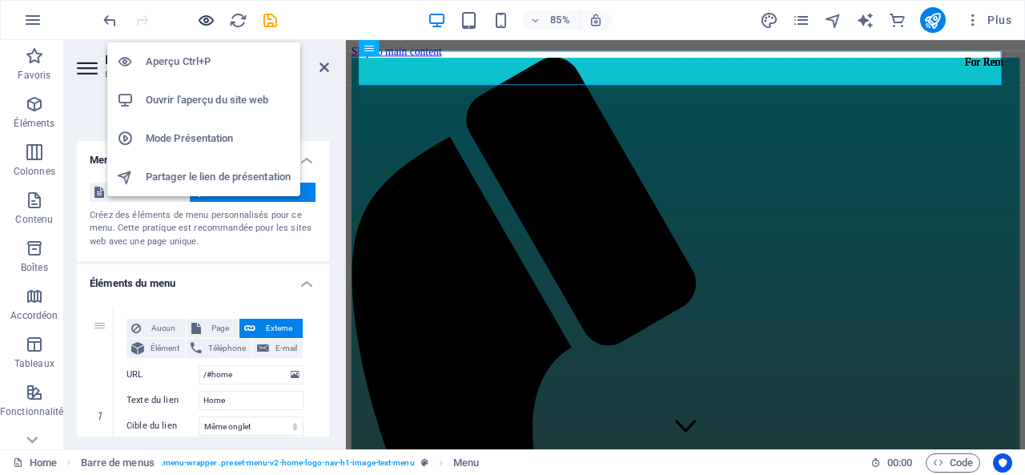
click at [211, 16] on icon "button" at bounding box center [206, 20] width 18 height 18
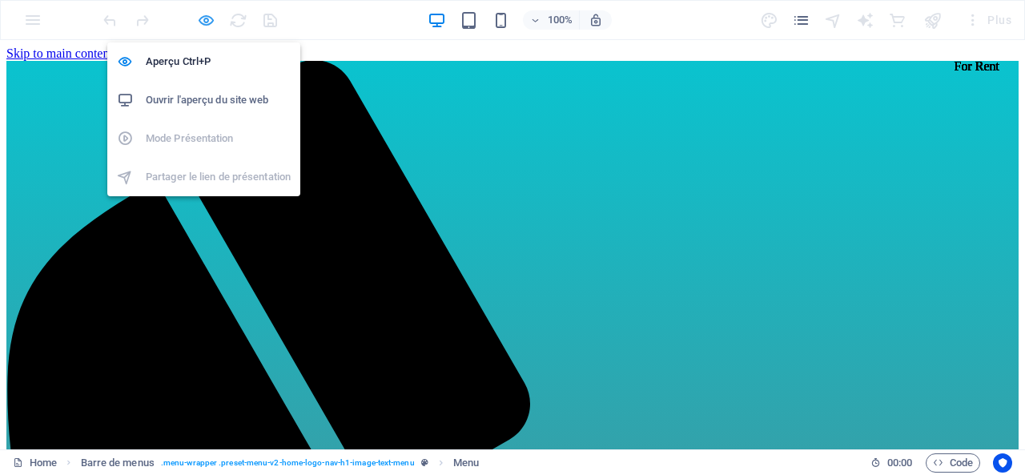
click at [206, 15] on icon "button" at bounding box center [206, 20] width 18 height 18
select select
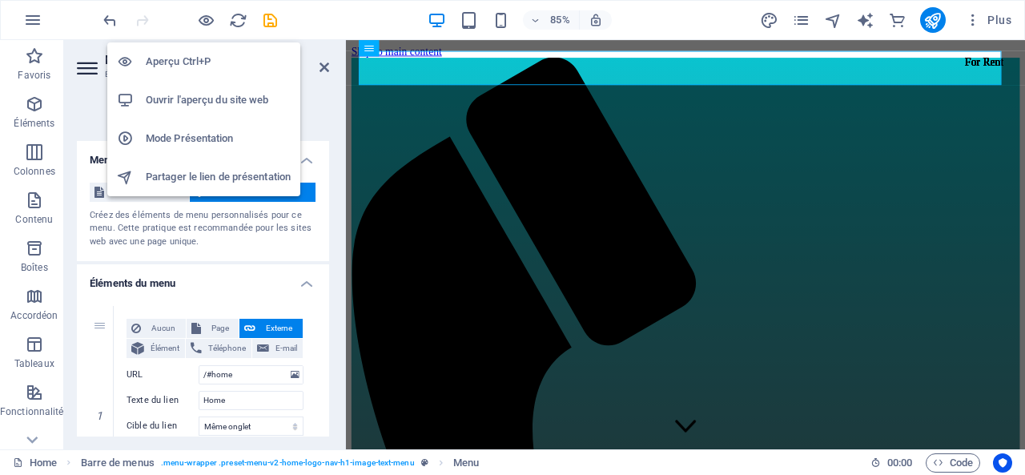
click at [216, 131] on h6 "Mode Présentation" at bounding box center [218, 138] width 145 height 19
drag, startPoint x: 214, startPoint y: 17, endPoint x: 282, endPoint y: 50, distance: 75.6
click at [214, 17] on icon "button" at bounding box center [206, 20] width 18 height 18
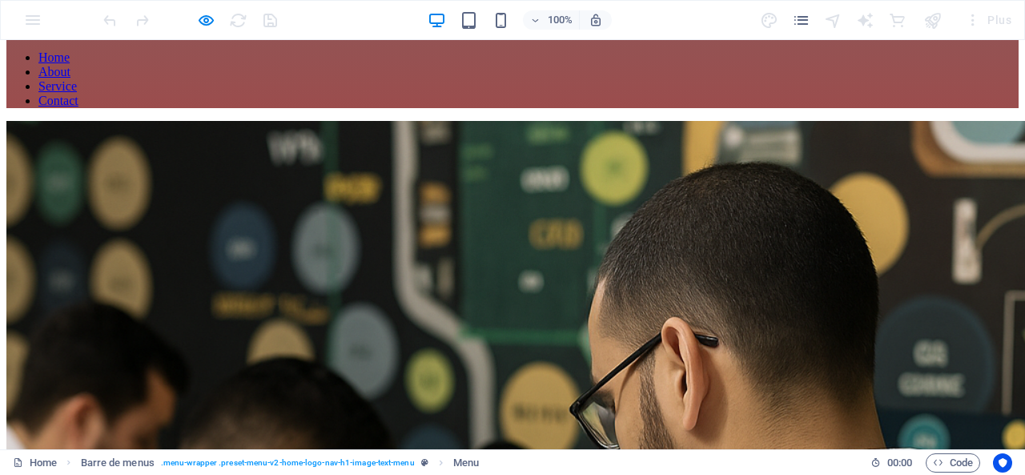
scroll to position [1247, 0]
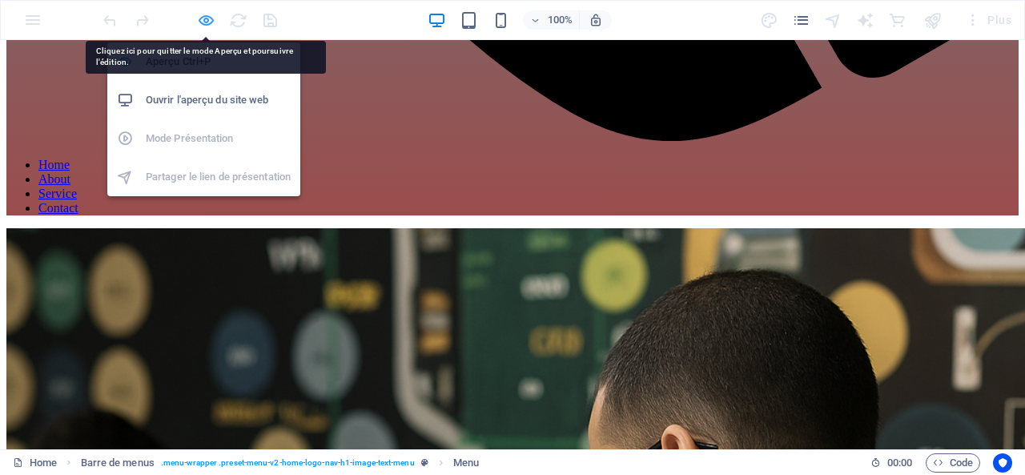
click at [210, 13] on icon "button" at bounding box center [206, 20] width 18 height 18
click at [209, 14] on icon "button" at bounding box center [206, 20] width 18 height 18
click at [208, 17] on icon "button" at bounding box center [206, 20] width 18 height 18
select select
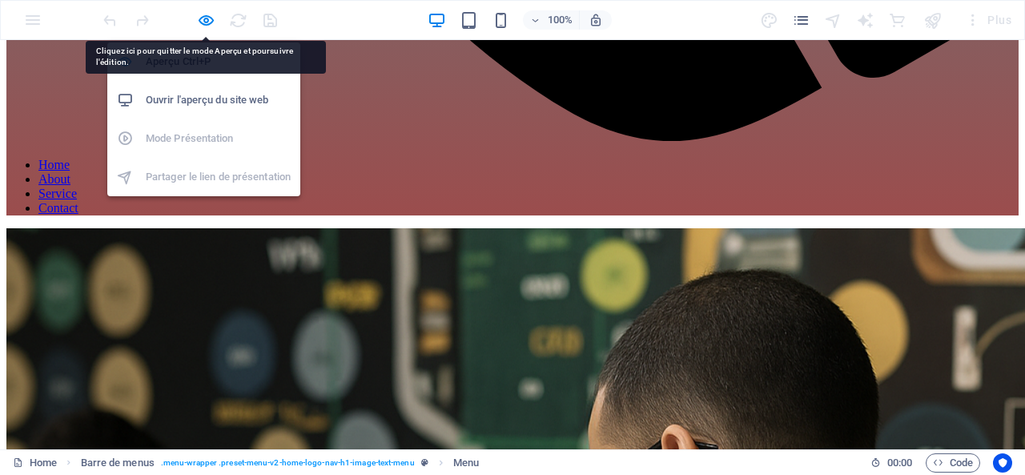
select select
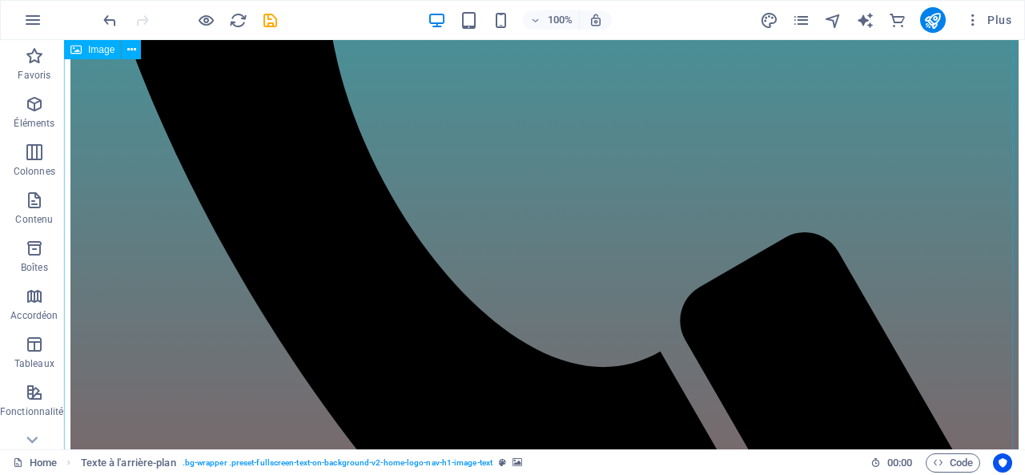
scroll to position [1082, 0]
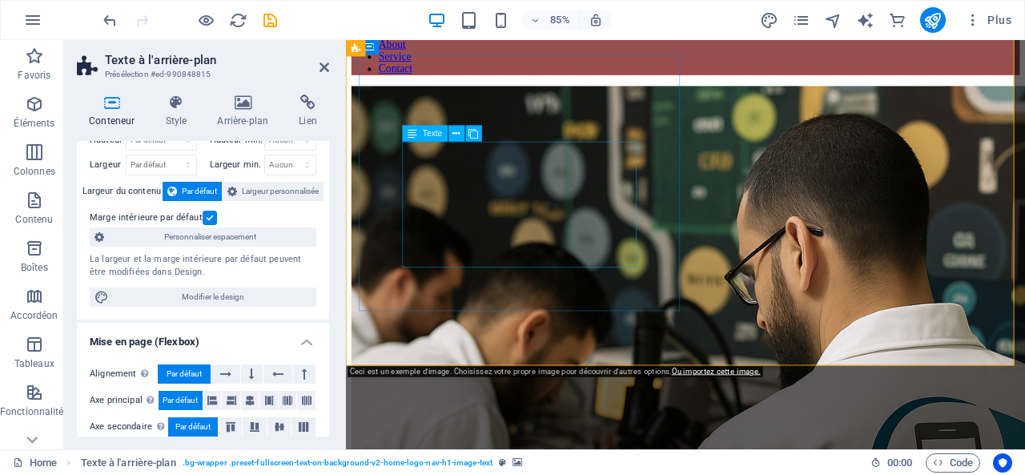
scroll to position [1188, 0]
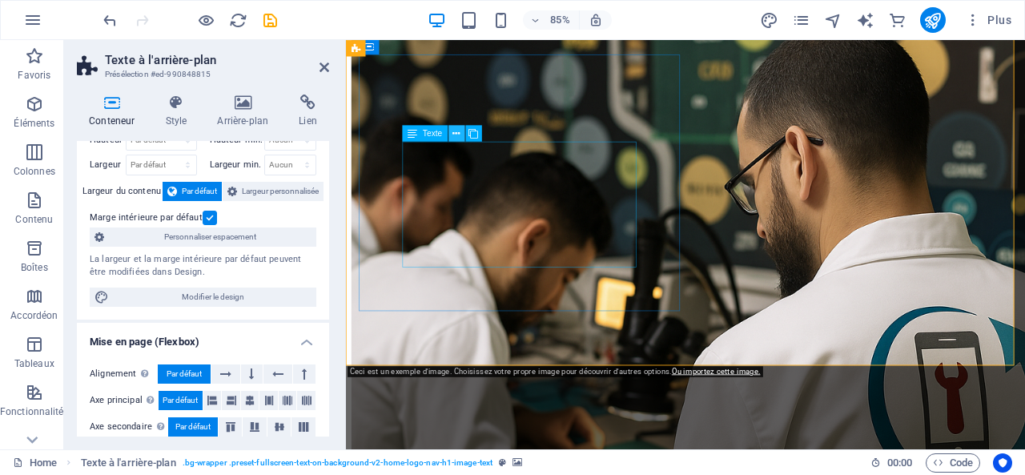
click at [462, 135] on button at bounding box center [457, 133] width 16 height 16
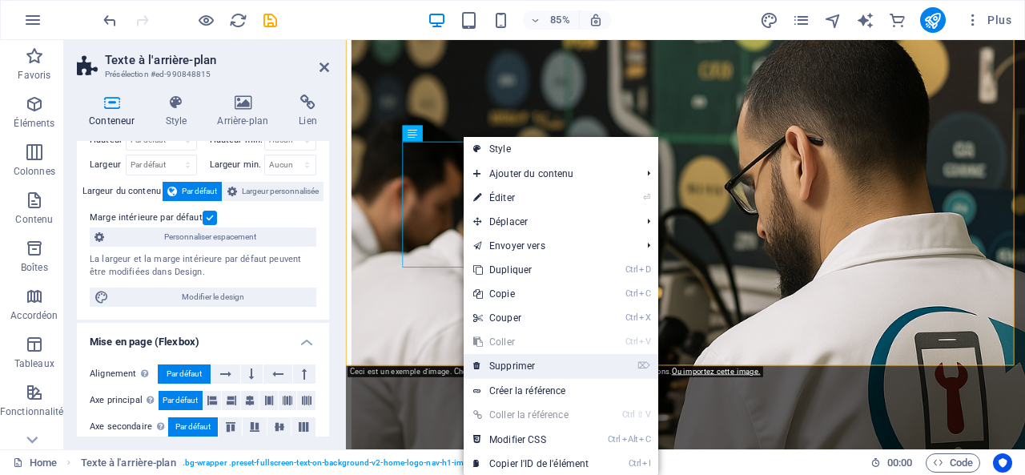
drag, startPoint x: 533, startPoint y: 366, endPoint x: 220, endPoint y: 384, distance: 313.7
click at [533, 366] on link "⌦ Supprimer" at bounding box center [531, 366] width 135 height 24
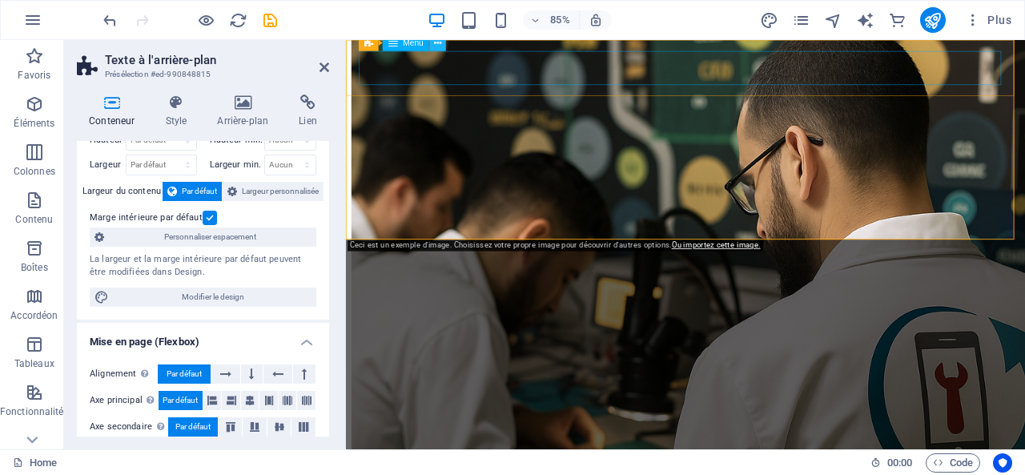
click at [434, 44] on icon at bounding box center [437, 42] width 7 height 14
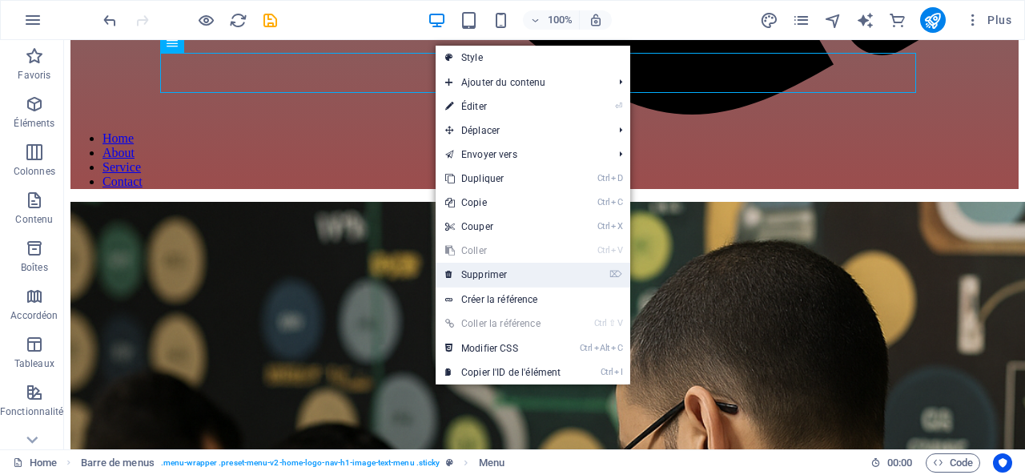
drag, startPoint x: 498, startPoint y: 277, endPoint x: 434, endPoint y: 236, distance: 76.0
click at [498, 277] on link "⌦ Supprimer" at bounding box center [503, 275] width 135 height 24
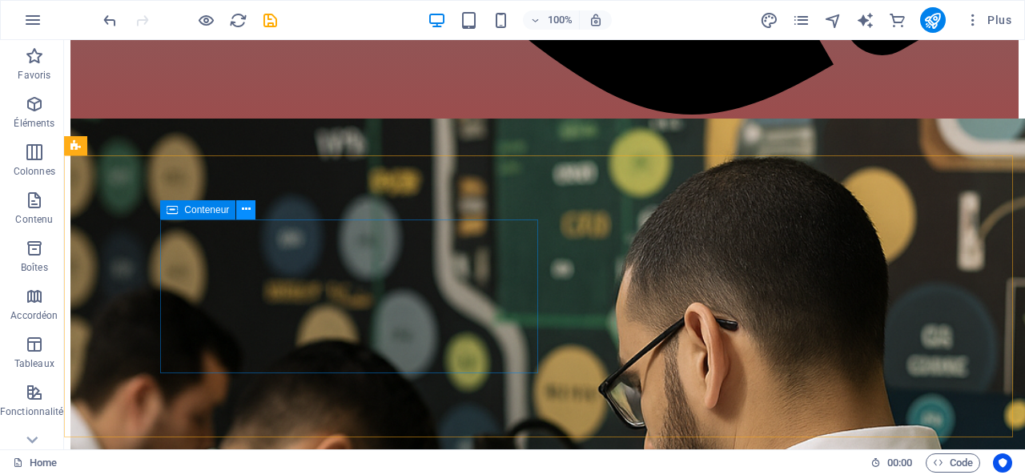
click at [252, 206] on button at bounding box center [245, 209] width 19 height 19
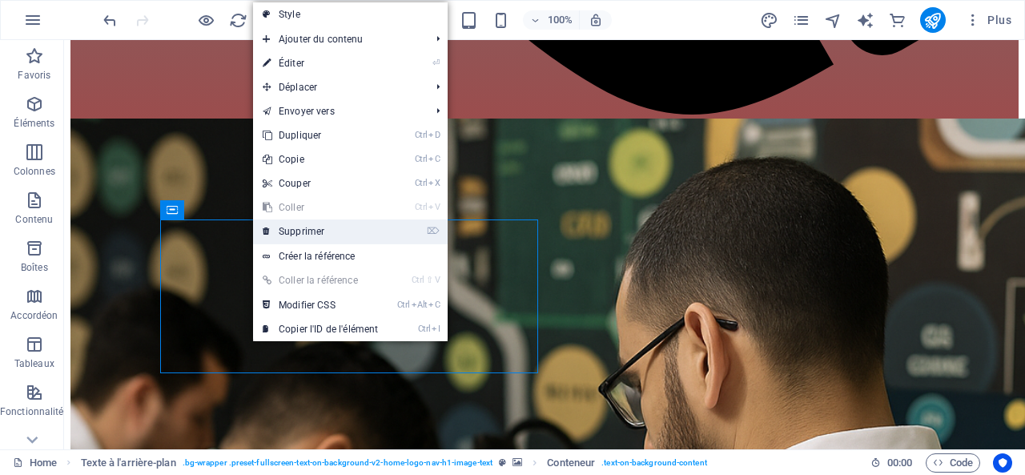
click at [310, 238] on link "⌦ Supprimer" at bounding box center [320, 232] width 135 height 24
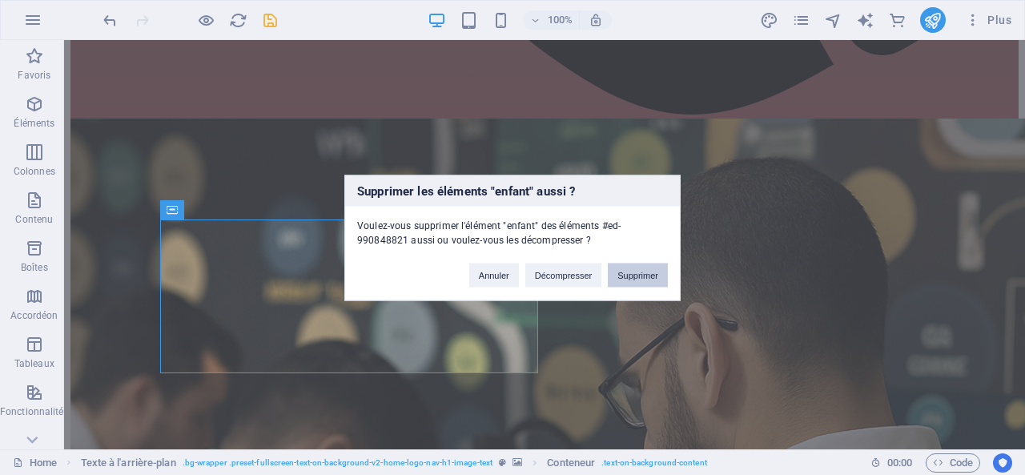
click at [640, 264] on button "Supprimer" at bounding box center [638, 275] width 60 height 24
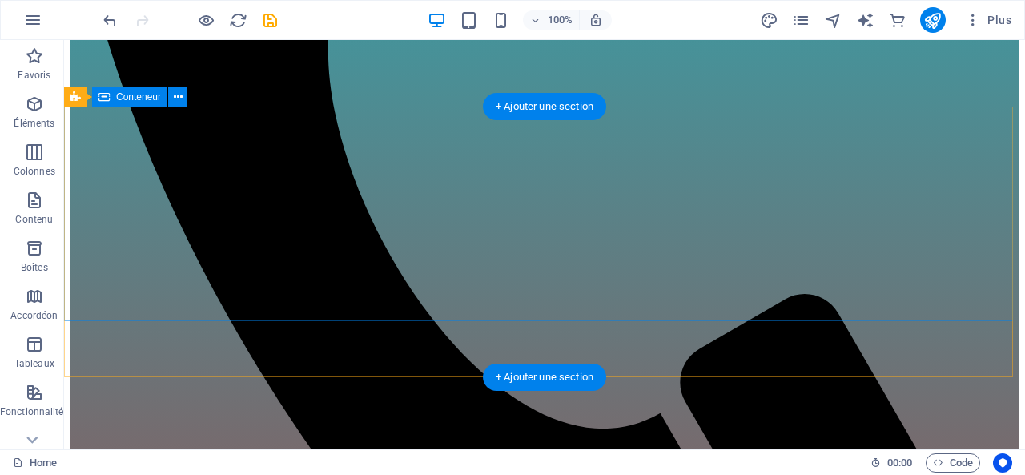
scroll to position [966, 0]
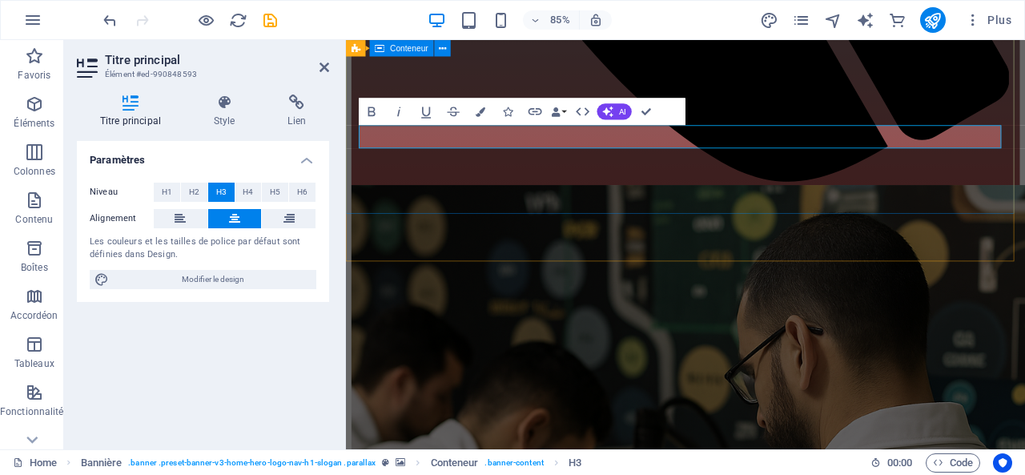
scroll to position [860, 0]
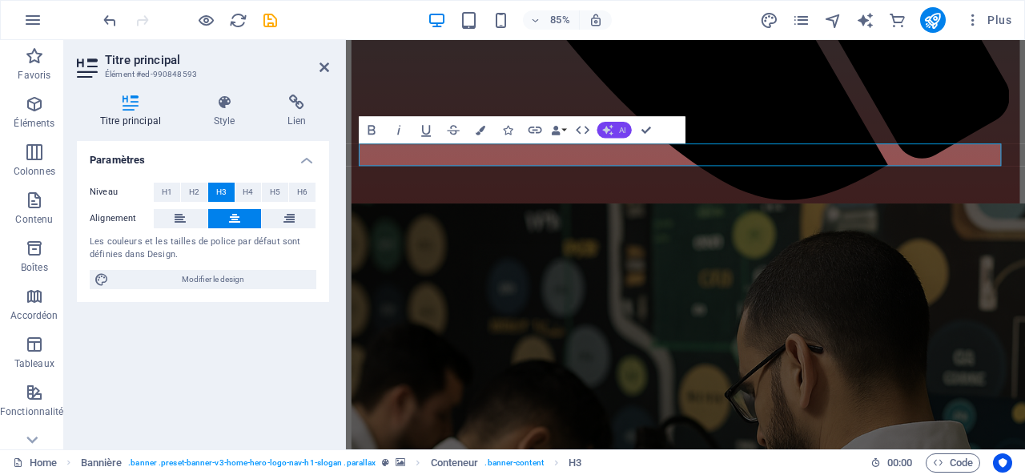
click at [628, 126] on button "AI" at bounding box center [615, 130] width 34 height 16
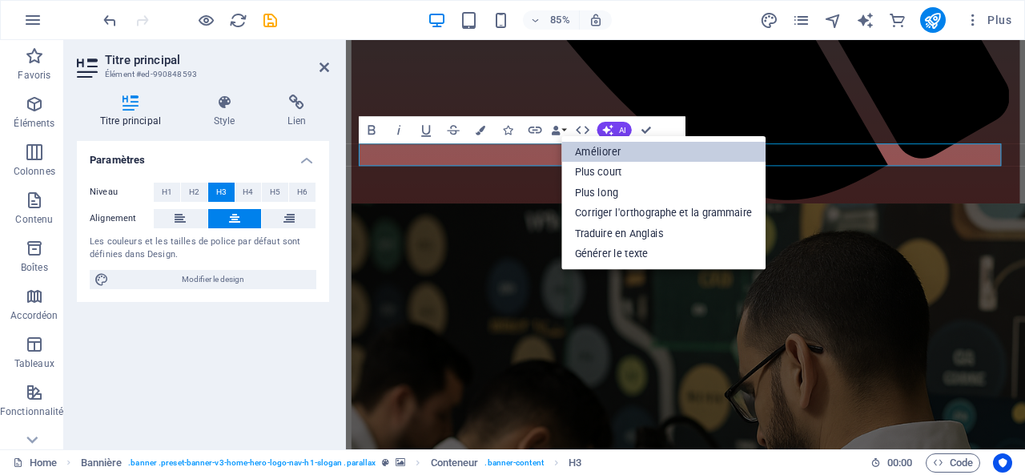
click at [631, 151] on link "Améliorer" at bounding box center [664, 152] width 204 height 20
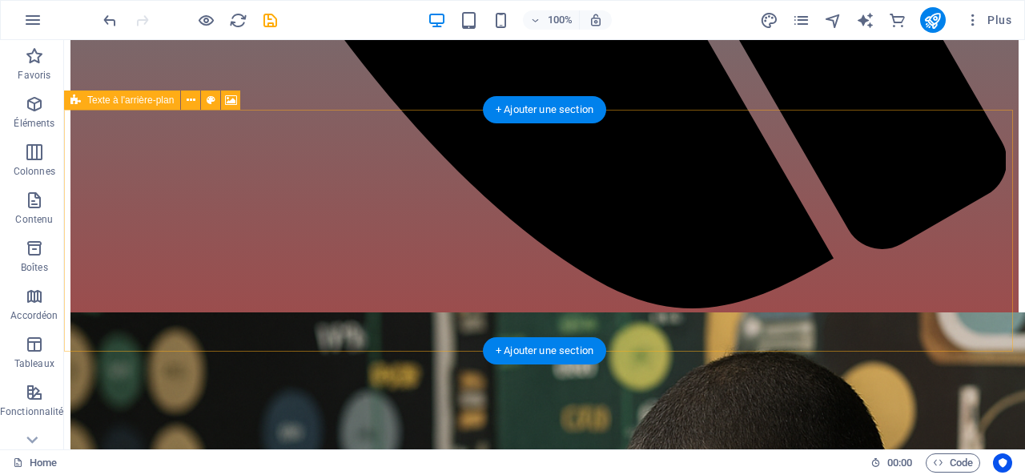
scroll to position [1234, 0]
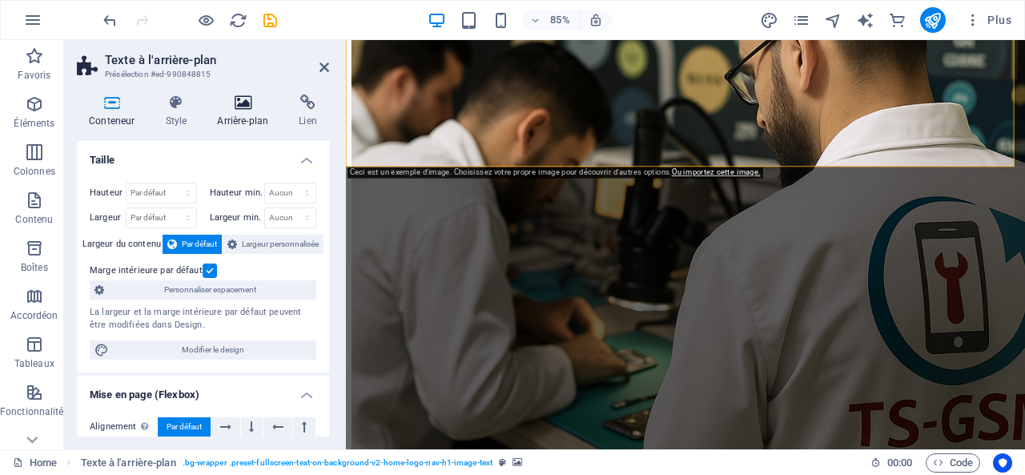
click at [266, 109] on icon at bounding box center [242, 103] width 75 height 16
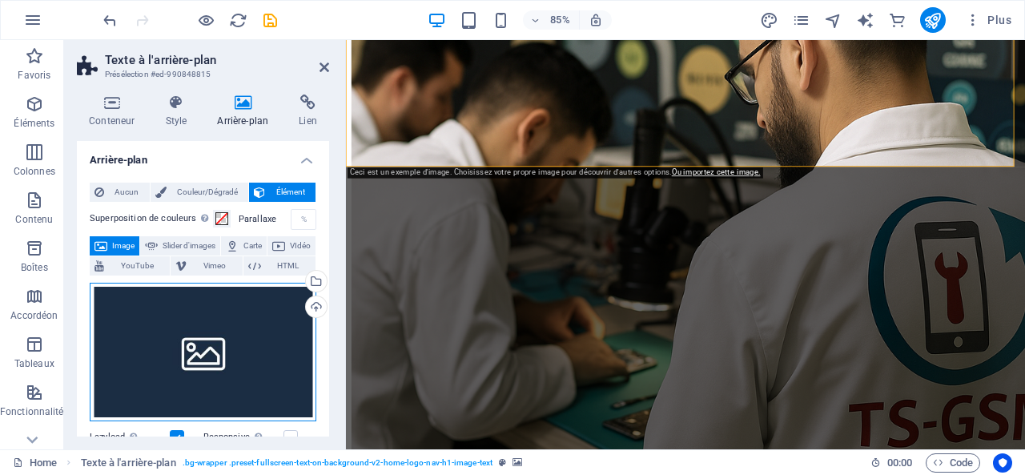
click at [247, 336] on div "Glissez les fichiers ici, cliquez pour choisir les fichiers ou sélectionnez les…" at bounding box center [203, 352] width 227 height 139
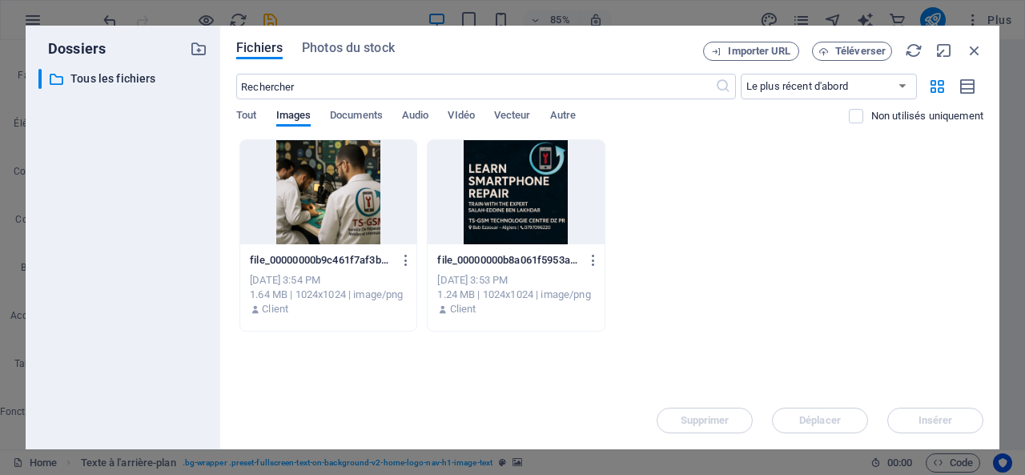
scroll to position [1242, 0]
click at [836, 51] on span "Téléverser" at bounding box center [861, 51] width 50 height 10
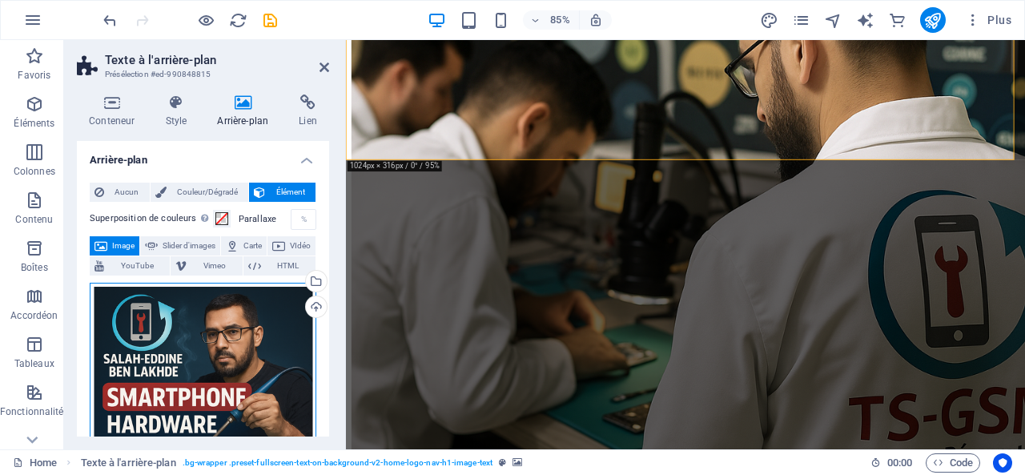
click at [189, 353] on div "Glissez les fichiers ici, cliquez pour choisir les fichiers ou sélectionnez les…" at bounding box center [203, 451] width 227 height 336
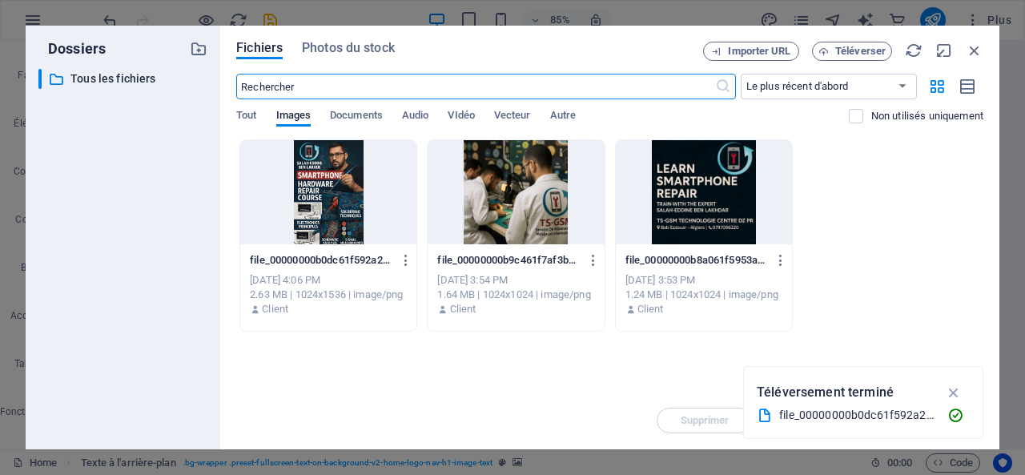
scroll to position [1250, 0]
click at [340, 188] on div at bounding box center [328, 192] width 176 height 104
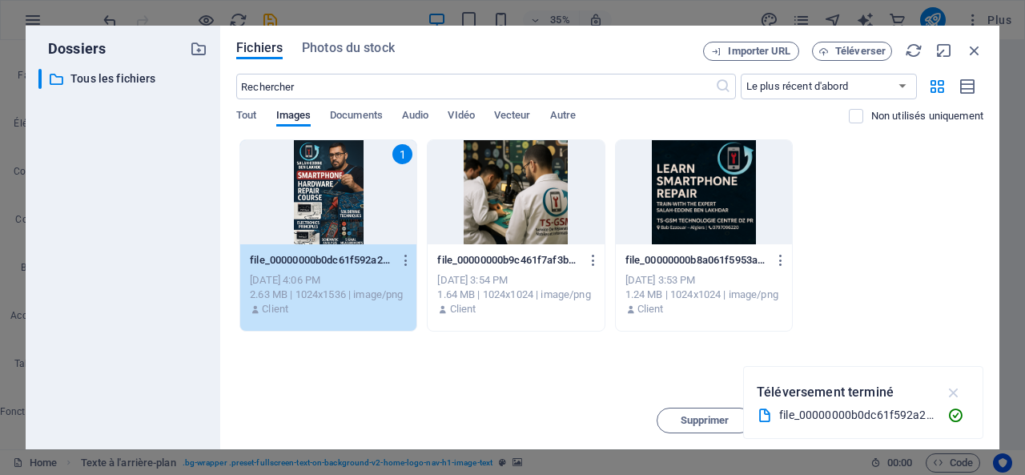
click at [950, 390] on icon "button" at bounding box center [954, 393] width 18 height 18
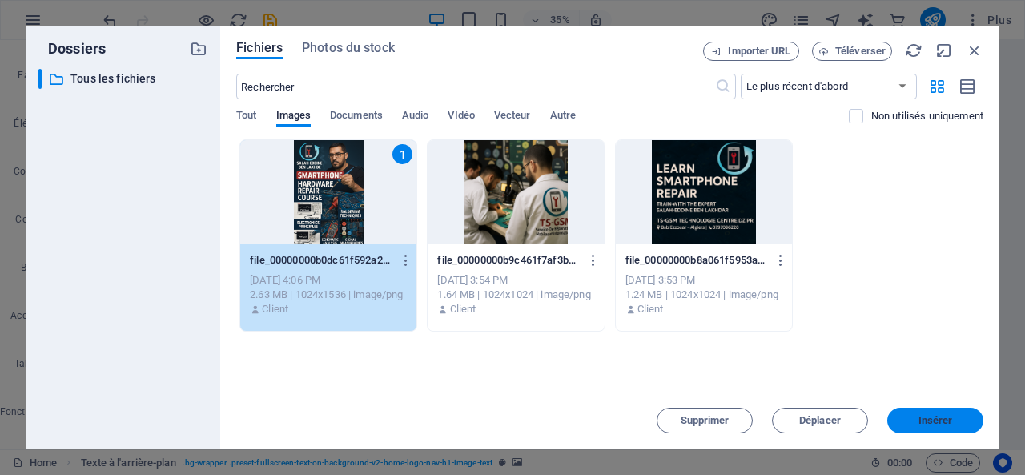
click at [933, 418] on span "Insérer" at bounding box center [936, 421] width 34 height 10
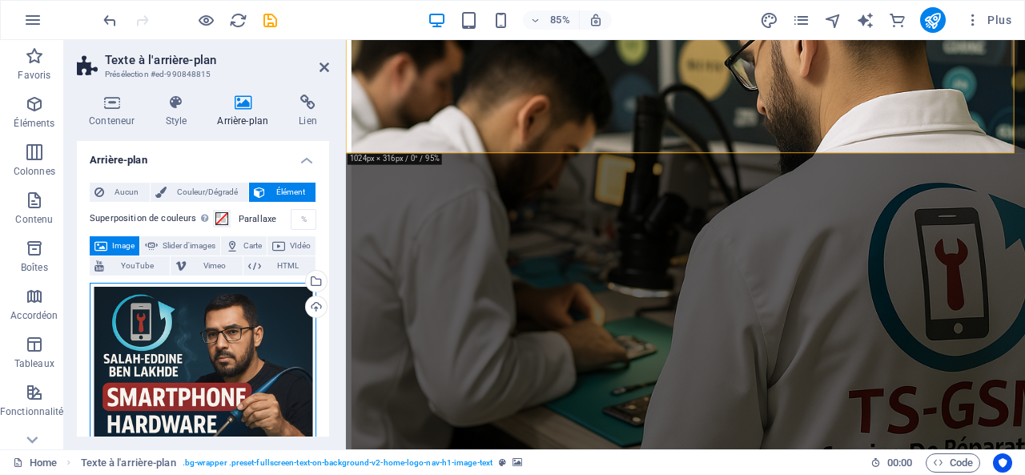
drag, startPoint x: 245, startPoint y: 307, endPoint x: 65, endPoint y: 715, distance: 445.9
click at [245, 307] on div "Glissez les fichiers ici, cliquez pour choisir les fichiers ou sélectionnez les…" at bounding box center [203, 451] width 227 height 336
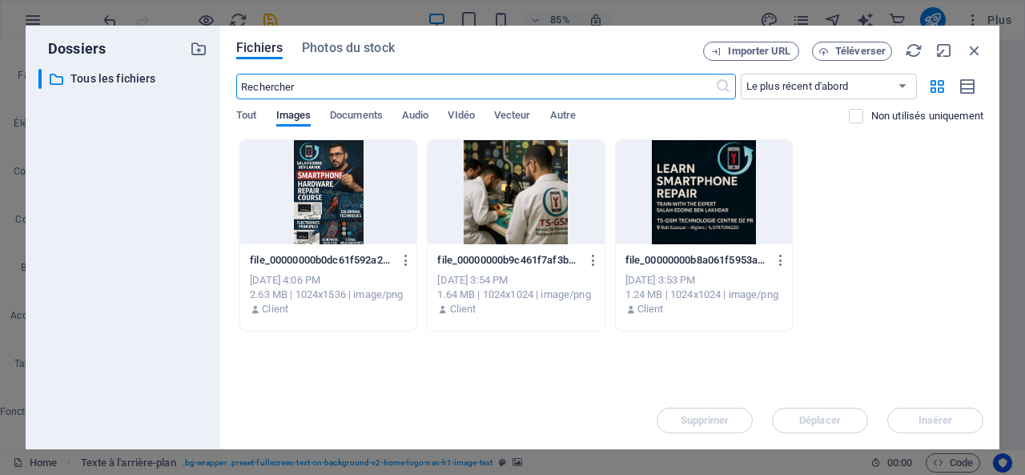
scroll to position [1258, 0]
click at [976, 49] on icon "button" at bounding box center [975, 51] width 18 height 18
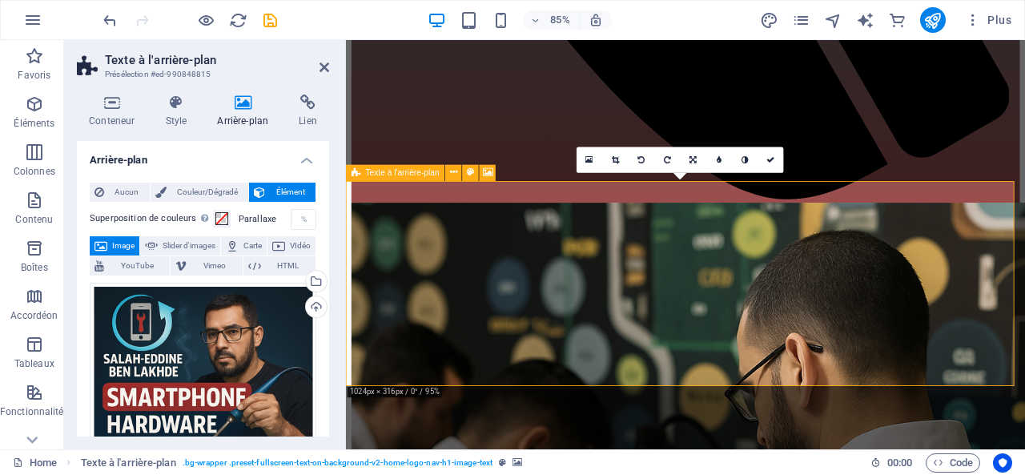
scroll to position [1021, 0]
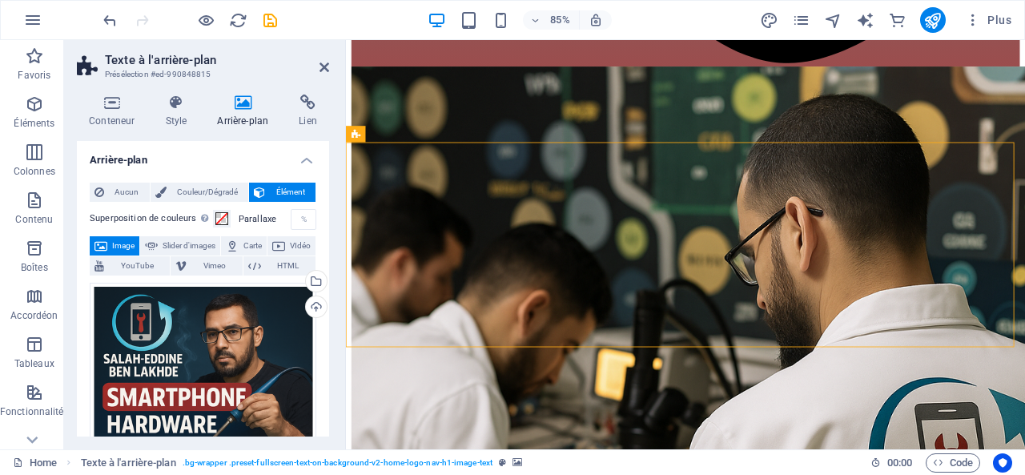
drag, startPoint x: 868, startPoint y: 329, endPoint x: 867, endPoint y: 399, distance: 69.7
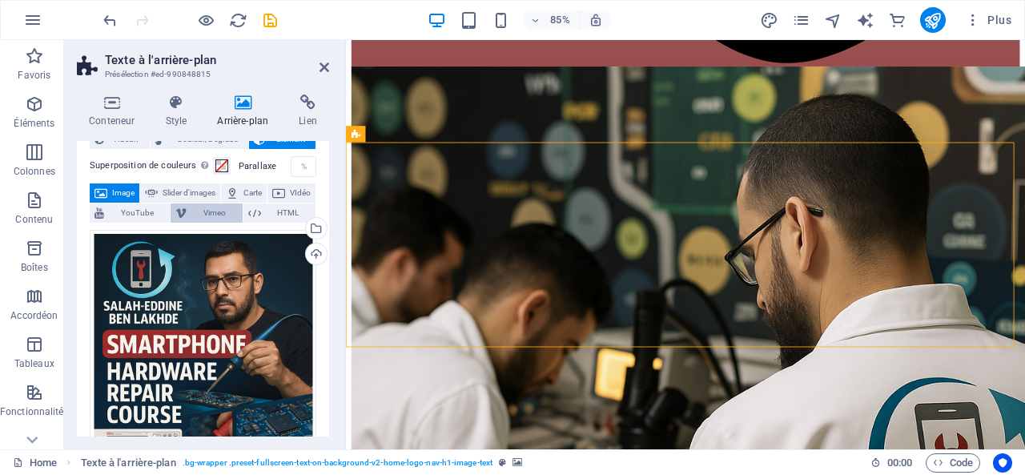
scroll to position [107, 0]
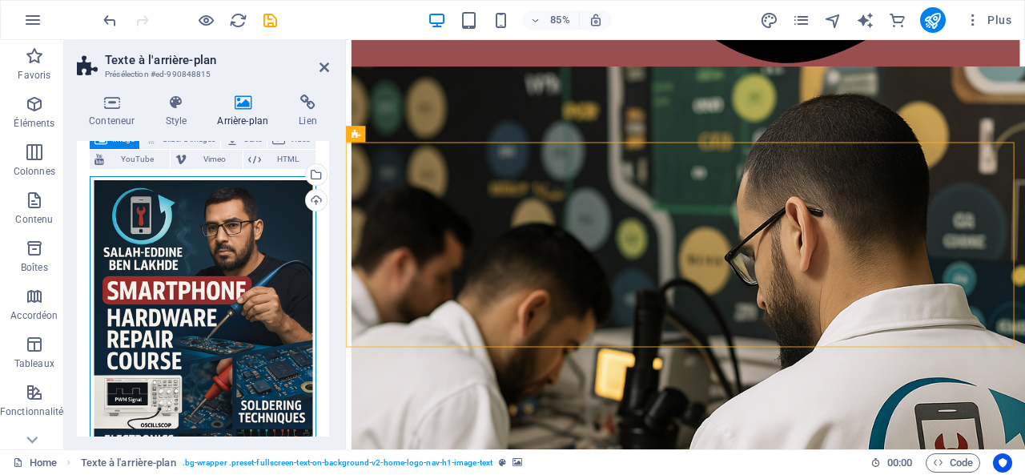
drag, startPoint x: 227, startPoint y: 265, endPoint x: 197, endPoint y: 258, distance: 30.5
click at [197, 258] on div "Glissez les fichiers ici, cliquez pour choisir les fichiers ou sélectionnez les…" at bounding box center [203, 344] width 227 height 336
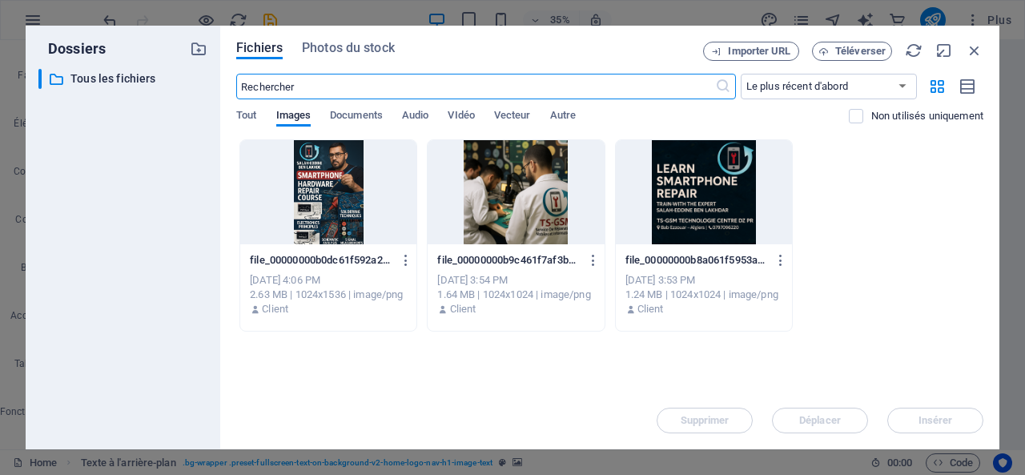
scroll to position [267, 0]
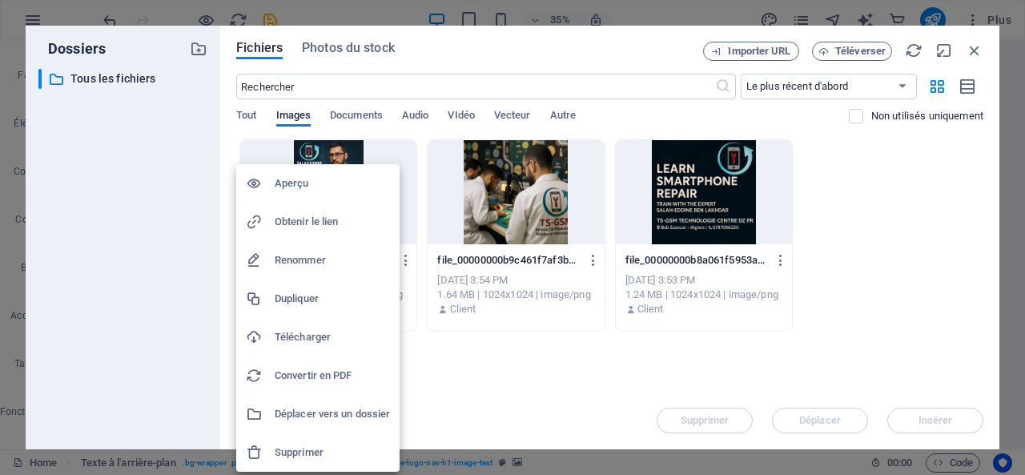
click at [315, 219] on h6 "Obtenir le lien" at bounding box center [332, 221] width 115 height 19
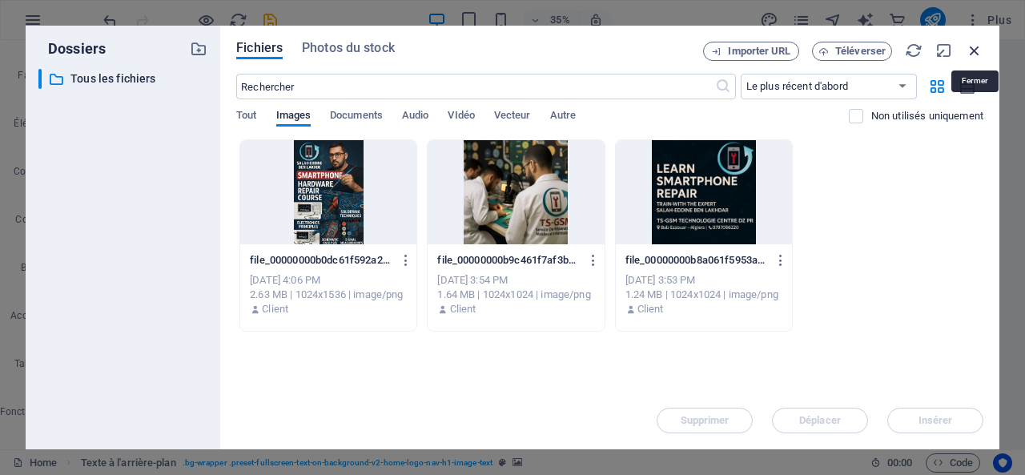
click at [971, 47] on icon "button" at bounding box center [975, 51] width 18 height 18
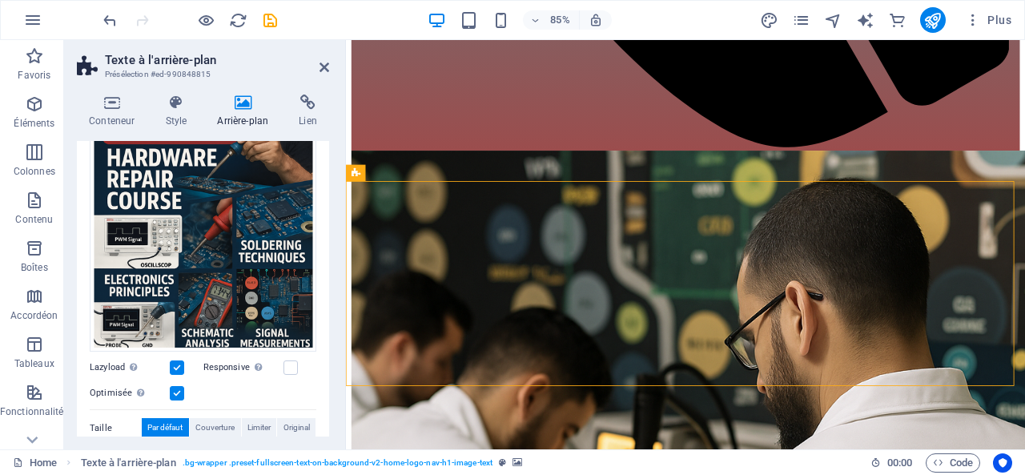
scroll to position [976, 0]
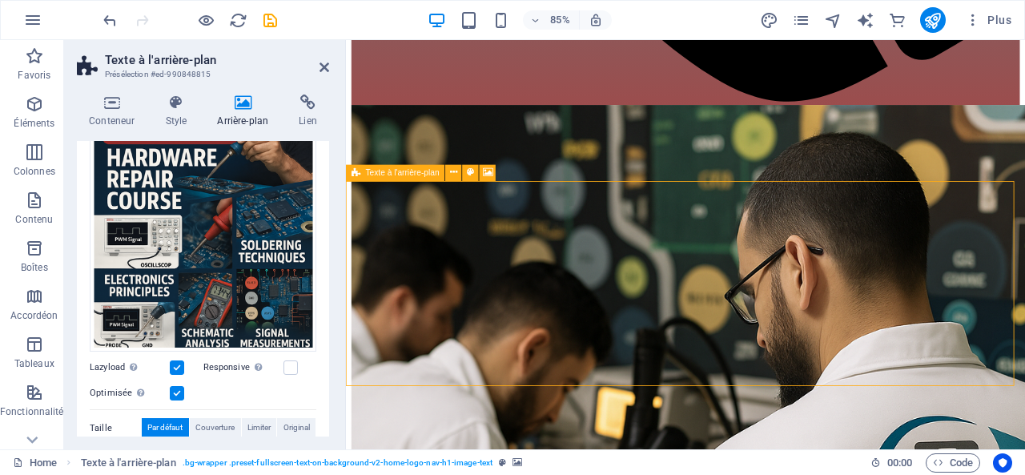
click at [167, 363] on label "Lazyload Charger les images après la page améliore le temps de chargement (vite…" at bounding box center [130, 367] width 80 height 19
click at [0, 0] on input "Lazyload Charger les images après la page améliore le temps de chargement (vite…" at bounding box center [0, 0] width 0 height 0
click at [175, 363] on label at bounding box center [177, 368] width 14 height 14
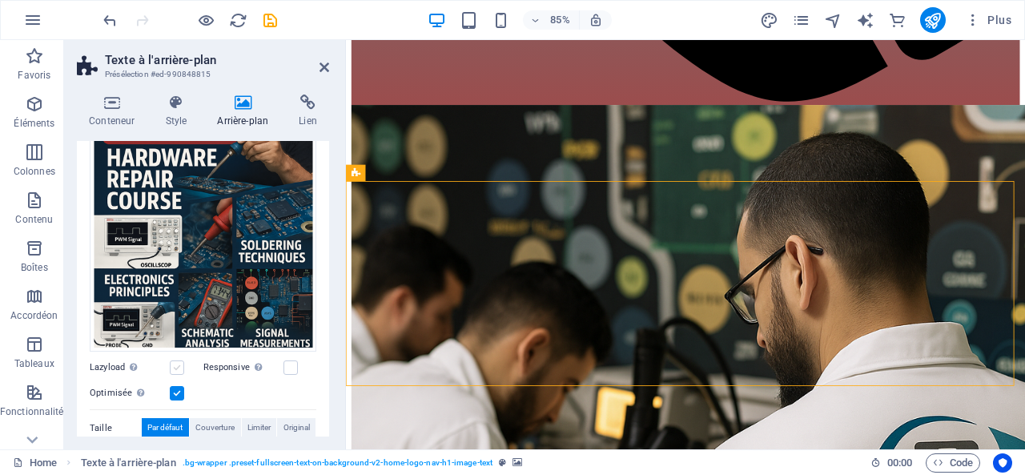
click at [0, 0] on input "Lazyload Charger les images après la page améliore le temps de chargement (vite…" at bounding box center [0, 0] width 0 height 0
click at [284, 363] on label at bounding box center [291, 368] width 14 height 14
click at [0, 0] on input "Responsive Chargez automatiquement des images Retina et les formats optimisés p…" at bounding box center [0, 0] width 0 height 0
click at [284, 363] on label at bounding box center [291, 368] width 14 height 14
click at [0, 0] on input "Responsive Chargez automatiquement des images Retina et les formats optimisés p…" at bounding box center [0, 0] width 0 height 0
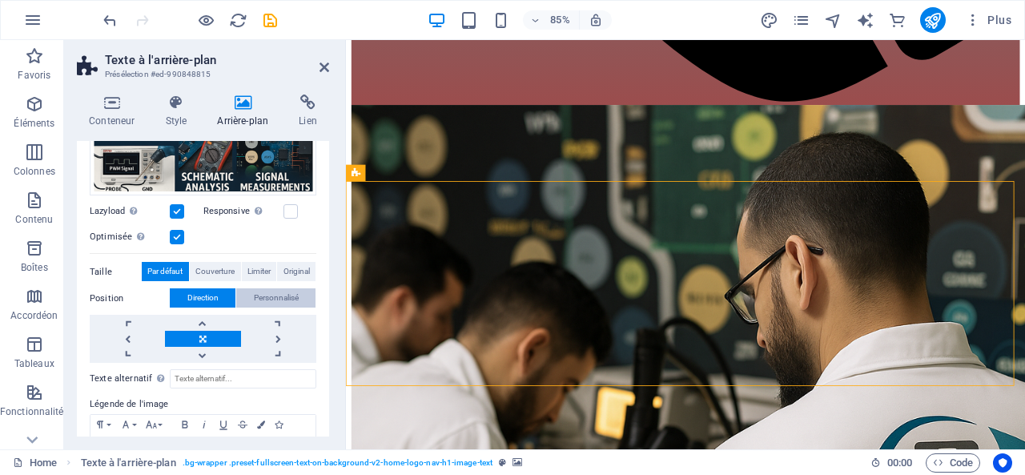
scroll to position [481, 0]
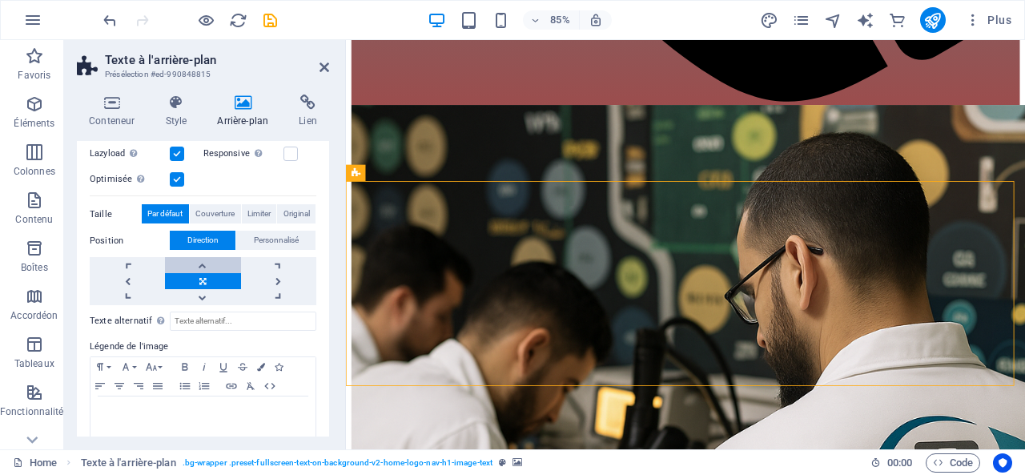
click at [203, 257] on link at bounding box center [202, 265] width 75 height 16
click at [207, 289] on link at bounding box center [202, 297] width 75 height 16
click at [279, 275] on link at bounding box center [278, 281] width 75 height 16
click at [137, 273] on link at bounding box center [127, 281] width 75 height 16
click at [203, 273] on link at bounding box center [202, 281] width 75 height 16
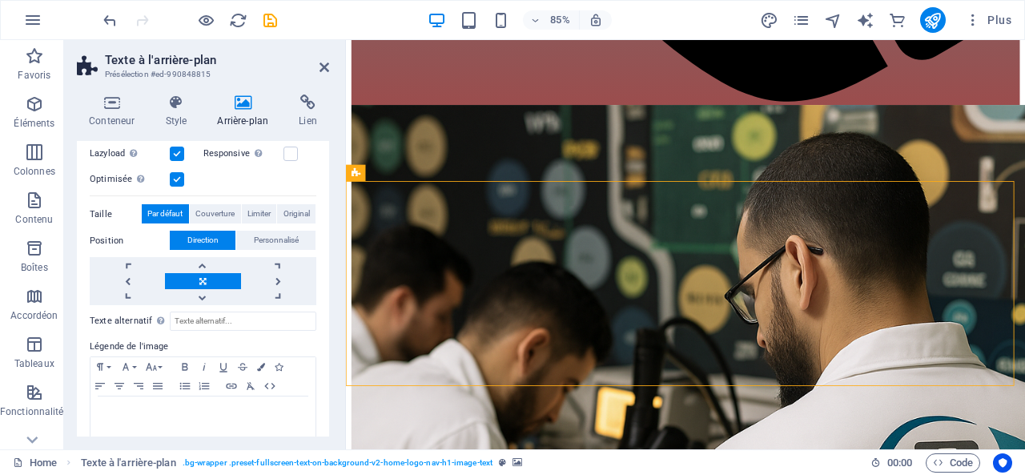
click at [203, 273] on link at bounding box center [202, 281] width 75 height 16
click at [205, 281] on link at bounding box center [202, 281] width 75 height 16
click at [207, 305] on div "Texte alternatif Le texte alternatif est utilisé par les appareils qui ne peuve…" at bounding box center [203, 375] width 227 height 141
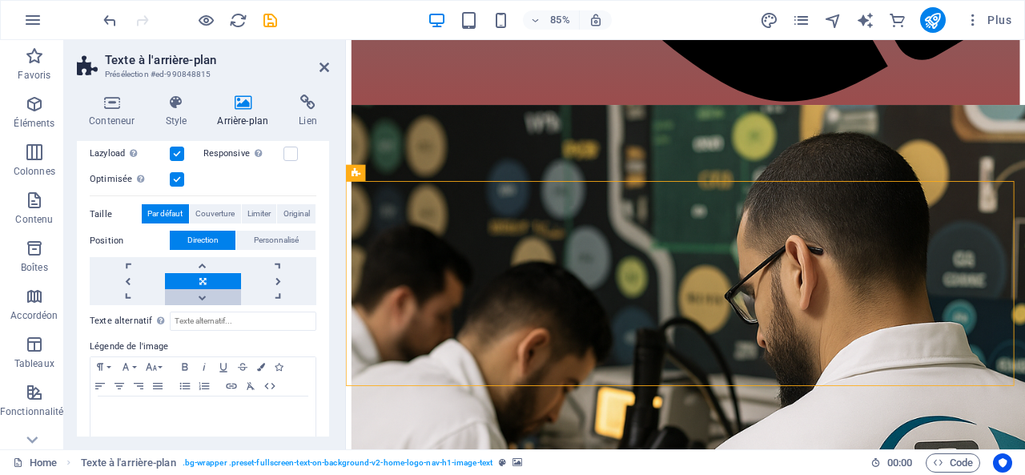
click at [207, 292] on link at bounding box center [202, 297] width 75 height 16
click at [198, 257] on link at bounding box center [202, 265] width 75 height 16
click at [195, 289] on link at bounding box center [202, 297] width 75 height 16
click at [280, 289] on link at bounding box center [278, 297] width 75 height 16
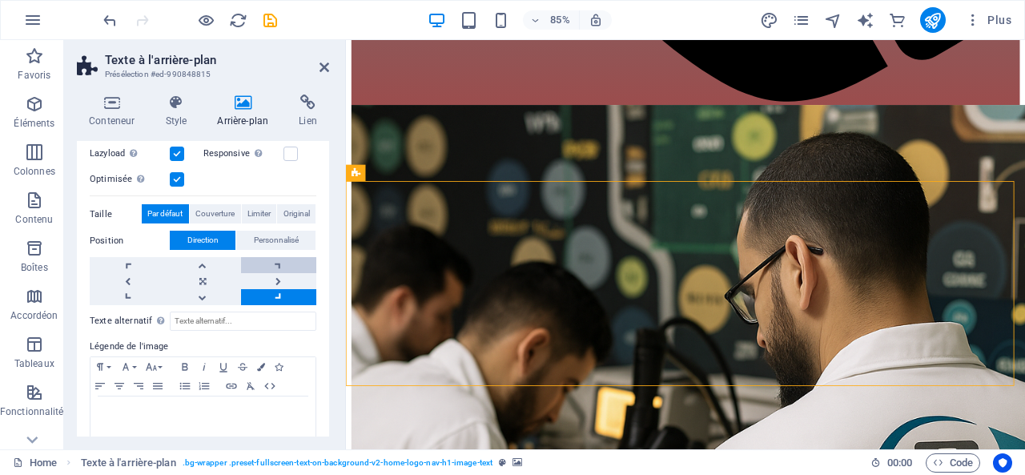
click at [284, 257] on link at bounding box center [278, 265] width 75 height 16
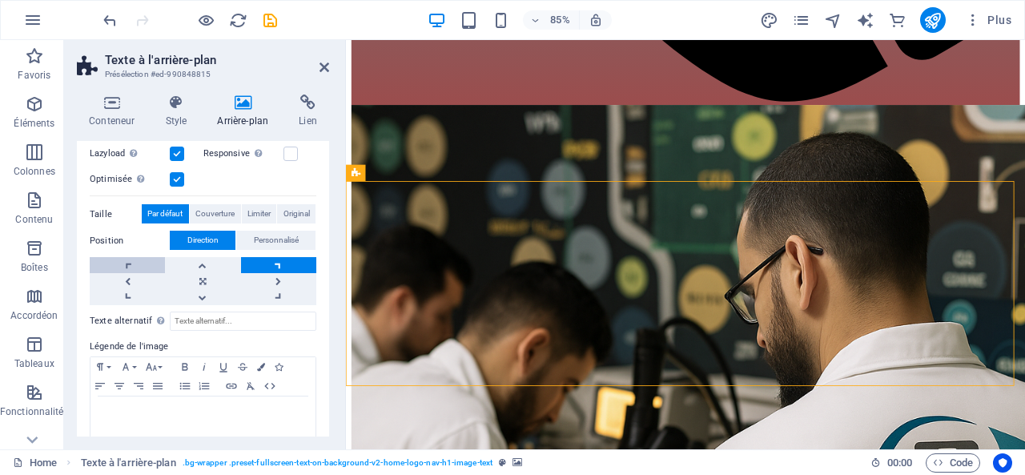
click at [151, 257] on link at bounding box center [127, 265] width 75 height 16
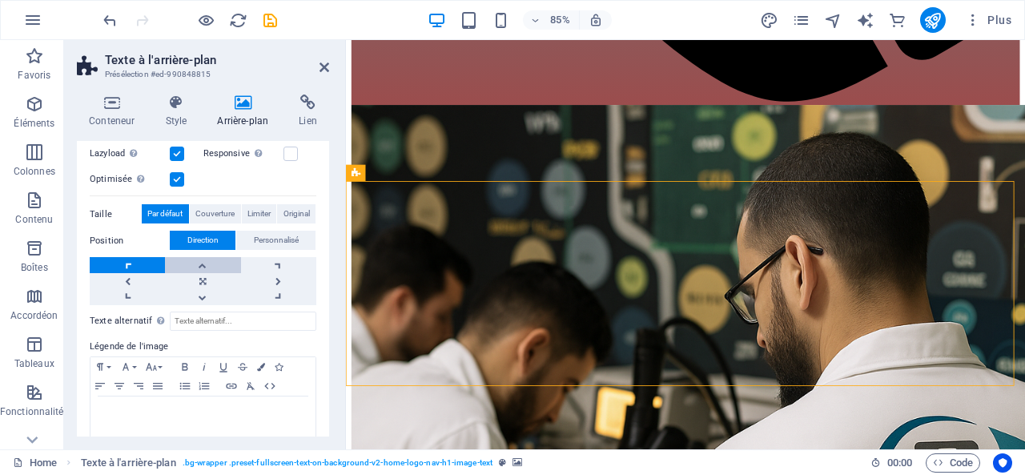
click at [207, 261] on link at bounding box center [202, 265] width 75 height 16
click at [287, 273] on link at bounding box center [278, 281] width 75 height 16
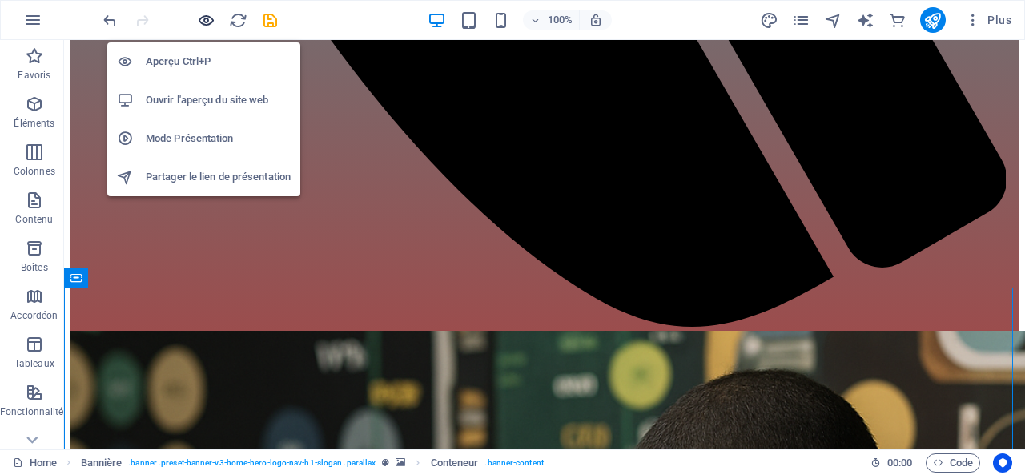
scroll to position [785, 0]
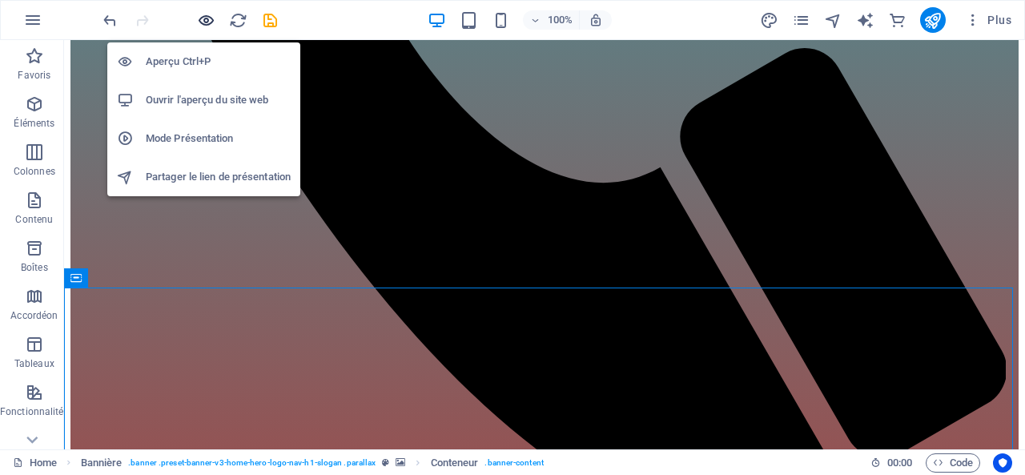
click at [207, 17] on icon "button" at bounding box center [206, 20] width 18 height 18
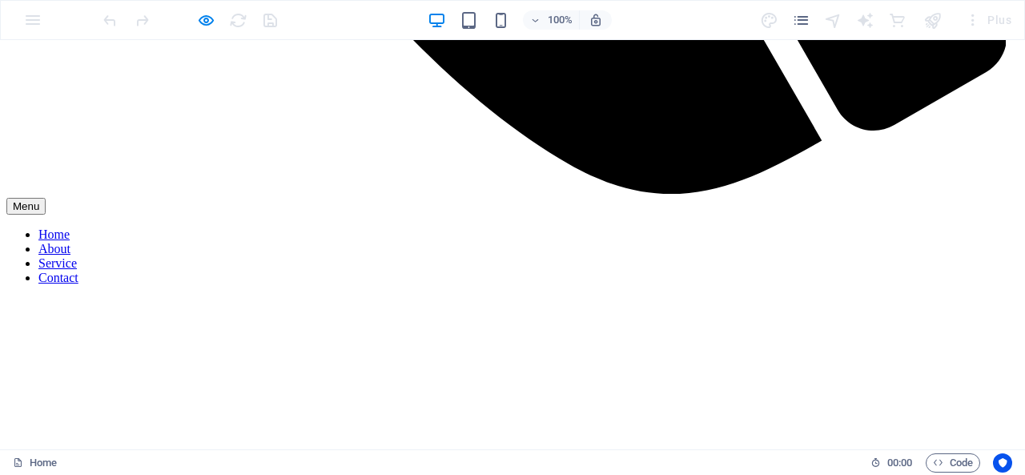
scroll to position [6736, 0]
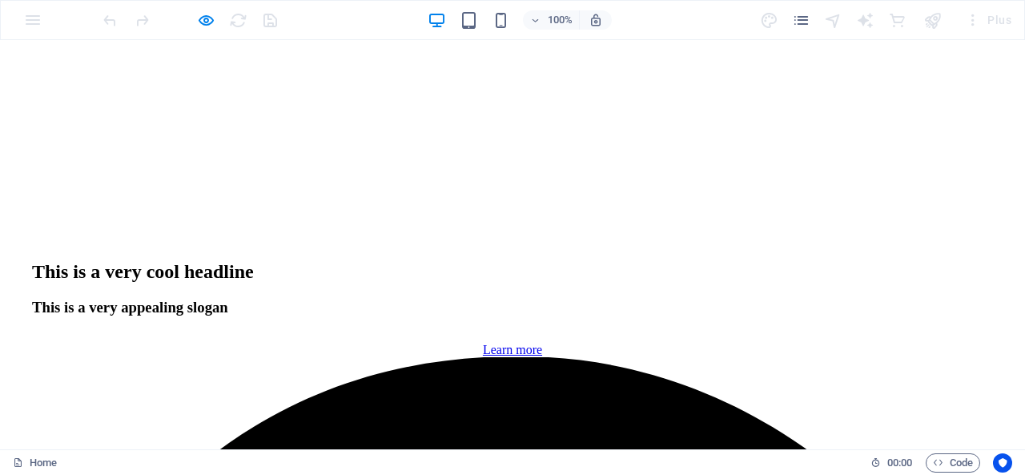
click at [29, 14] on div "100% Plus" at bounding box center [513, 20] width 1024 height 38
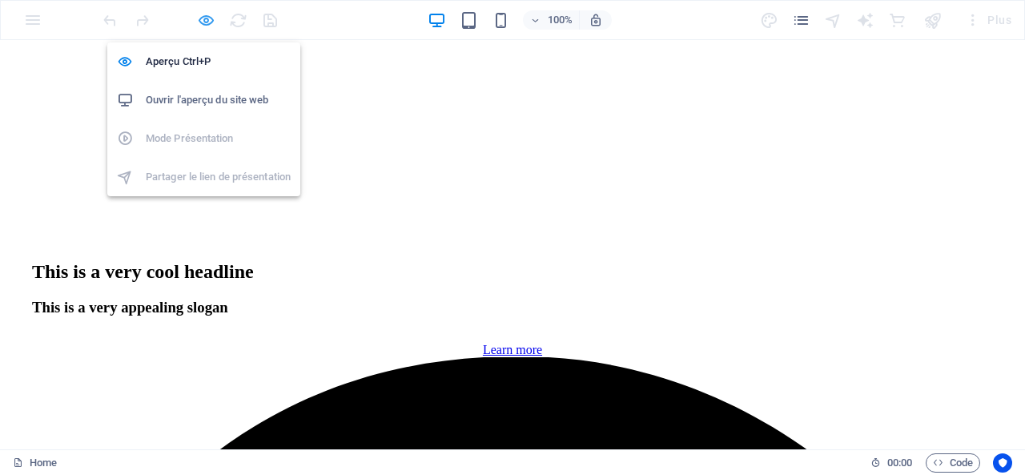
click at [199, 18] on icon "button" at bounding box center [206, 20] width 18 height 18
click at [200, 18] on icon "button" at bounding box center [206, 20] width 18 height 18
click at [212, 20] on icon "button" at bounding box center [206, 20] width 18 height 18
click at [185, 57] on h6 "Aperçu Ctrl+P" at bounding box center [218, 61] width 145 height 19
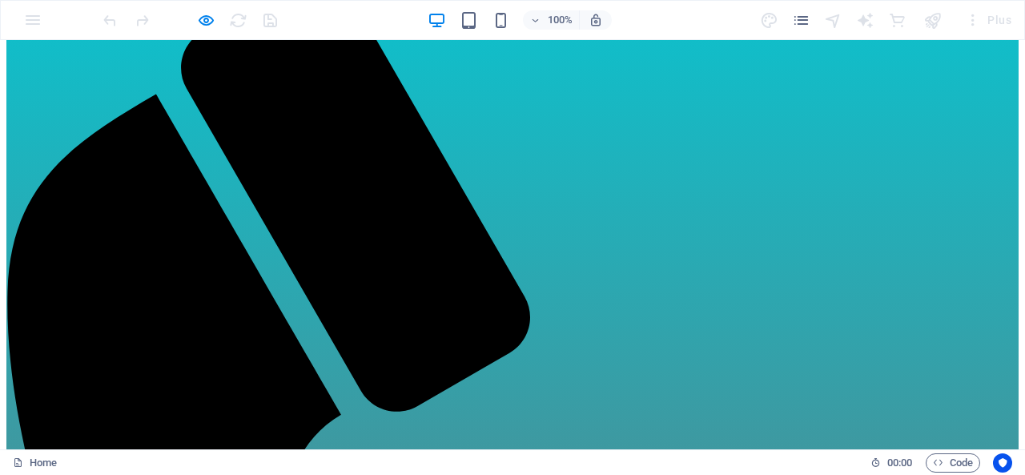
scroll to position [0, 0]
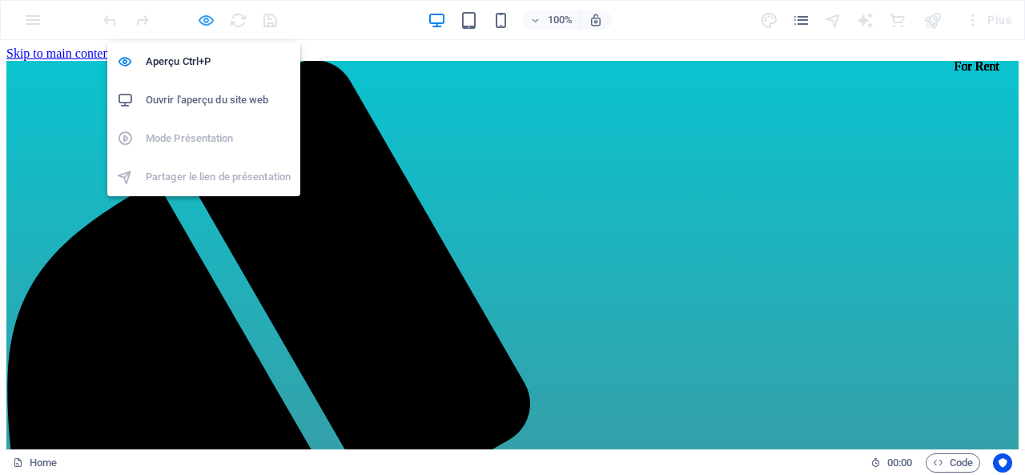
click at [210, 18] on icon "button" at bounding box center [206, 20] width 18 height 18
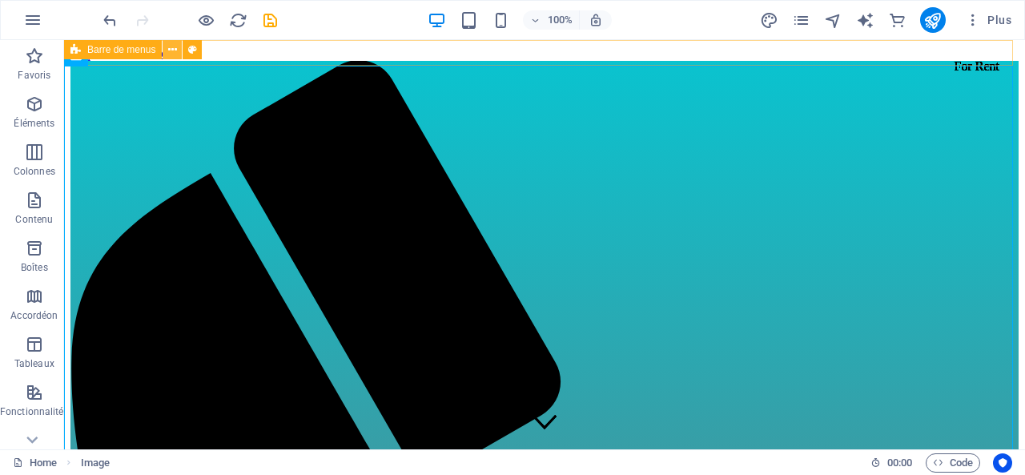
click at [175, 54] on icon at bounding box center [172, 50] width 9 height 17
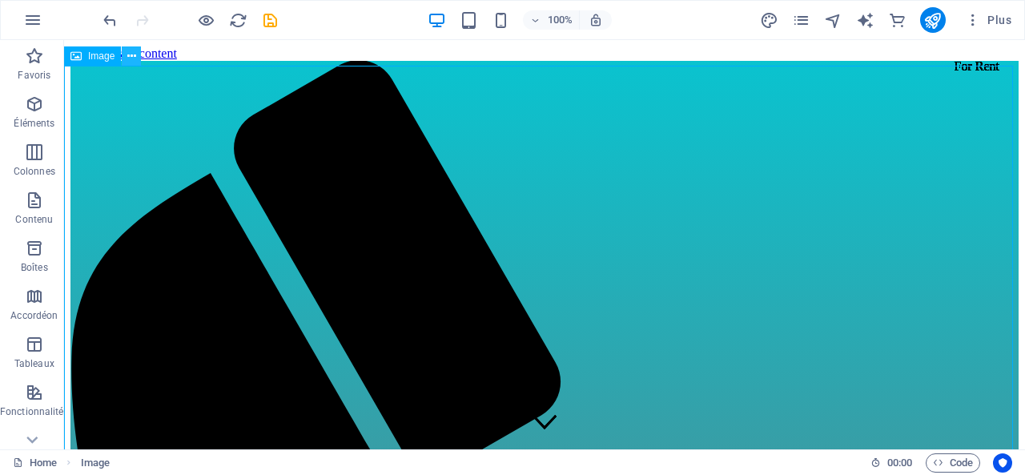
click at [139, 54] on button at bounding box center [131, 55] width 19 height 19
click at [32, 28] on icon "button" at bounding box center [32, 19] width 19 height 19
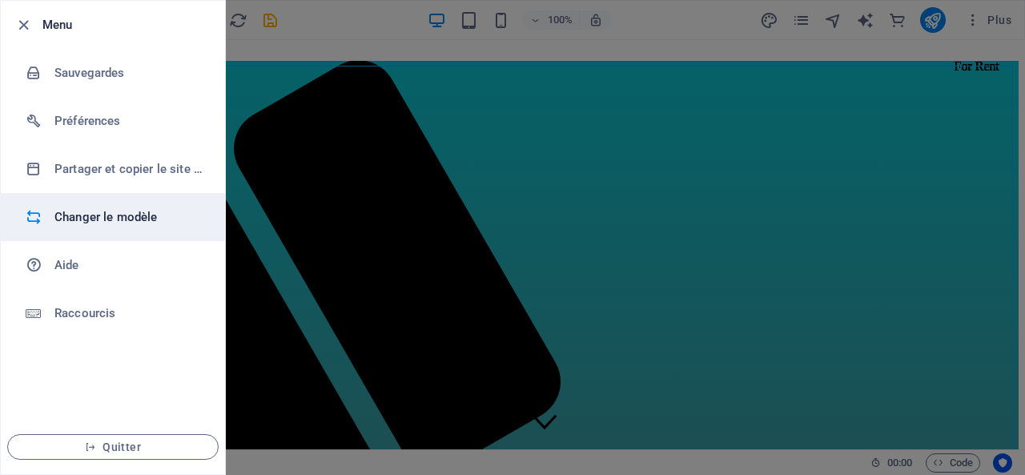
click at [83, 212] on h6 "Changer le modèle" at bounding box center [128, 216] width 148 height 19
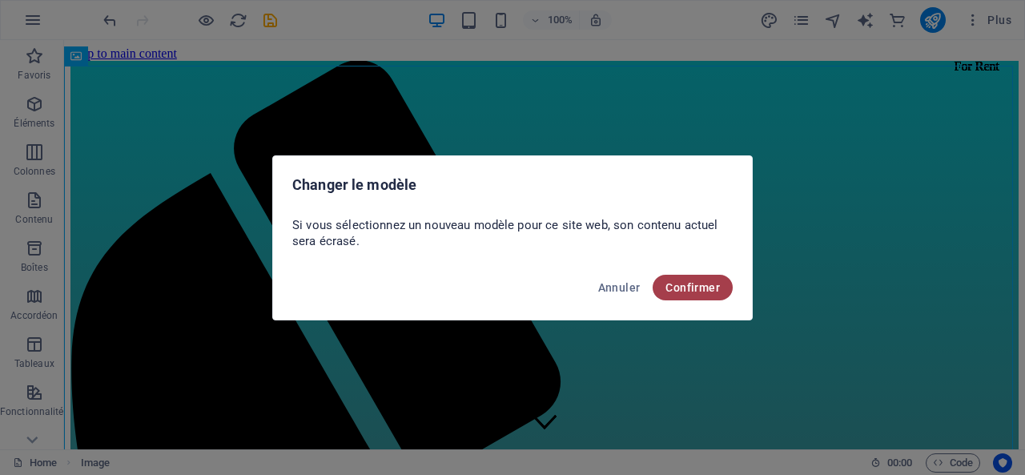
click at [663, 282] on button "Confirmer" at bounding box center [693, 288] width 80 height 26
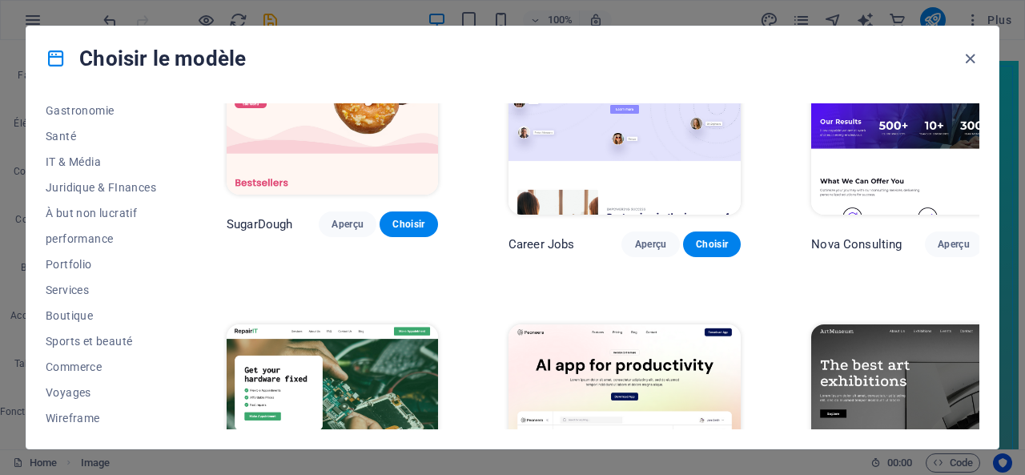
scroll to position [340, 0]
click at [91, 417] on span "Wireframe" at bounding box center [101, 417] width 111 height 13
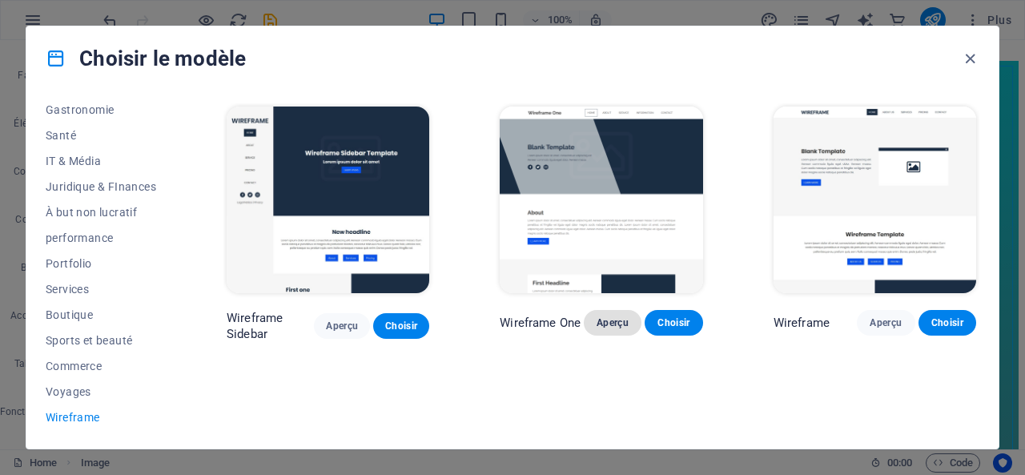
click at [614, 321] on span "Aperçu" at bounding box center [613, 322] width 32 height 13
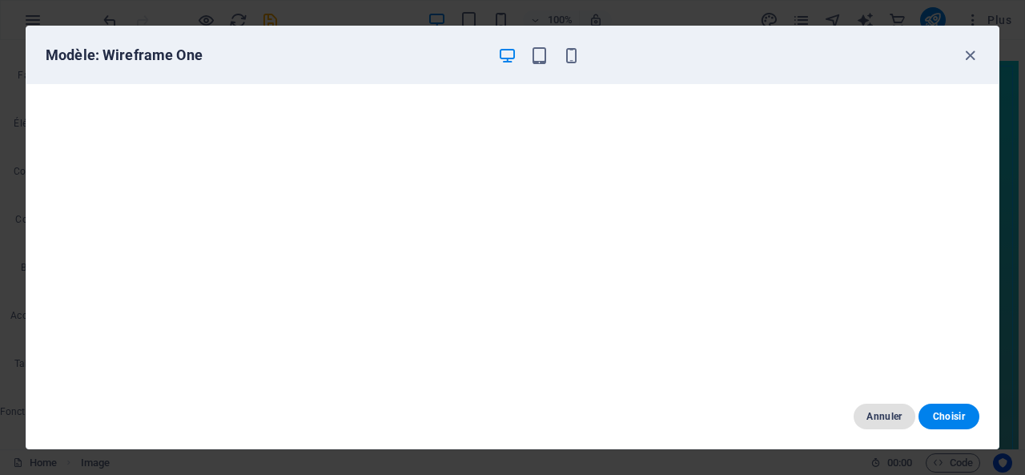
click at [890, 411] on span "Annuler" at bounding box center [884, 416] width 35 height 13
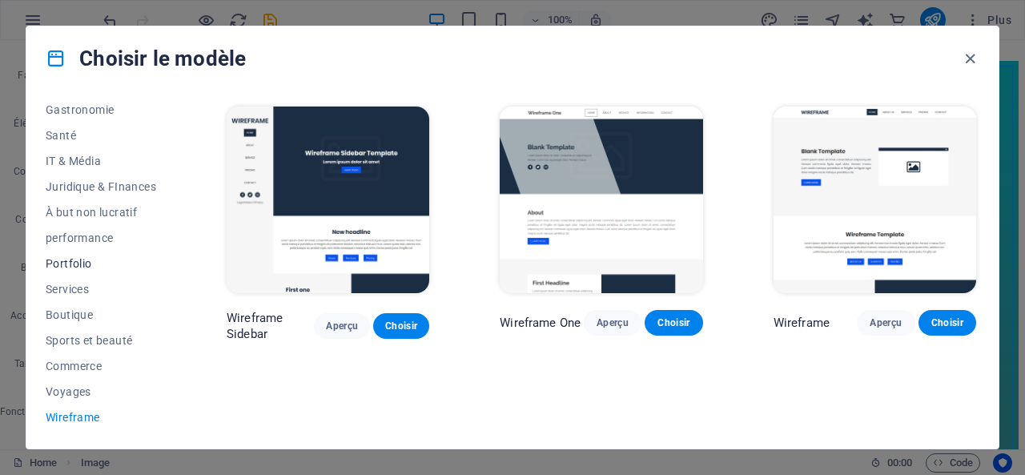
click at [82, 263] on span "Portfolio" at bounding box center [101, 263] width 111 height 13
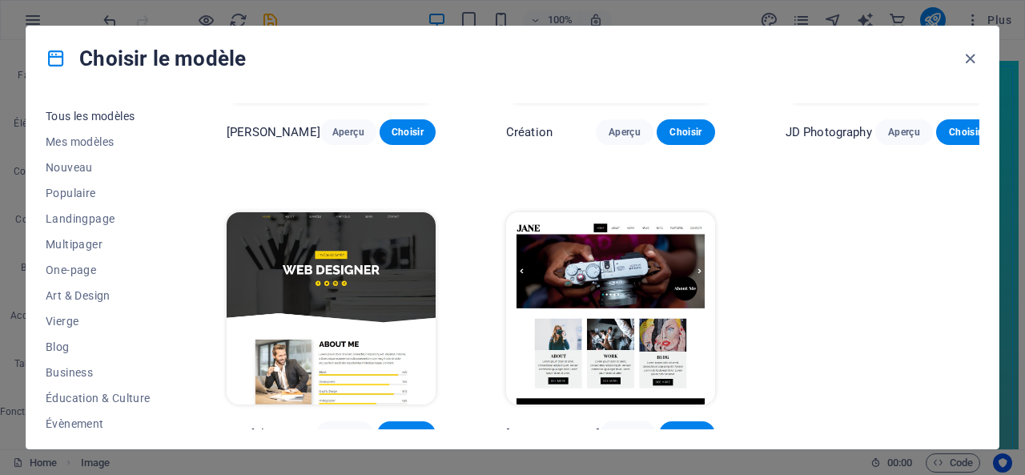
click at [117, 120] on span "Tous les modèles" at bounding box center [101, 116] width 111 height 13
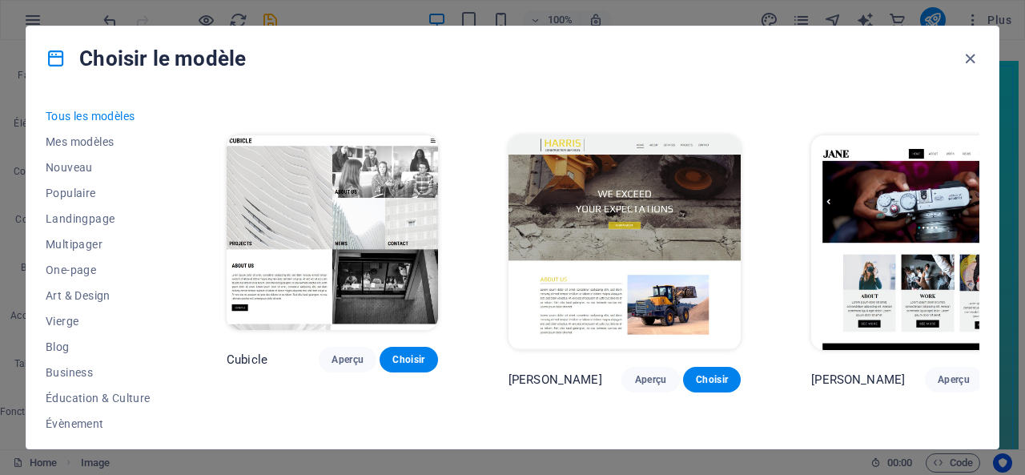
scroll to position [15531, 0]
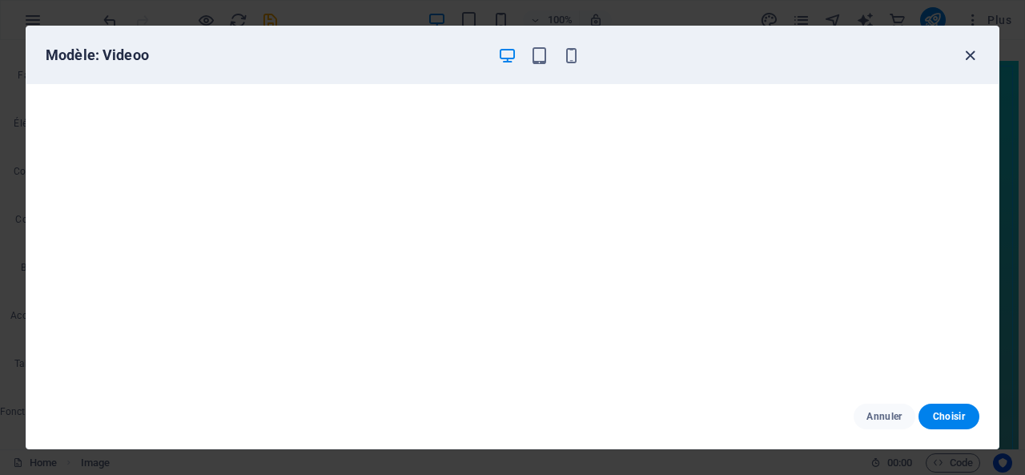
click at [968, 58] on icon "button" at bounding box center [970, 55] width 18 height 18
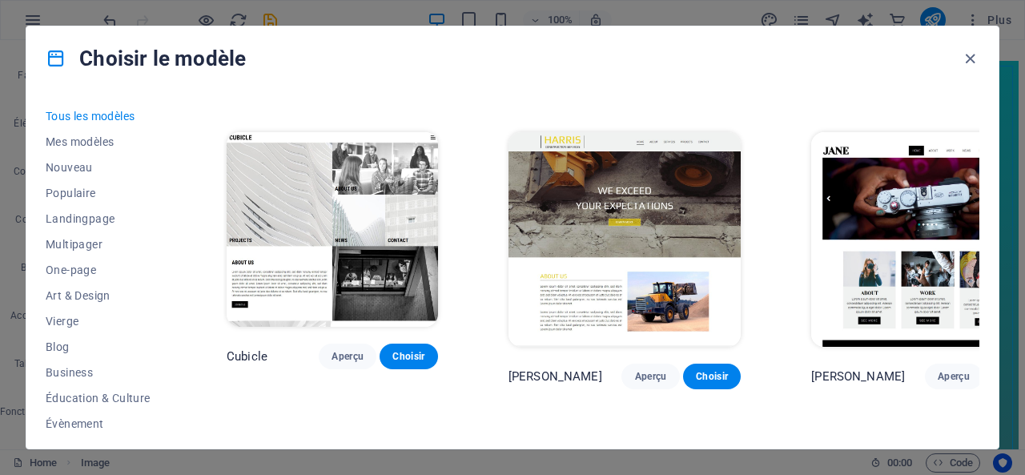
scroll to position [15477, 0]
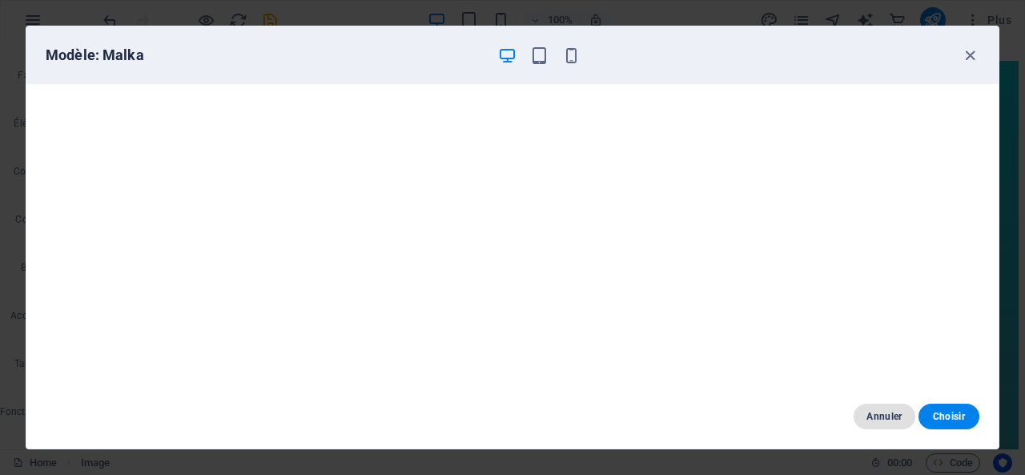
click at [872, 413] on span "Annuler" at bounding box center [884, 416] width 35 height 13
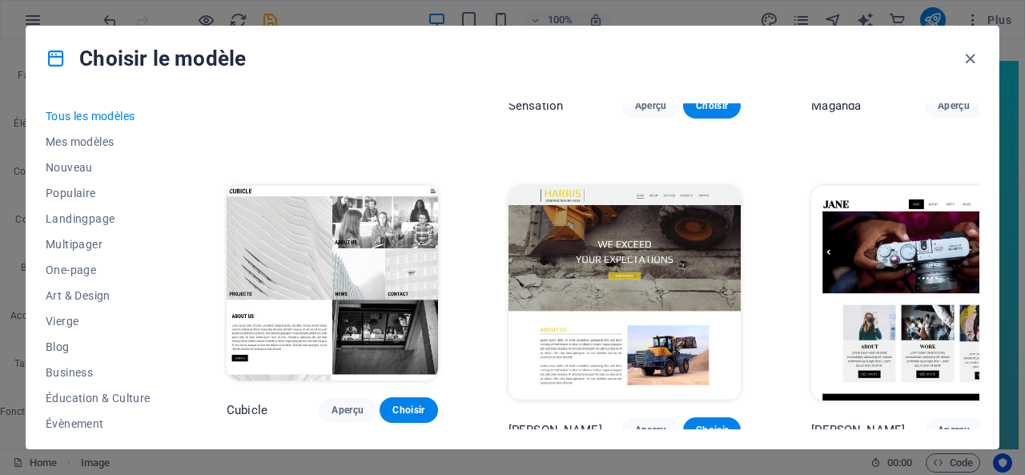
scroll to position [15531, 0]
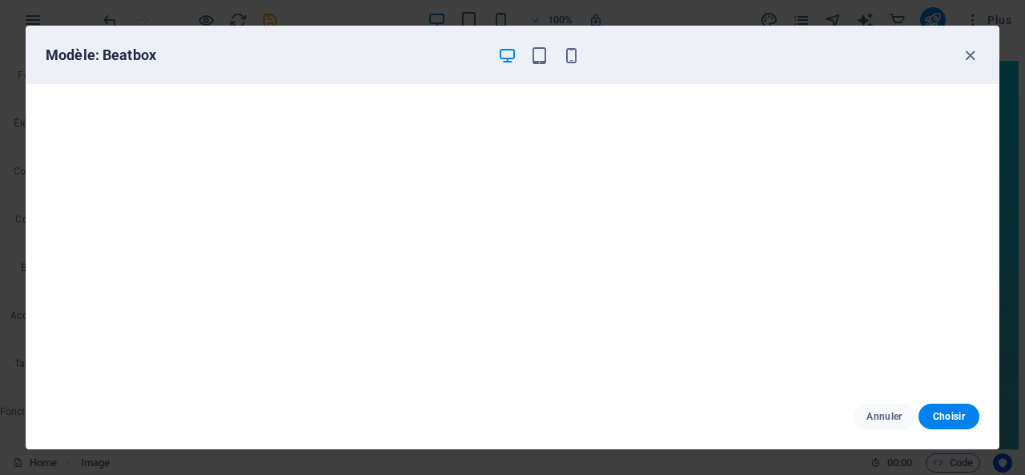
scroll to position [3, 0]
click at [901, 414] on span "Annuler" at bounding box center [884, 416] width 35 height 13
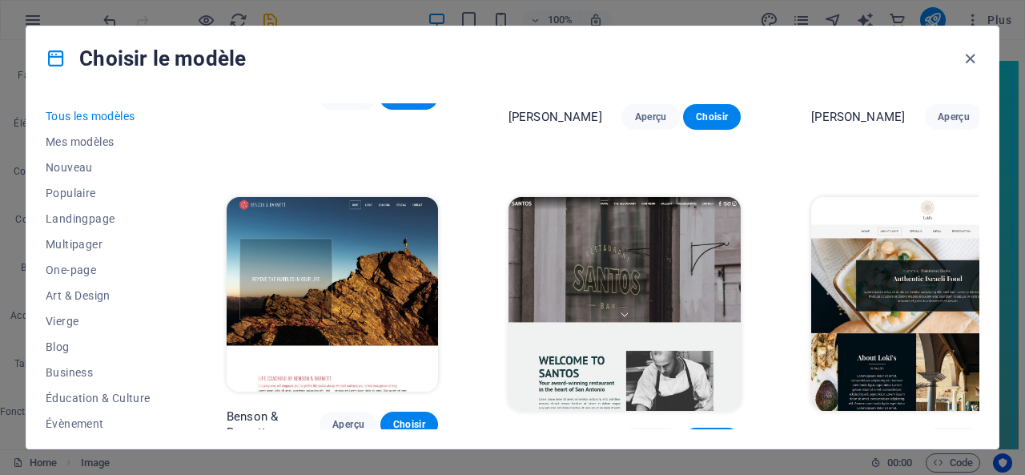
scroll to position [15852, 0]
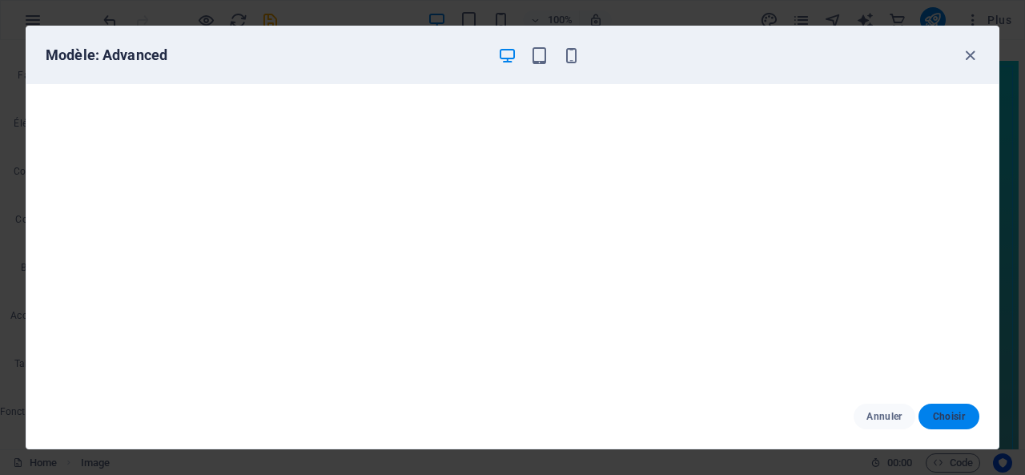
click at [950, 420] on span "Choisir" at bounding box center [949, 416] width 35 height 13
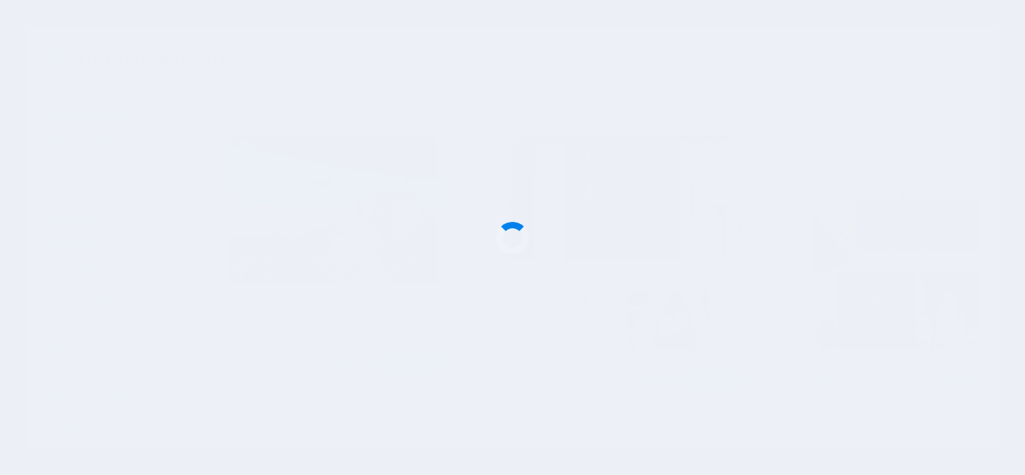
checkbox input "false"
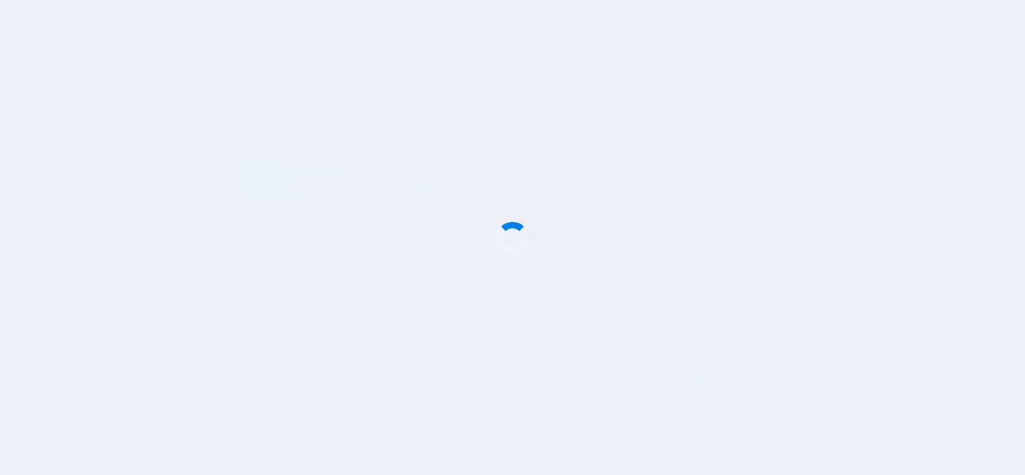
checkbox input "false"
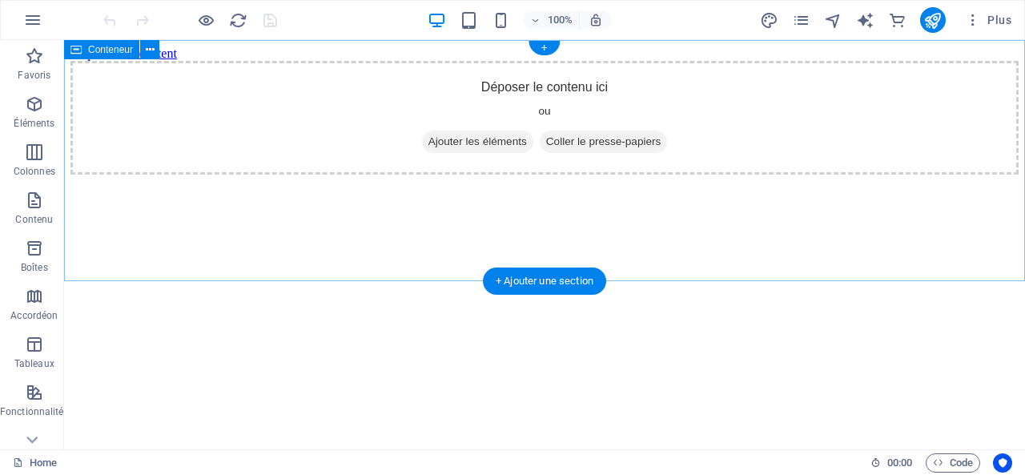
click at [484, 153] on span "Ajouter les éléments" at bounding box center [477, 142] width 111 height 22
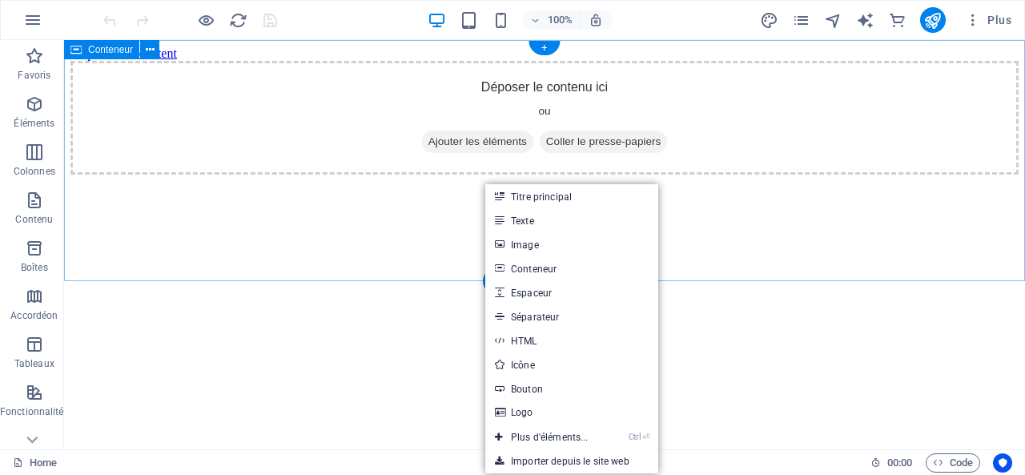
click at [452, 153] on span "Ajouter les éléments" at bounding box center [477, 142] width 111 height 22
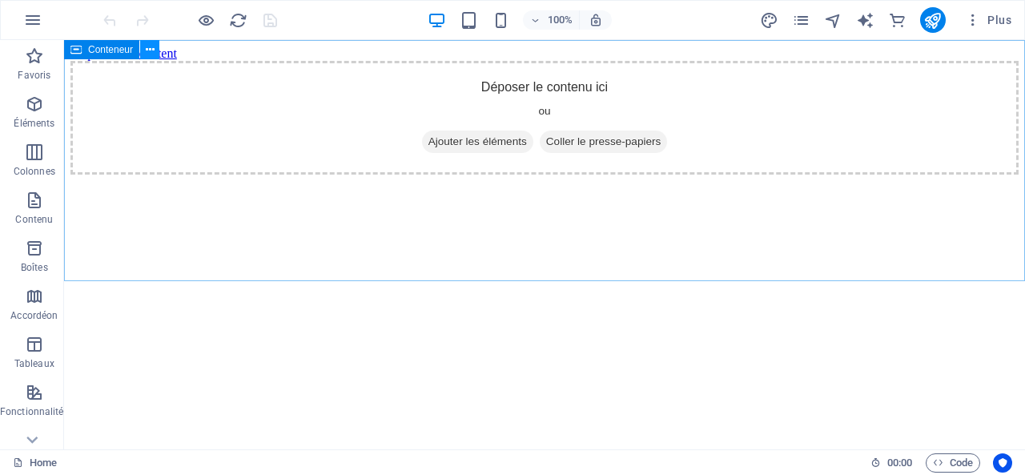
click at [155, 54] on button at bounding box center [149, 49] width 19 height 19
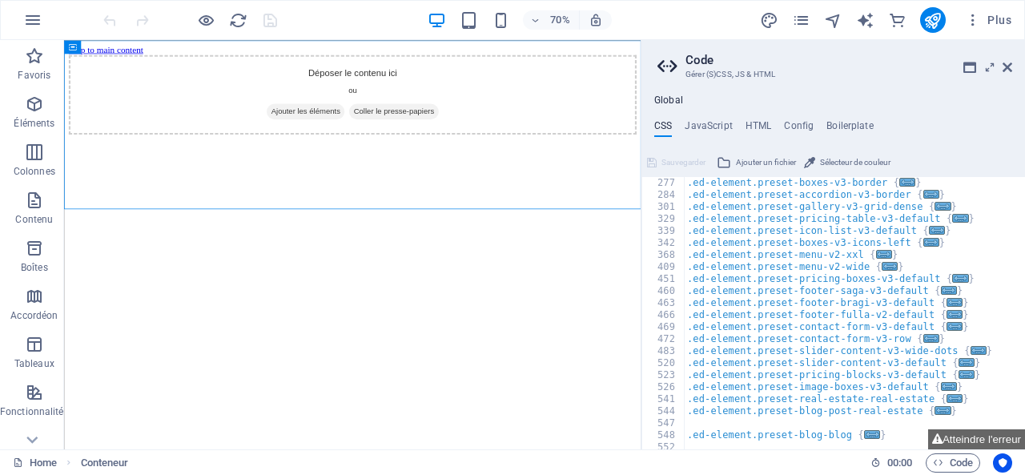
scroll to position [385, 0]
click at [31, 18] on icon "button" at bounding box center [32, 19] width 19 height 19
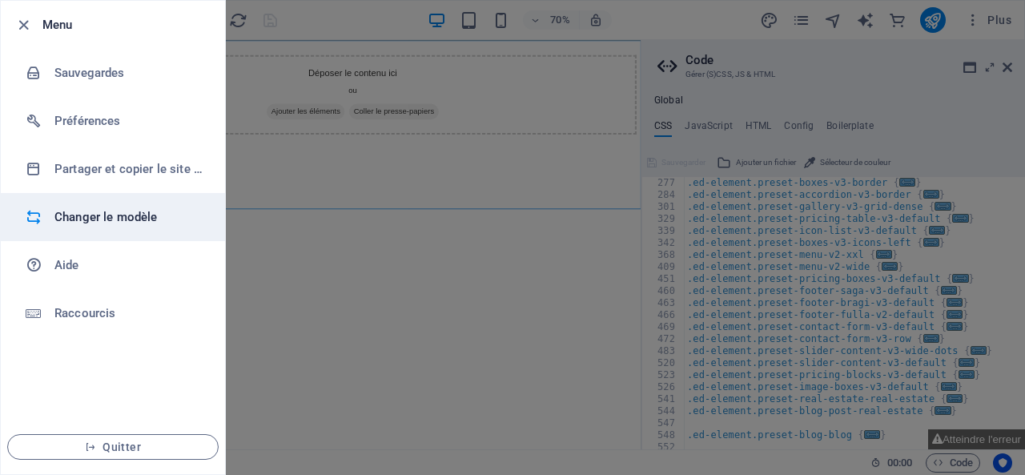
click at [90, 221] on h6 "Changer le modèle" at bounding box center [128, 216] width 148 height 19
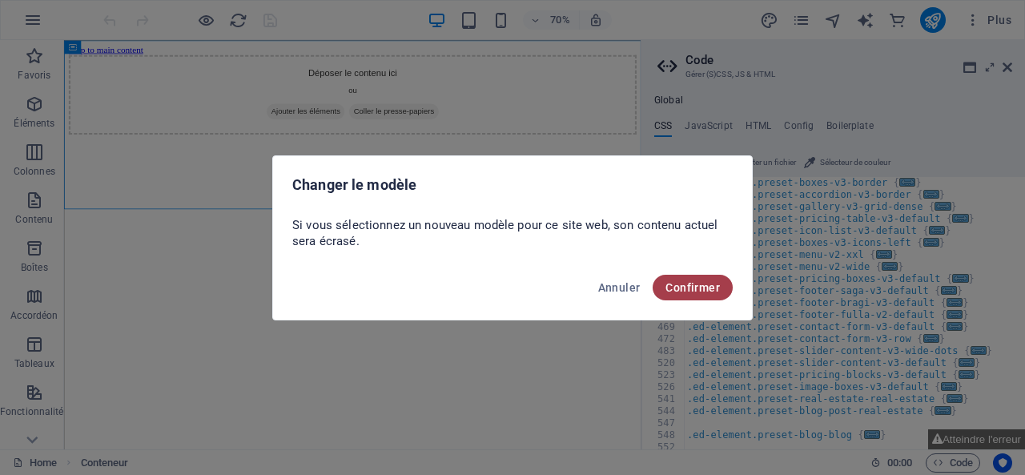
click at [722, 296] on button "Confirmer" at bounding box center [693, 288] width 80 height 26
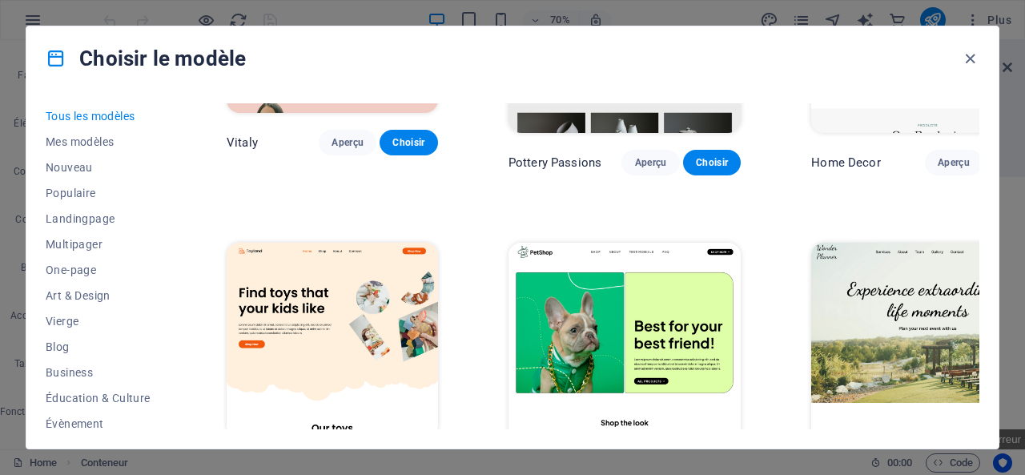
scroll to position [854, 0]
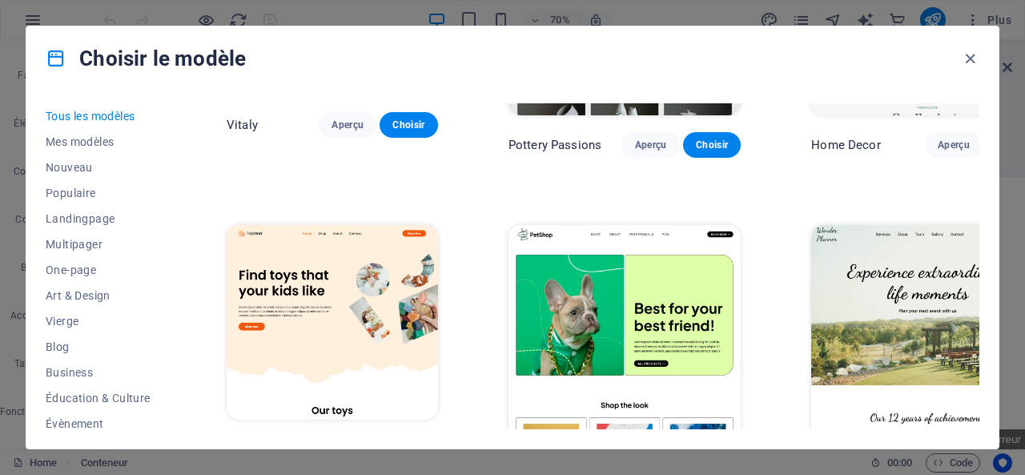
click at [349, 443] on span "Aperçu" at bounding box center [348, 449] width 32 height 13
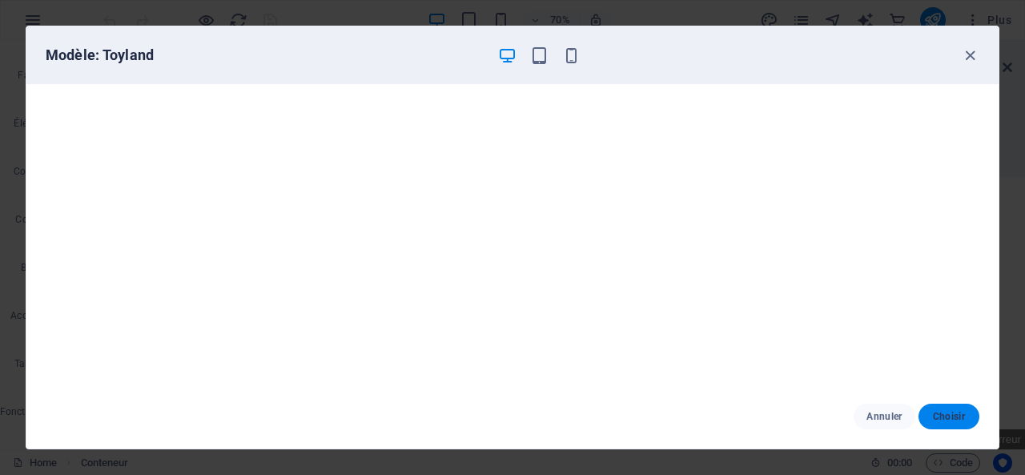
click at [944, 408] on button "Choisir" at bounding box center [949, 417] width 61 height 26
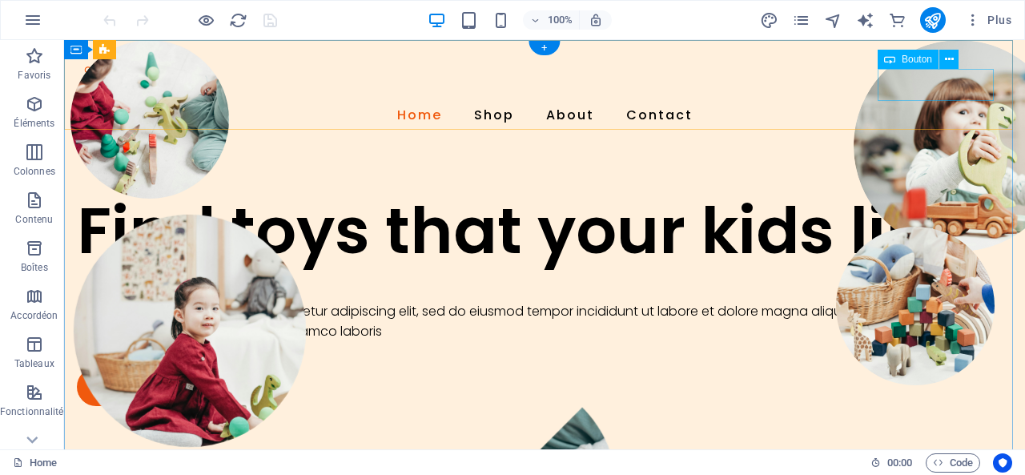
click at [933, 135] on div "Shop Now" at bounding box center [544, 151] width 923 height 32
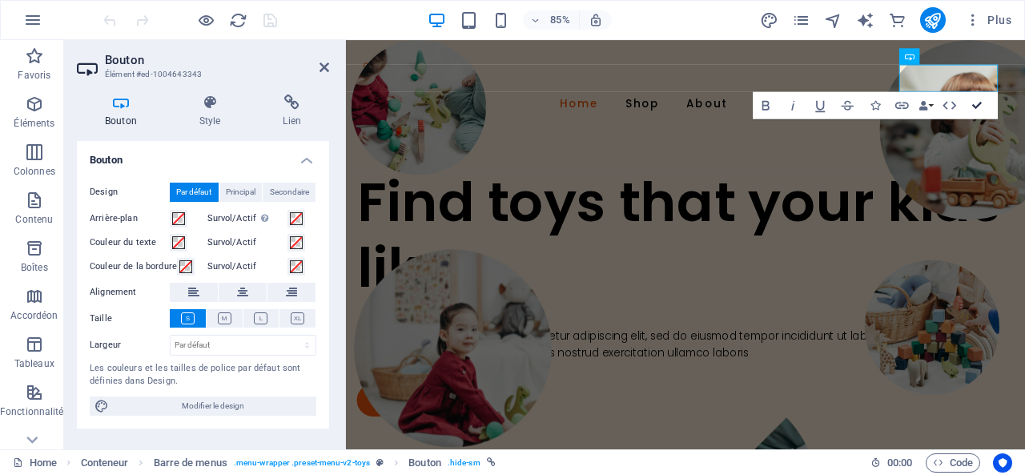
drag, startPoint x: 907, startPoint y: 62, endPoint x: 971, endPoint y: 102, distance: 75.6
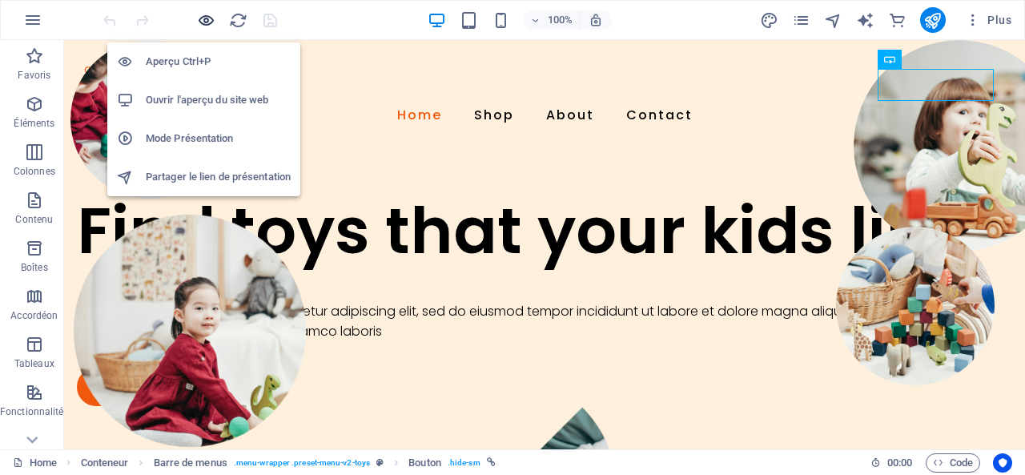
click at [204, 18] on icon "button" at bounding box center [206, 20] width 18 height 18
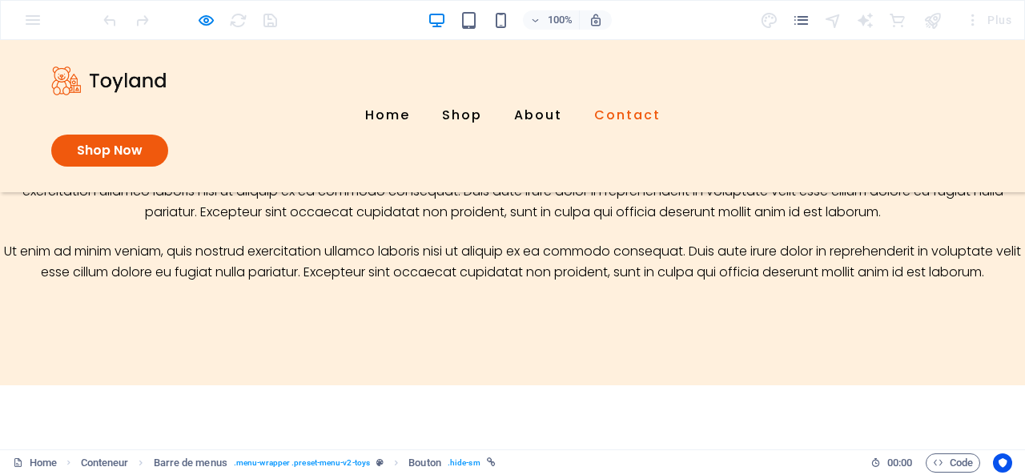
scroll to position [2065, 0]
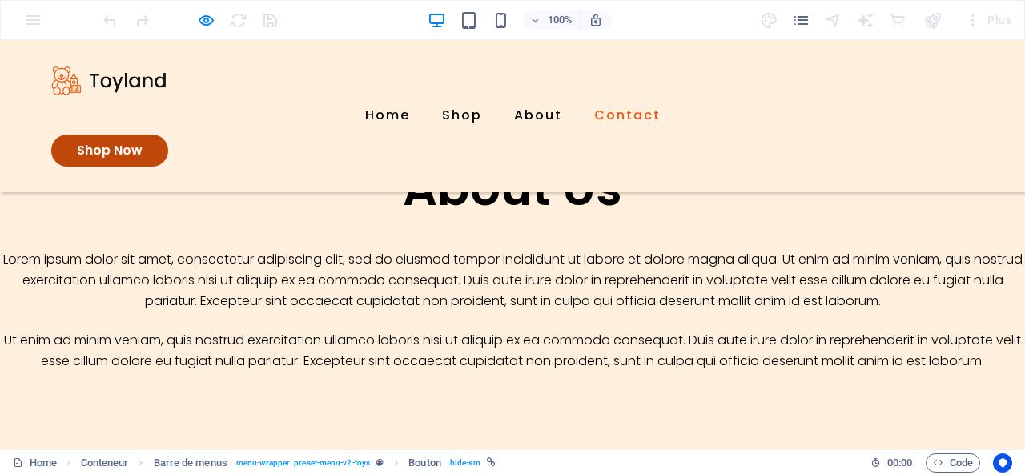
click at [168, 135] on link "Shop Now" at bounding box center [109, 151] width 117 height 32
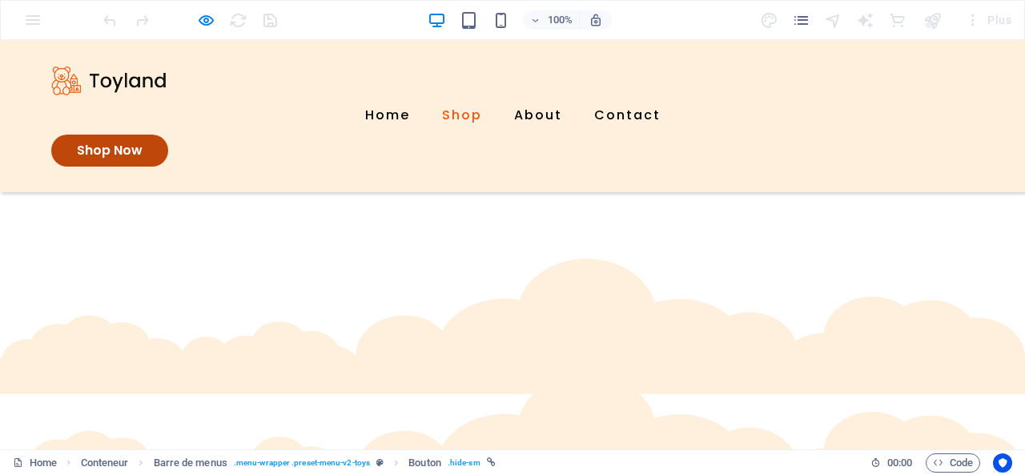
scroll to position [669, 0]
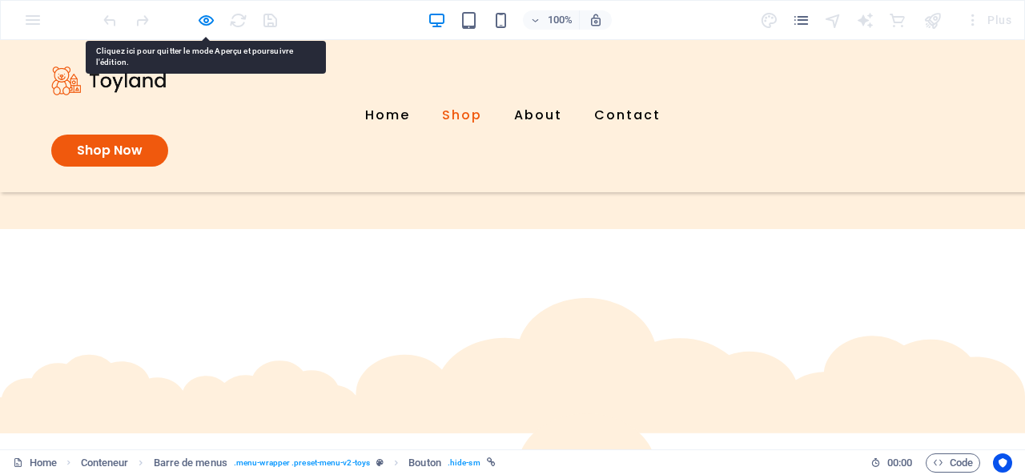
drag, startPoint x: 743, startPoint y: 197, endPoint x: 496, endPoint y: 186, distance: 247.8
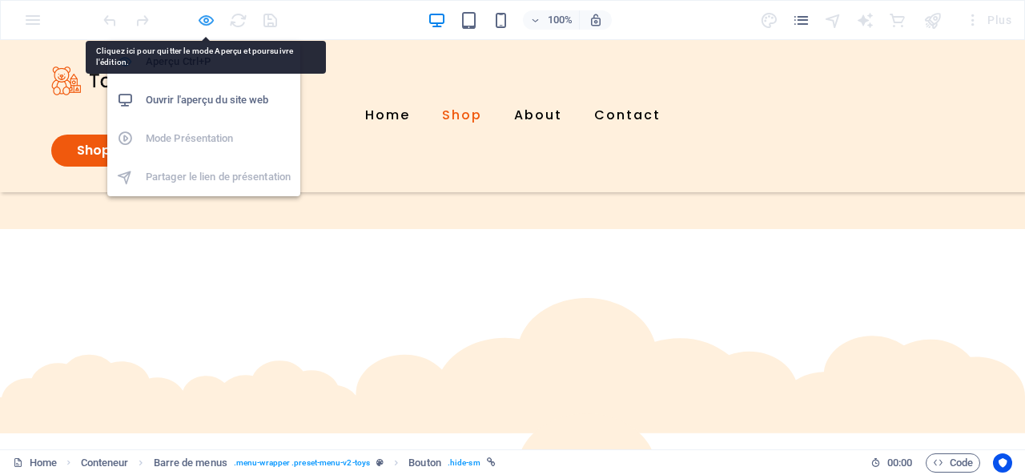
click at [205, 17] on icon "button" at bounding box center [206, 20] width 18 height 18
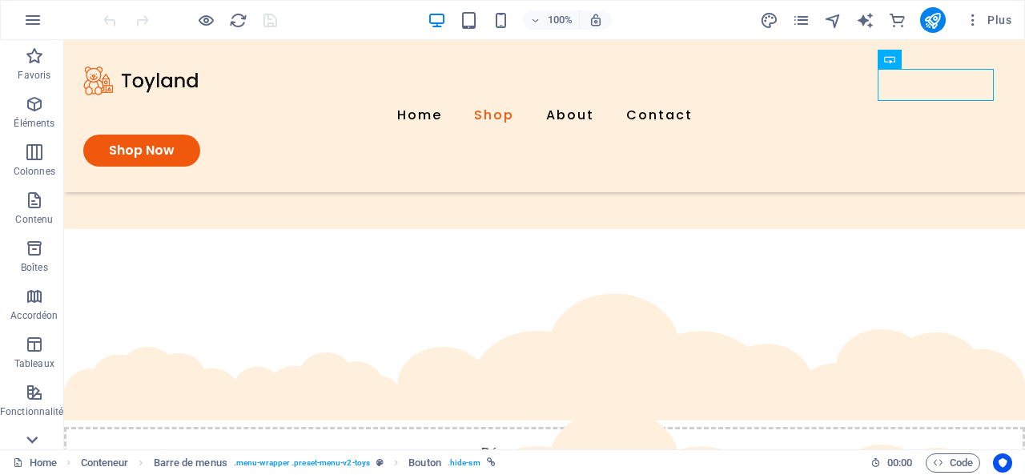
click at [36, 430] on icon at bounding box center [32, 440] width 22 height 22
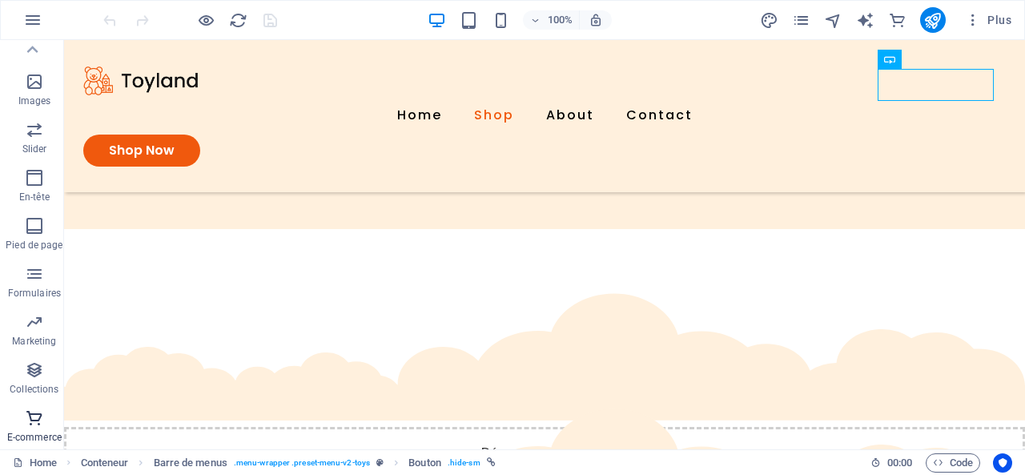
click at [49, 419] on span "E-commerce" at bounding box center [34, 428] width 69 height 38
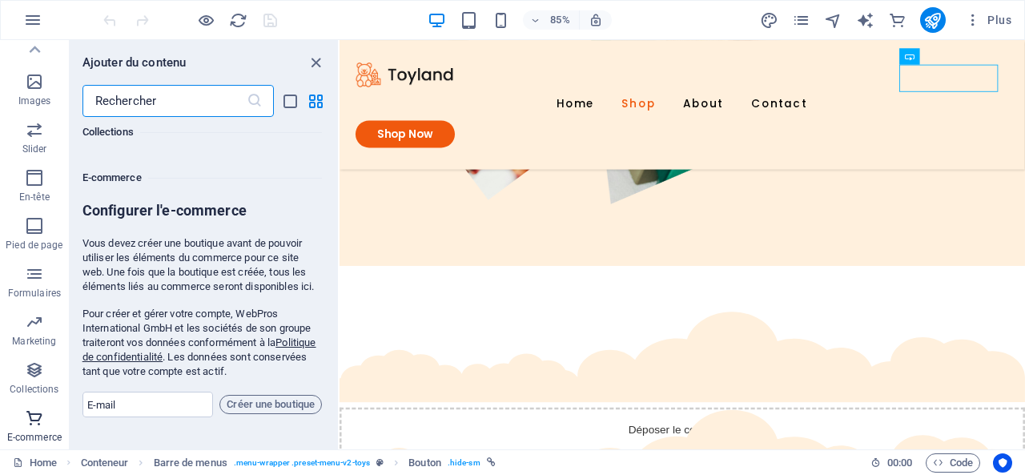
scroll to position [15439, 0]
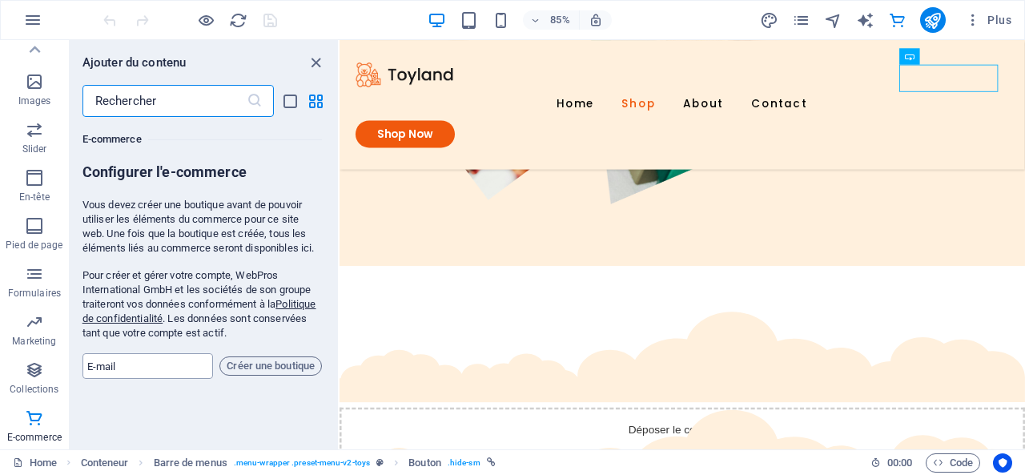
click at [161, 360] on input "email" at bounding box center [148, 366] width 131 height 26
type input "midik911@gmail.com"
click at [255, 365] on span "Créer une boutique" at bounding box center [271, 366] width 88 height 19
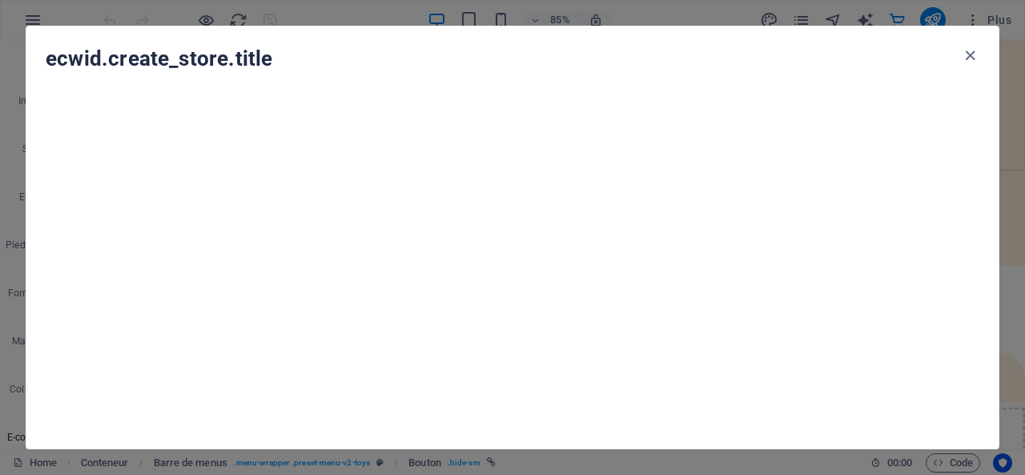
click at [276, 59] on h4 "ecwid.create_store.title" at bounding box center [503, 59] width 915 height 26
click at [251, 58] on h4 "ecwid.create_store.title" at bounding box center [503, 59] width 915 height 26
drag, startPoint x: 283, startPoint y: 58, endPoint x: 99, endPoint y: 54, distance: 183.5
click at [99, 54] on h4 "ecwid.create_store.title" at bounding box center [503, 59] width 915 height 26
click at [970, 50] on icon "button" at bounding box center [970, 55] width 18 height 18
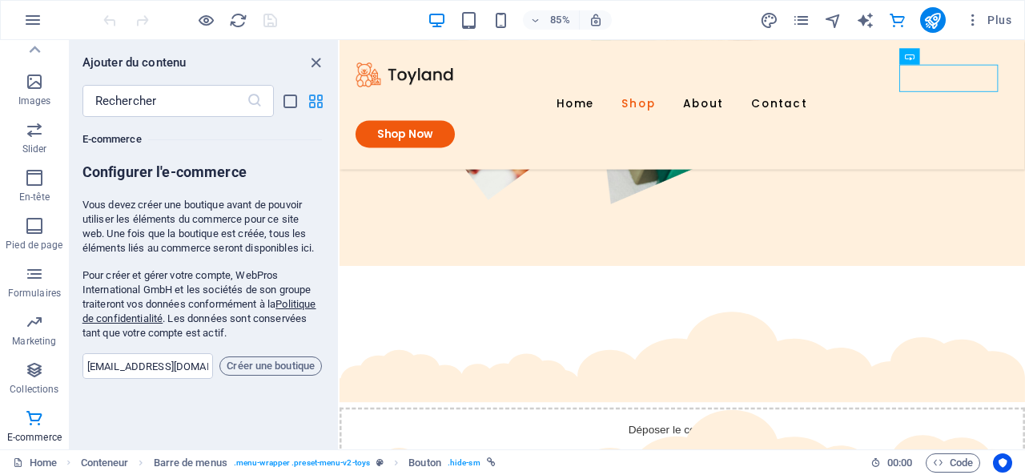
click at [312, 104] on icon "grid-view" at bounding box center [316, 101] width 18 height 18
click at [207, 106] on input "text" at bounding box center [165, 101] width 164 height 32
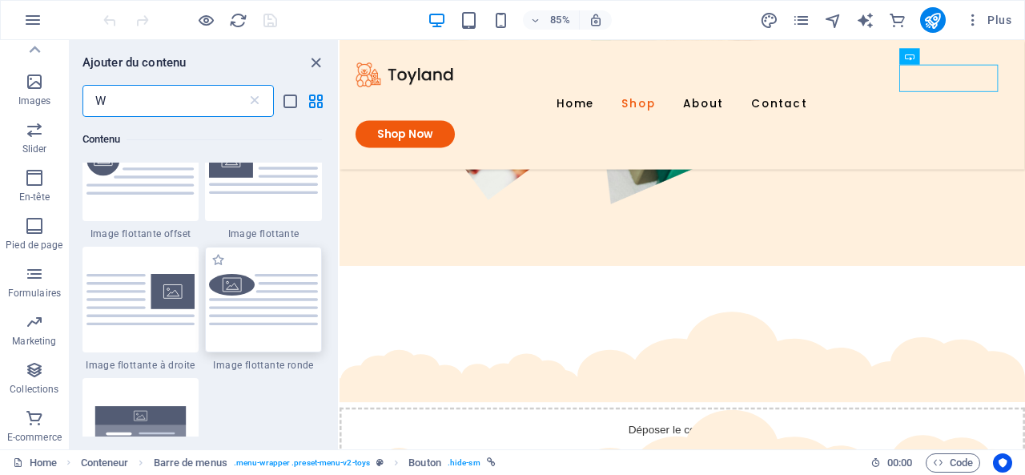
scroll to position [373, 0]
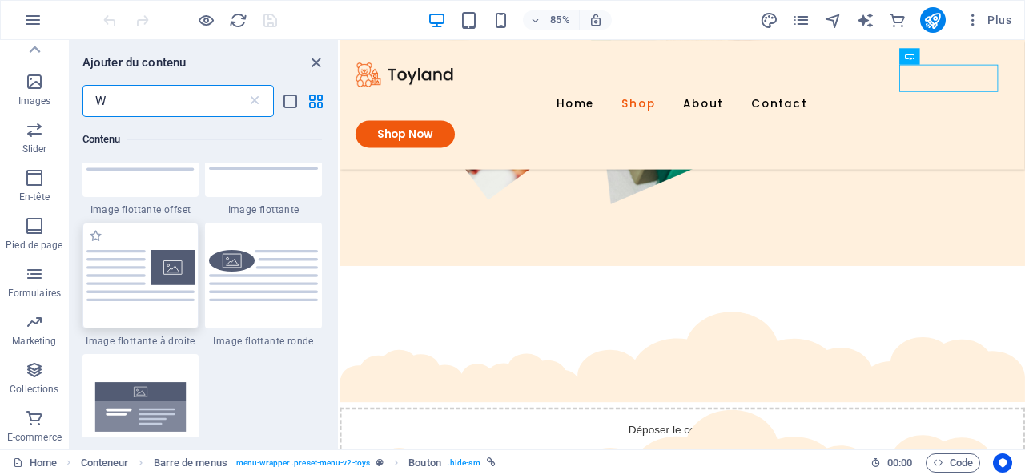
type input "W"
click at [185, 288] on img at bounding box center [141, 275] width 109 height 51
click at [340, 288] on div "H1 Conteneur Image large avec le texte Image large avec le texte Conteneur Menu…" at bounding box center [683, 244] width 686 height 409
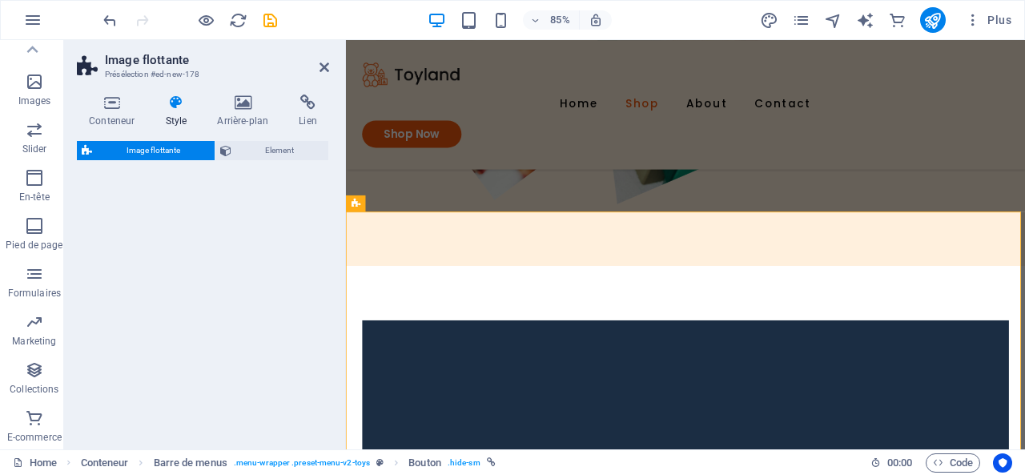
scroll to position [610, 0]
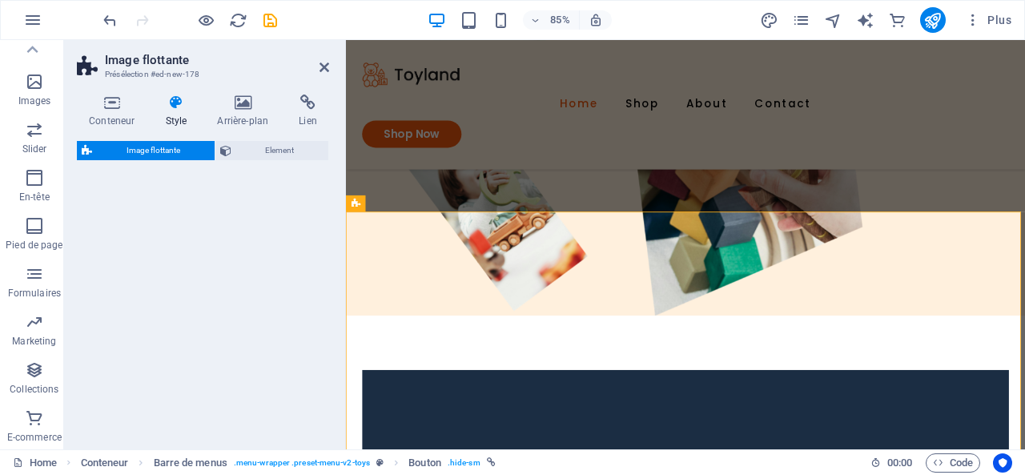
select select "%"
select select "rem"
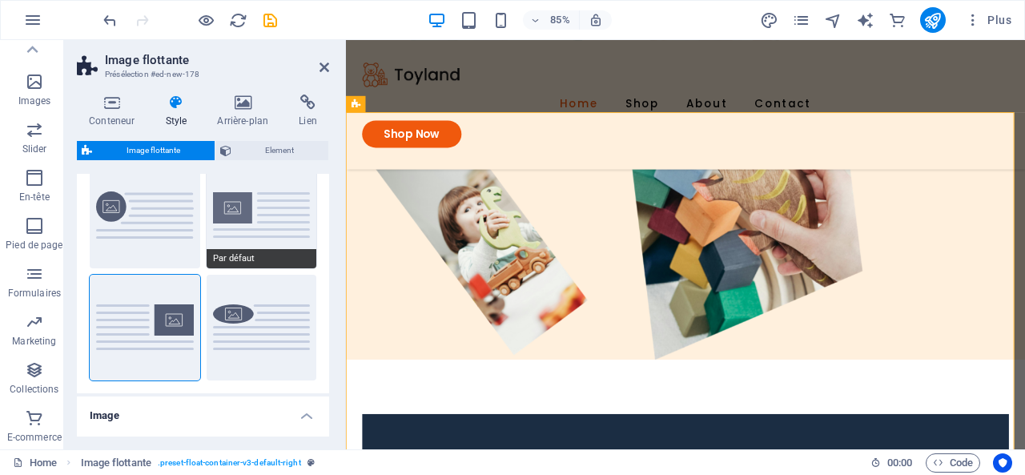
scroll to position [0, 0]
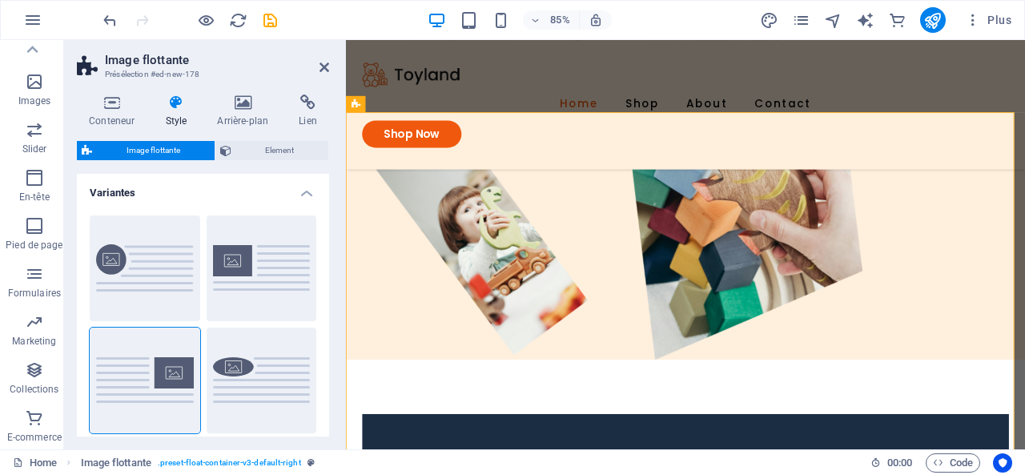
click at [320, 58] on h2 "Image flottante" at bounding box center [217, 60] width 224 height 14
click at [324, 66] on icon at bounding box center [325, 67] width 10 height 13
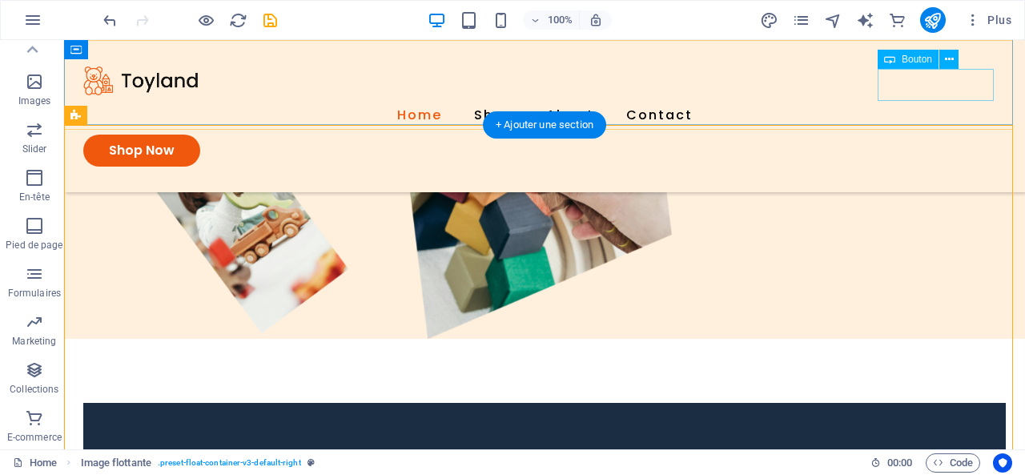
click at [932, 135] on div "Shop Now" at bounding box center [544, 151] width 923 height 32
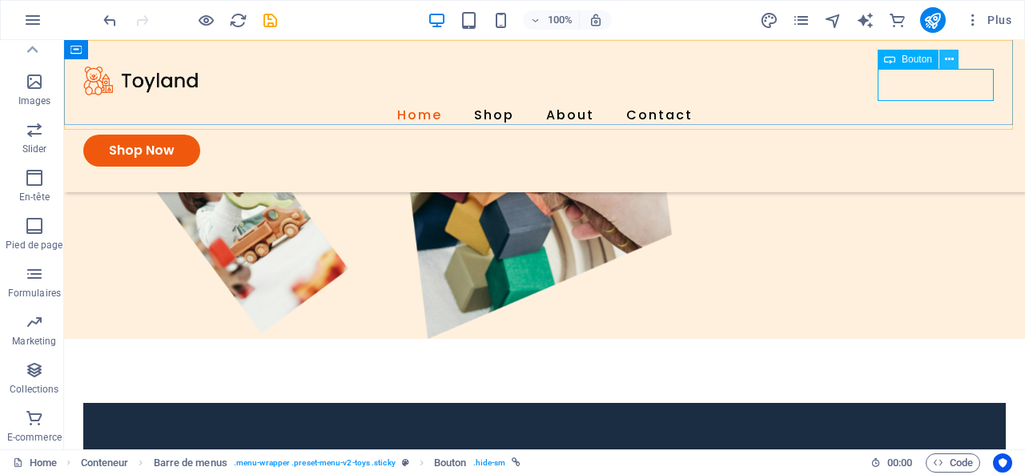
click at [955, 60] on button at bounding box center [949, 59] width 19 height 19
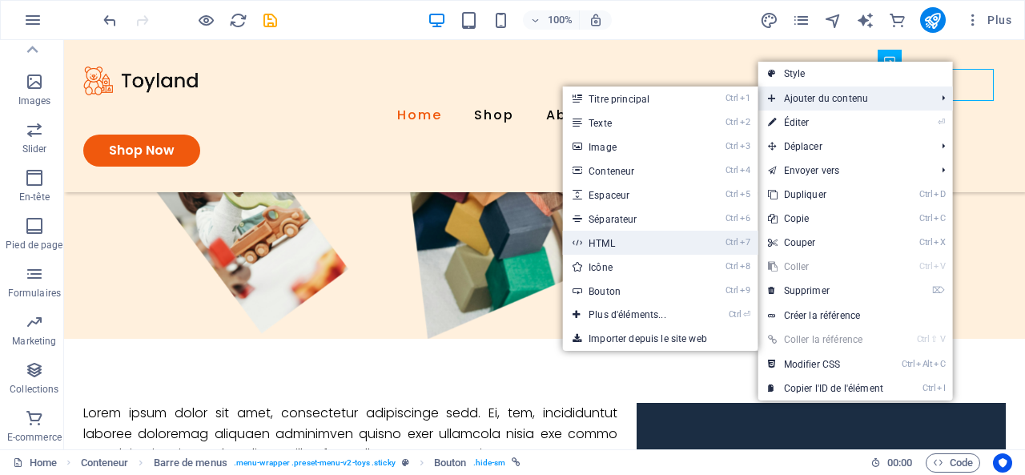
click at [628, 251] on link "Ctrl 7 HTML" at bounding box center [630, 243] width 135 height 24
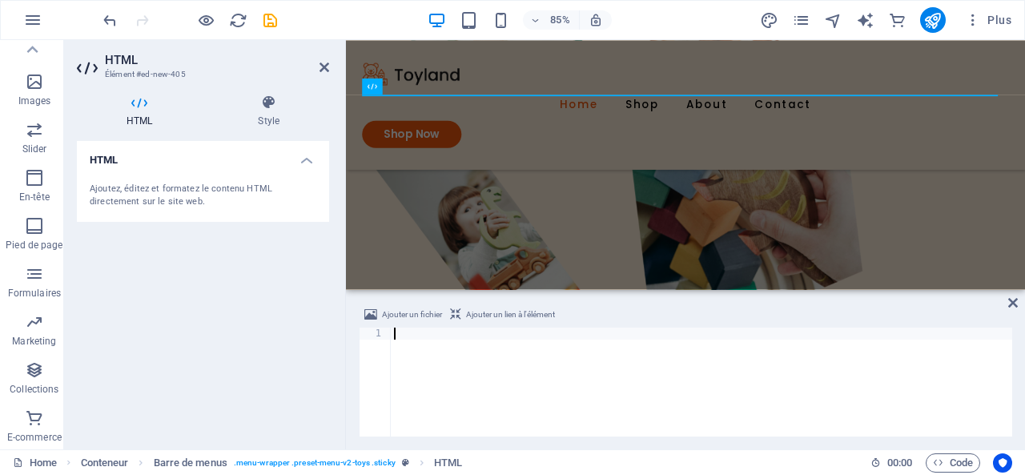
click at [485, 398] on div at bounding box center [702, 394] width 622 height 133
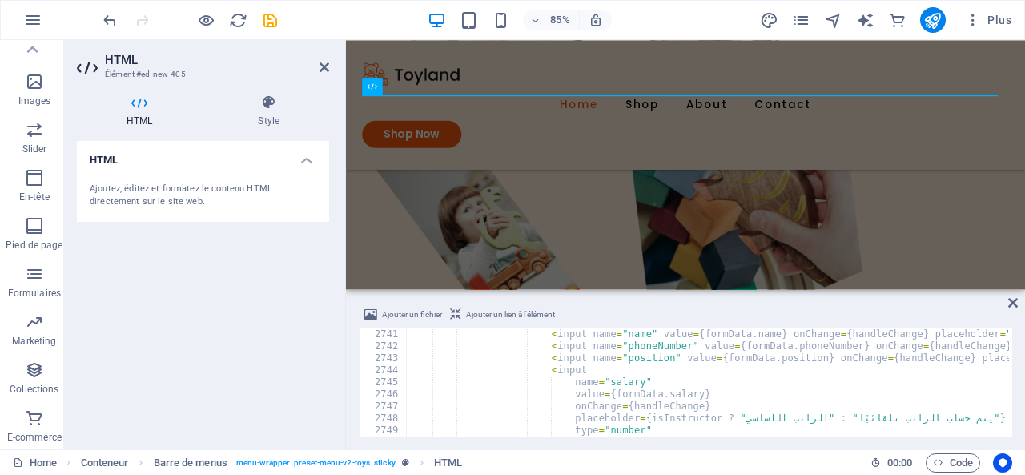
scroll to position [23680, 0]
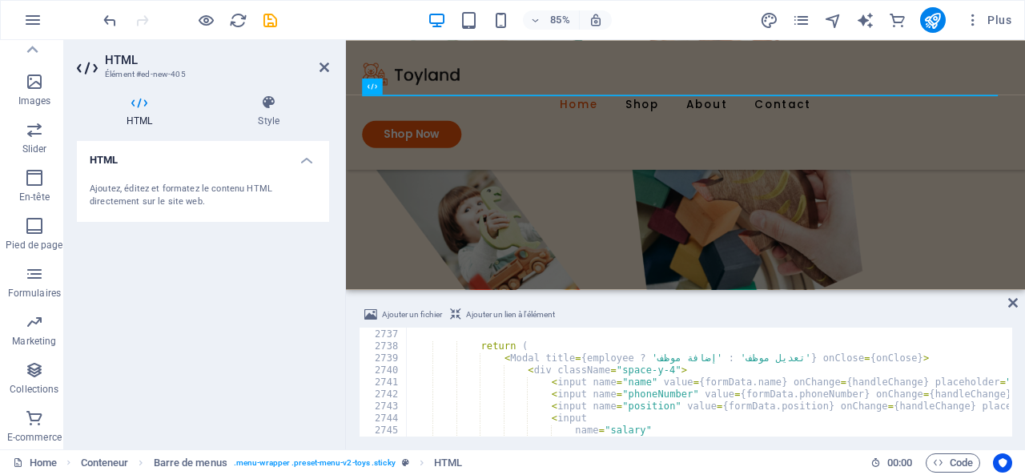
click at [239, 175] on div "Ajoutez, éditez et formatez le contenu HTML directement sur le site web." at bounding box center [203, 196] width 252 height 52
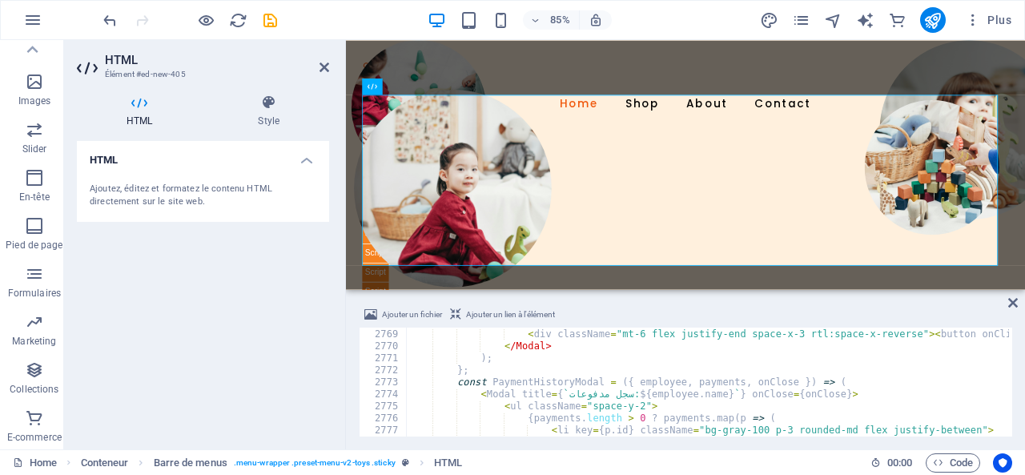
scroll to position [23958, 0]
click at [964, 457] on span "Code" at bounding box center [953, 462] width 40 height 19
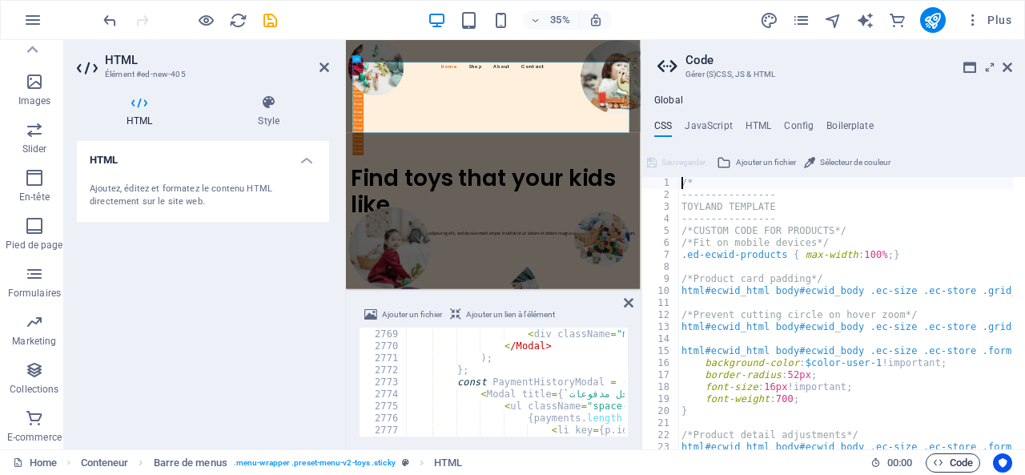
click at [964, 457] on span "Code" at bounding box center [953, 462] width 40 height 19
click at [1011, 67] on icon at bounding box center [1008, 67] width 10 height 13
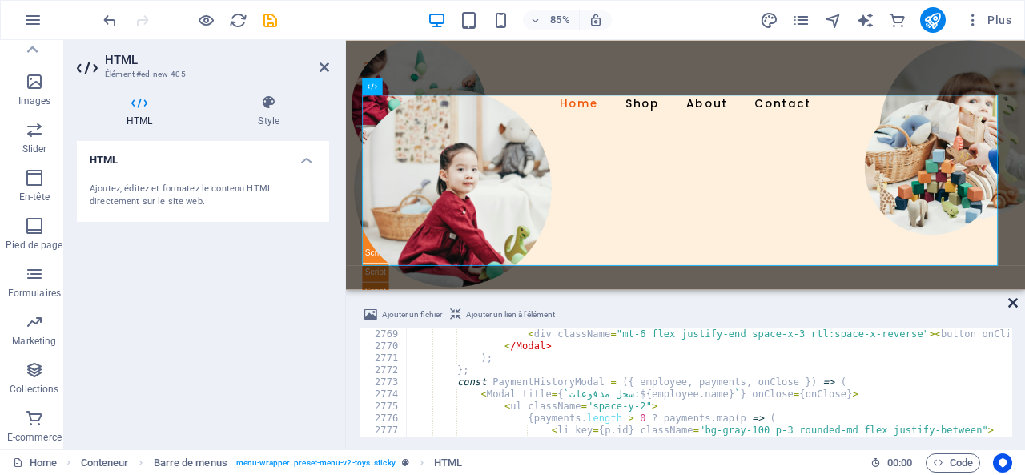
click at [1017, 304] on icon at bounding box center [1014, 302] width 10 height 13
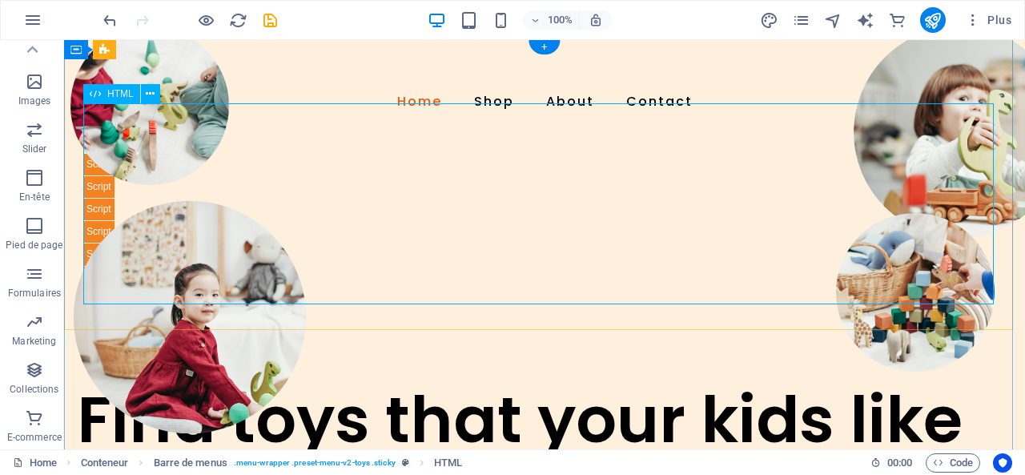
scroll to position [0, 0]
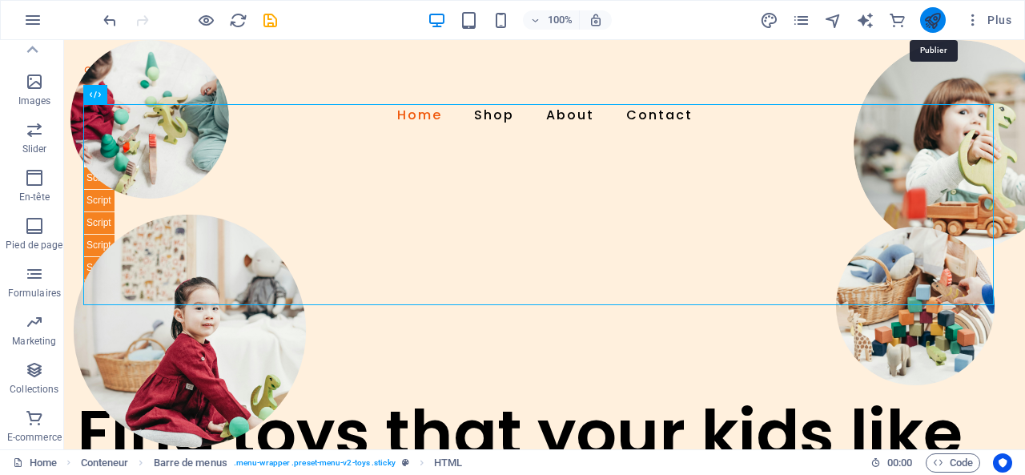
click at [926, 19] on icon "publish" at bounding box center [933, 20] width 18 height 18
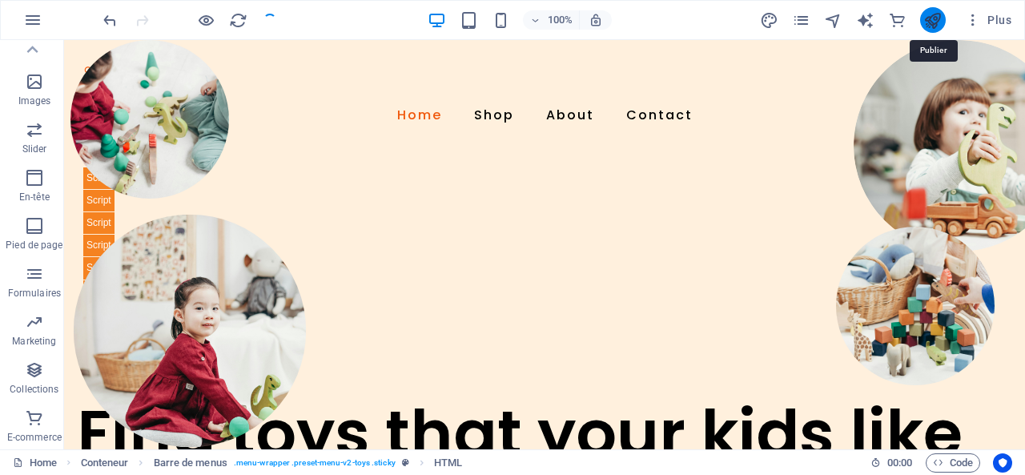
checkbox input "false"
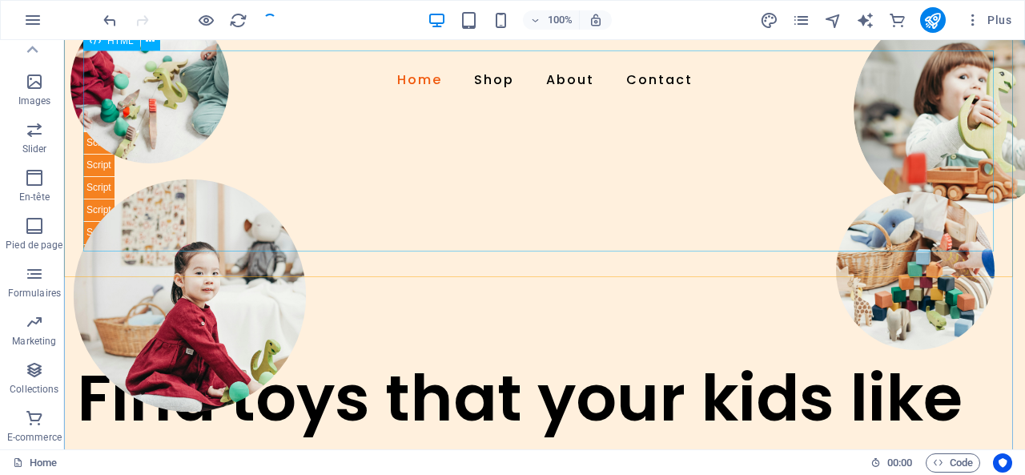
scroll to position [53, 0]
